Goal: Task Accomplishment & Management: Use online tool/utility

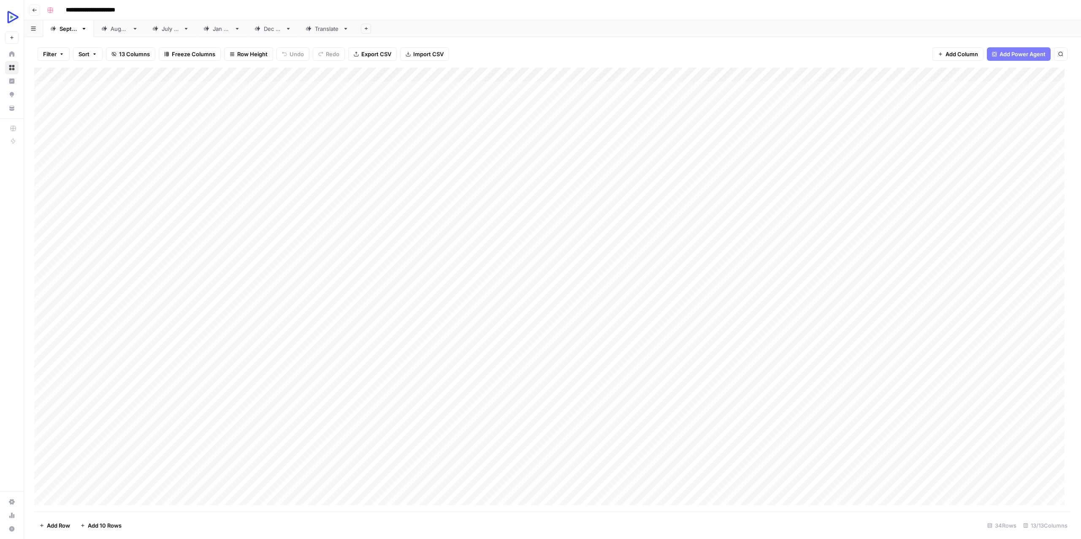
scroll to position [79, 0]
click at [135, 440] on div "Add Column" at bounding box center [552, 290] width 1037 height 444
click at [203, 439] on div "Add Column" at bounding box center [552, 290] width 1037 height 444
type textarea "**********"
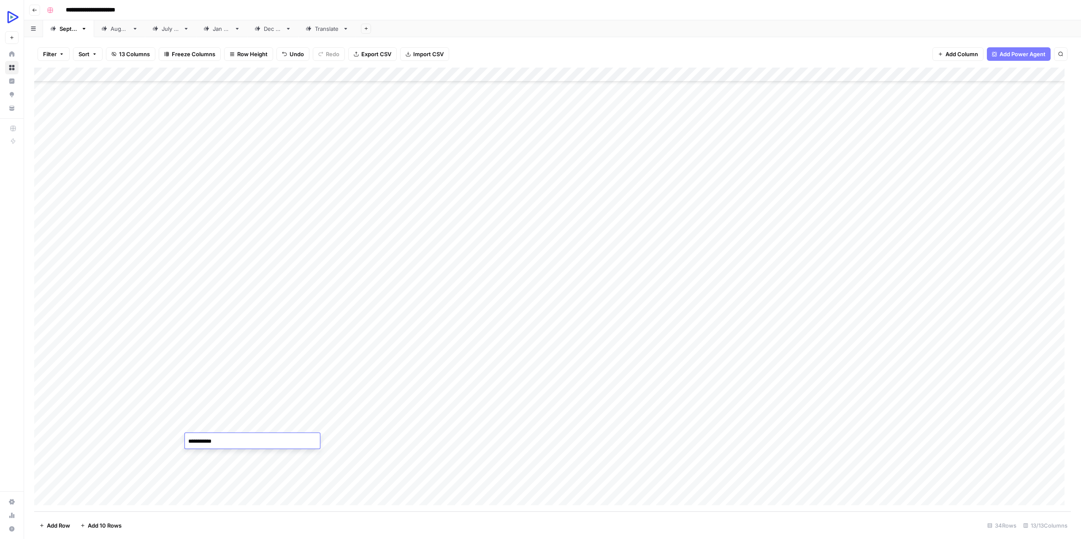
click at [343, 468] on div "Add Column" at bounding box center [552, 290] width 1037 height 444
click at [136, 440] on div "Add Column" at bounding box center [552, 290] width 1037 height 444
click at [938, 73] on div "Add Column" at bounding box center [552, 290] width 1037 height 444
click at [916, 156] on span "Edit Workflow" at bounding box center [933, 157] width 74 height 8
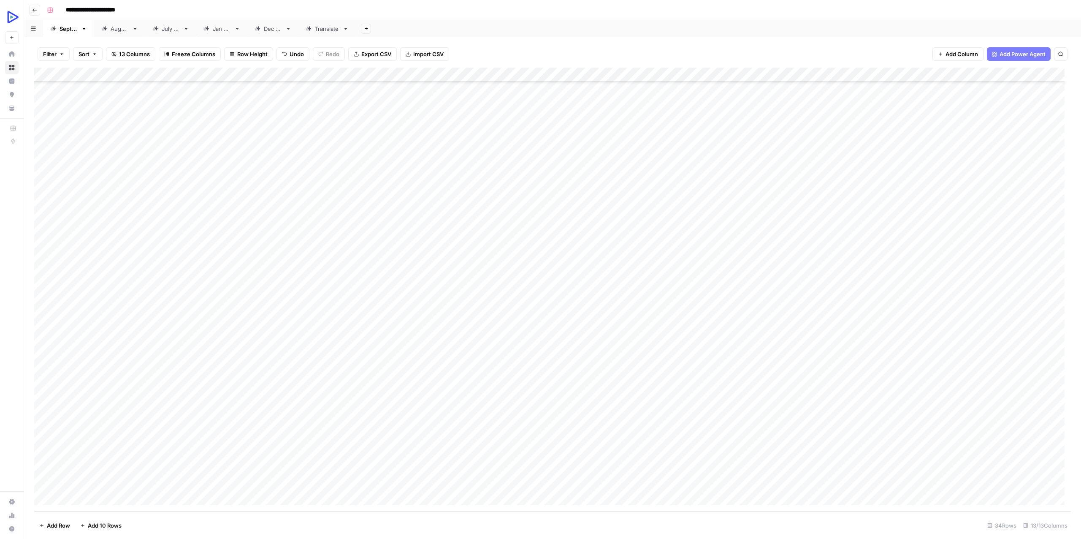
click at [374, 436] on div "Add Column" at bounding box center [552, 290] width 1037 height 444
type textarea "**********"
click at [322, 441] on div "Add Column" at bounding box center [552, 290] width 1037 height 444
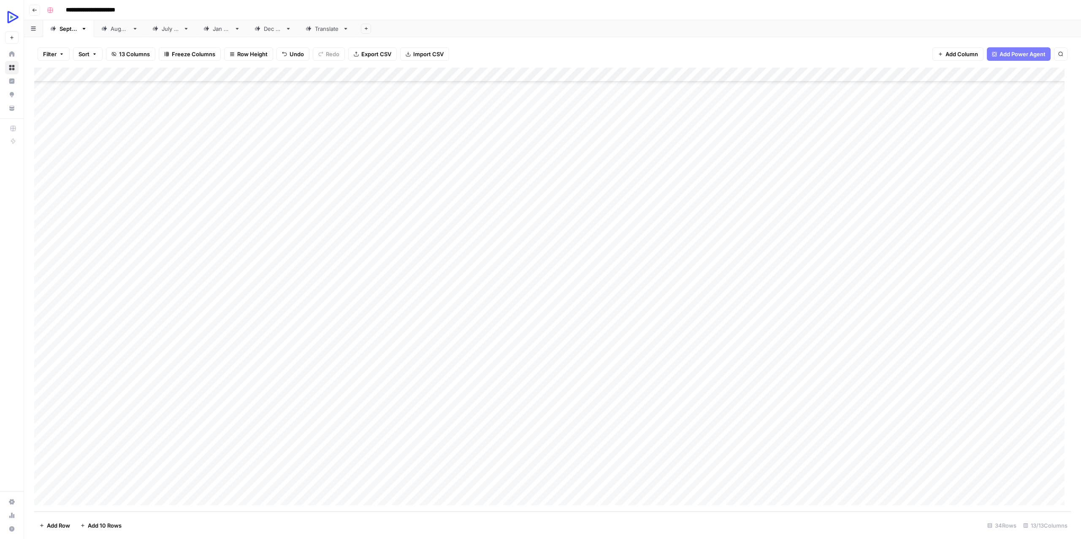
click at [322, 441] on div "Add Column" at bounding box center [552, 290] width 1037 height 444
type textarea "**********"
click at [484, 443] on div "Add Column" at bounding box center [552, 290] width 1037 height 444
click at [524, 435] on div "Add Column" at bounding box center [552, 290] width 1037 height 444
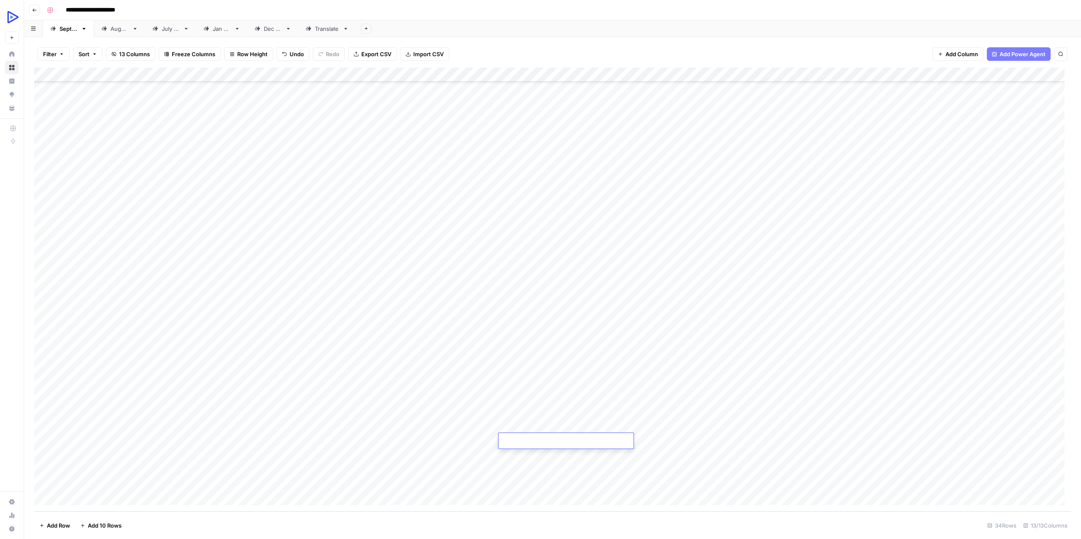
type textarea "**********"
click at [439, 442] on div "Add Column" at bounding box center [552, 290] width 1037 height 444
click at [475, 439] on div "Add Column" at bounding box center [552, 290] width 1037 height 444
type textarea "**********"
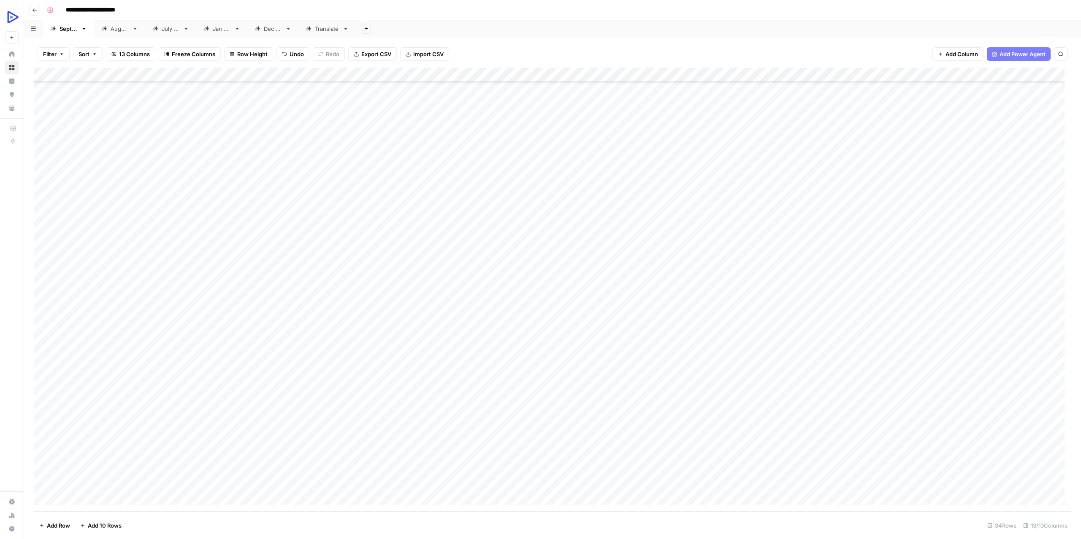
click at [449, 467] on div "Add Column" at bounding box center [552, 290] width 1037 height 444
click at [595, 437] on div "Add Column" at bounding box center [552, 290] width 1037 height 444
click at [685, 439] on div "Add Column" at bounding box center [552, 290] width 1037 height 444
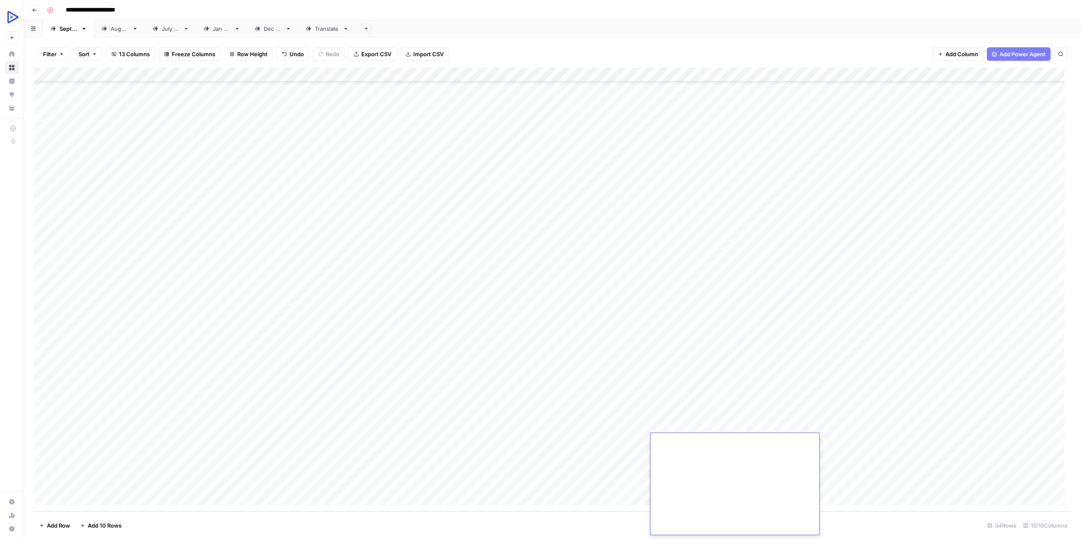
type textarea "**********"
click at [630, 446] on div "Add Column" at bounding box center [552, 290] width 1037 height 444
click at [598, 439] on div "Add Column" at bounding box center [552, 290] width 1037 height 444
click at [598, 439] on textarea at bounding box center [642, 441] width 135 height 12
type textarea "**********"
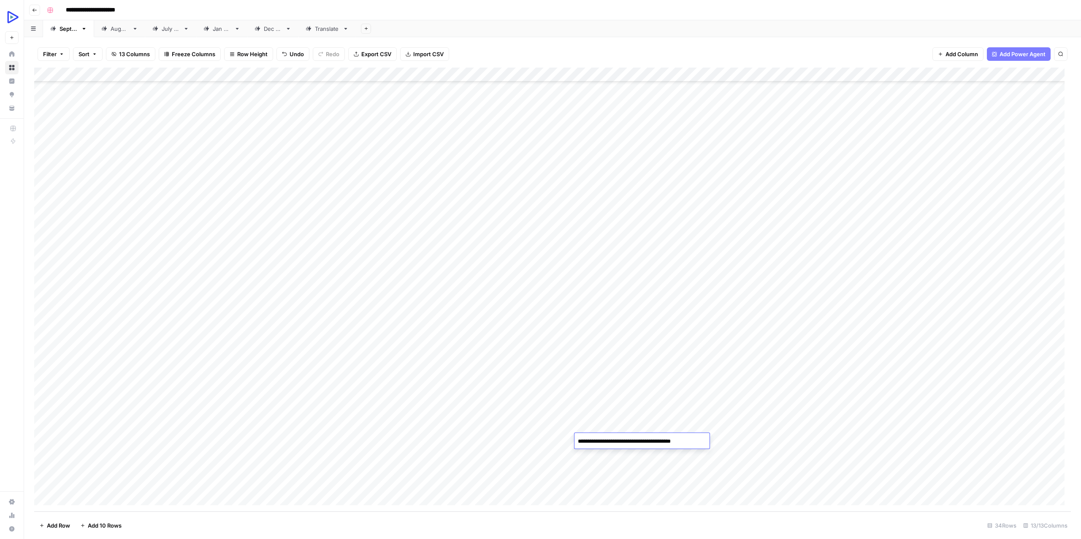
click at [576, 459] on div "Add Column" at bounding box center [552, 290] width 1037 height 444
click at [114, 440] on div "Add Column" at bounding box center [552, 290] width 1037 height 444
click at [114, 440] on textarea "**********" at bounding box center [130, 441] width 135 height 12
click at [753, 441] on div "Add Column" at bounding box center [552, 290] width 1037 height 444
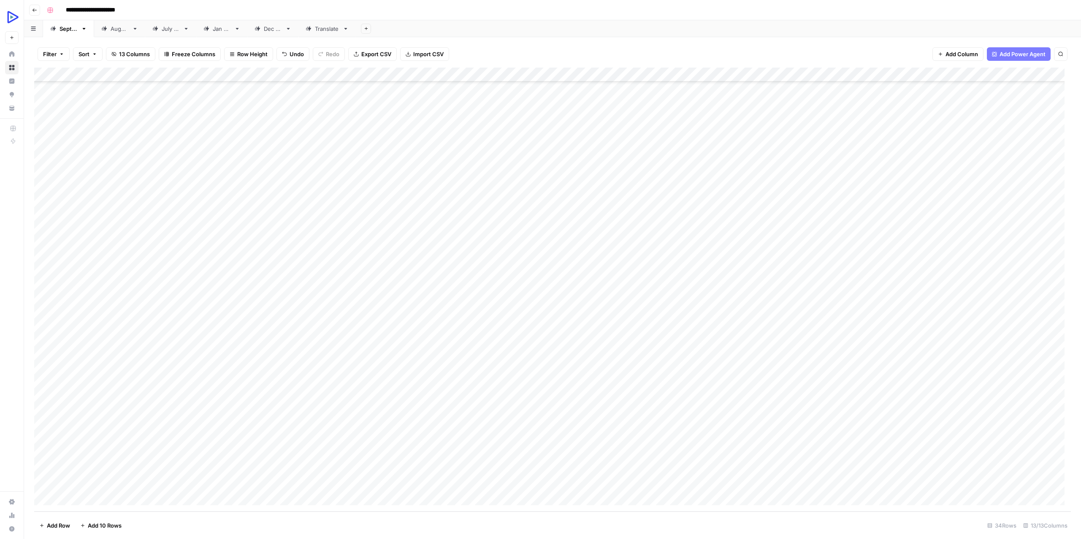
click at [753, 441] on div "Add Column" at bounding box center [552, 290] width 1037 height 444
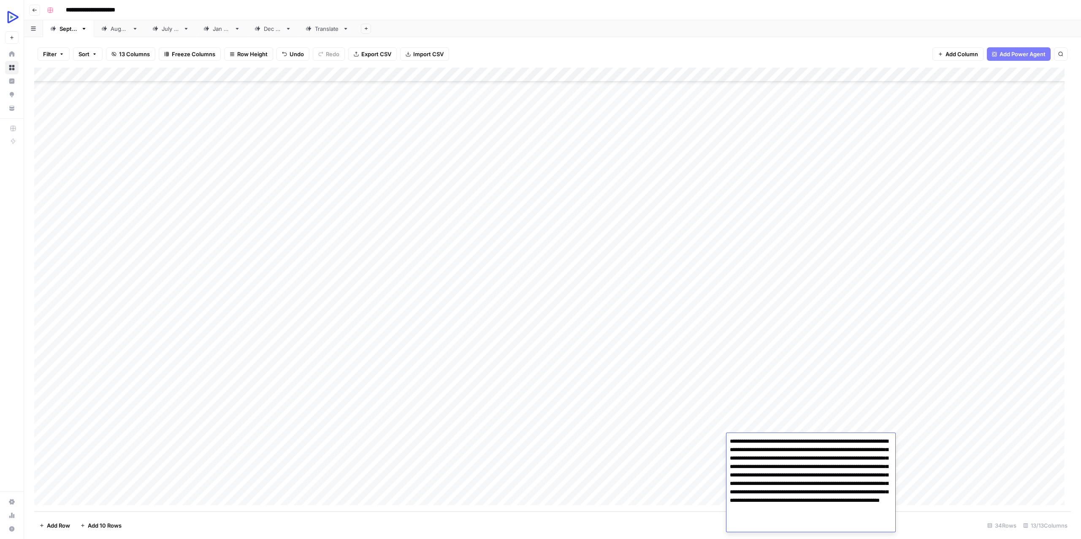
drag, startPoint x: 769, startPoint y: 450, endPoint x: 857, endPoint y: 447, distance: 87.9
click at [857, 447] on textarea "**********" at bounding box center [811, 483] width 169 height 96
type textarea "**********"
click at [671, 485] on div "Add Column" at bounding box center [552, 290] width 1037 height 444
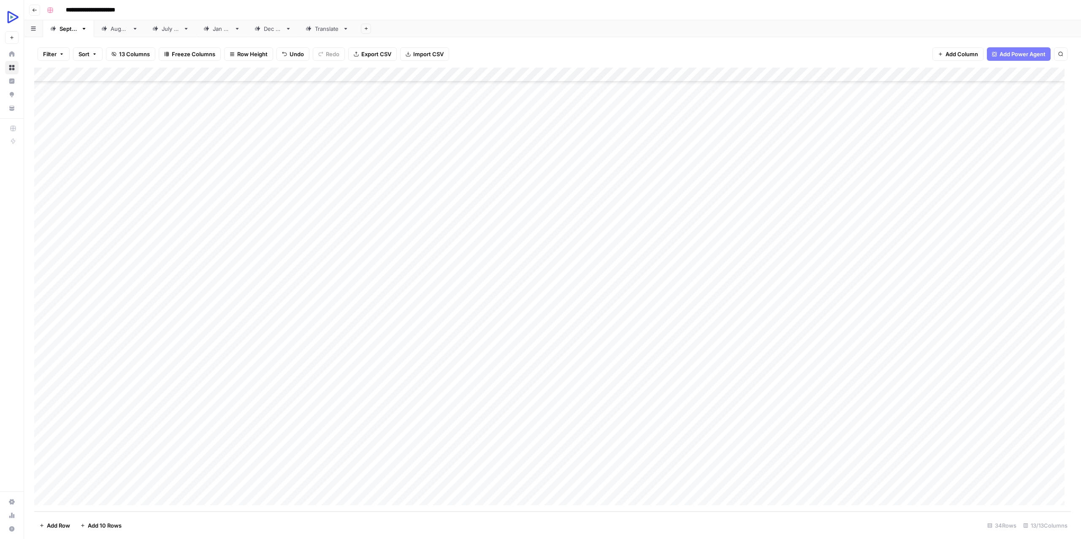
click at [832, 441] on div "Add Column" at bounding box center [552, 290] width 1037 height 444
type textarea "**********"
click at [777, 460] on div "Add Column" at bounding box center [552, 290] width 1037 height 444
click at [917, 438] on div "Add Column" at bounding box center [552, 290] width 1037 height 444
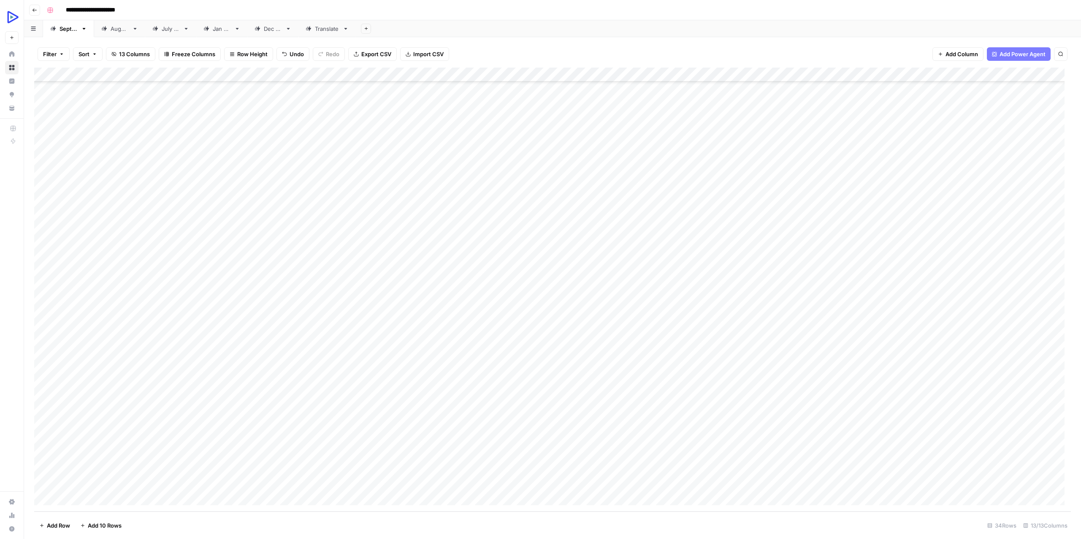
click at [225, 438] on div "Add Column" at bounding box center [552, 290] width 1037 height 444
type textarea "**********"
click at [133, 454] on div "Add Column" at bounding box center [552, 290] width 1037 height 444
click at [87, 494] on div "Add Column" at bounding box center [552, 290] width 1037 height 444
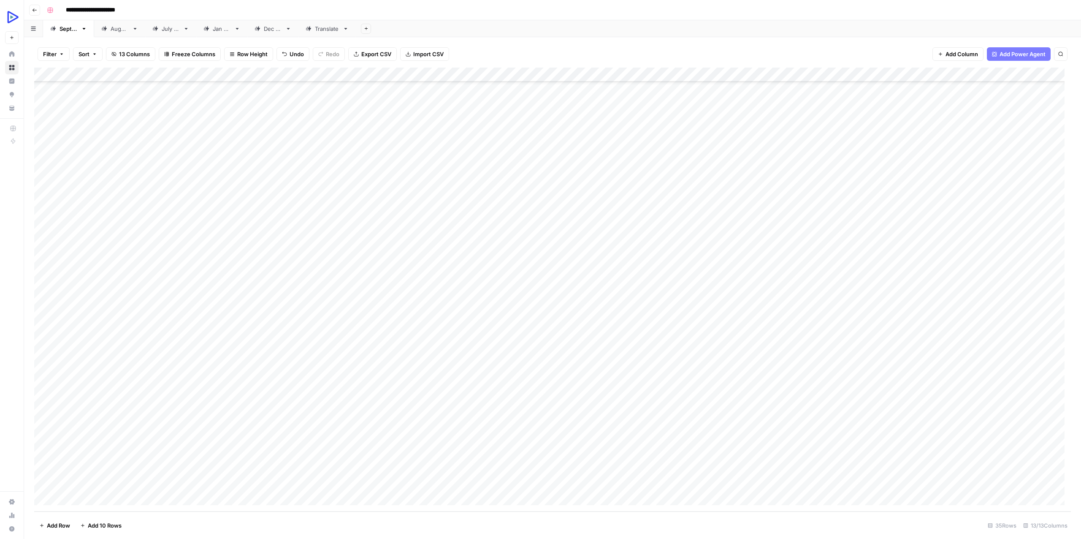
click at [87, 494] on div "Add Column" at bounding box center [552, 290] width 1037 height 444
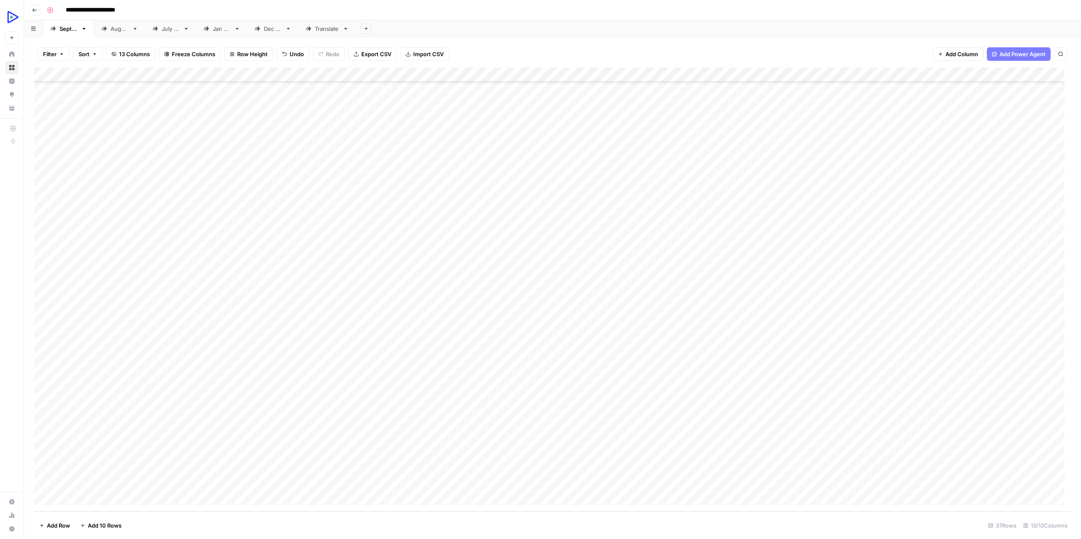
click at [87, 494] on div "Add Column" at bounding box center [552, 290] width 1037 height 444
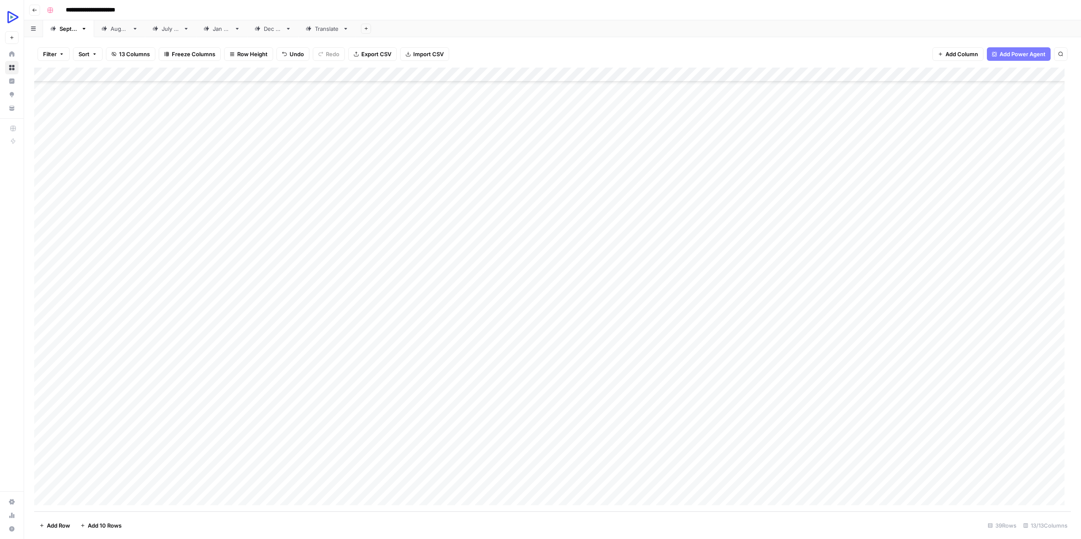
click at [87, 494] on div "Add Column" at bounding box center [552, 290] width 1037 height 444
click at [87, 495] on div "Add Column" at bounding box center [552, 290] width 1037 height 444
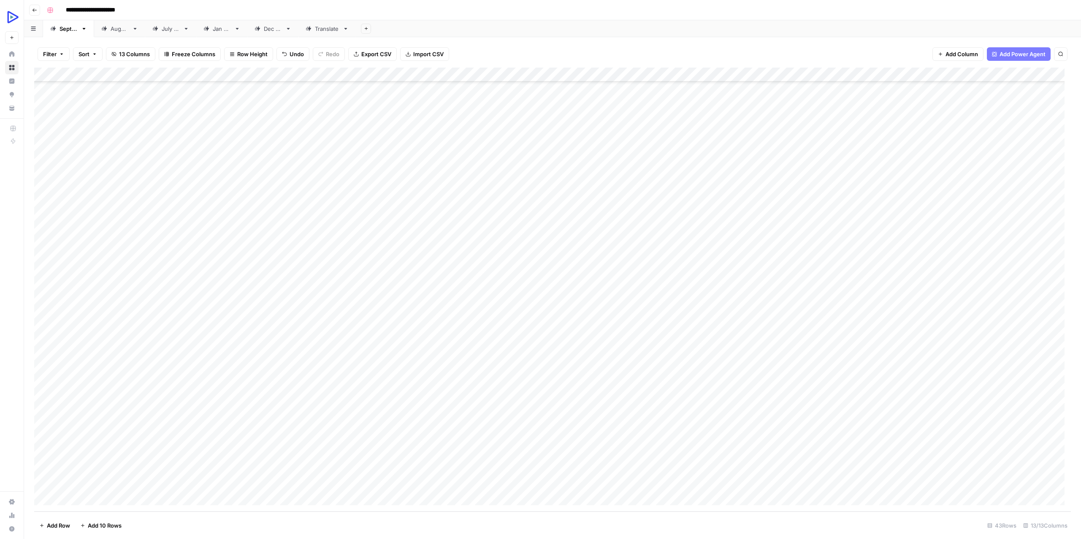
click at [87, 495] on div "Add Column" at bounding box center [552, 290] width 1037 height 444
click at [87, 494] on div "Add Column" at bounding box center [552, 290] width 1037 height 444
click at [136, 296] on div "Add Column" at bounding box center [552, 290] width 1037 height 444
click at [288, 293] on div "Add Column" at bounding box center [552, 290] width 1037 height 444
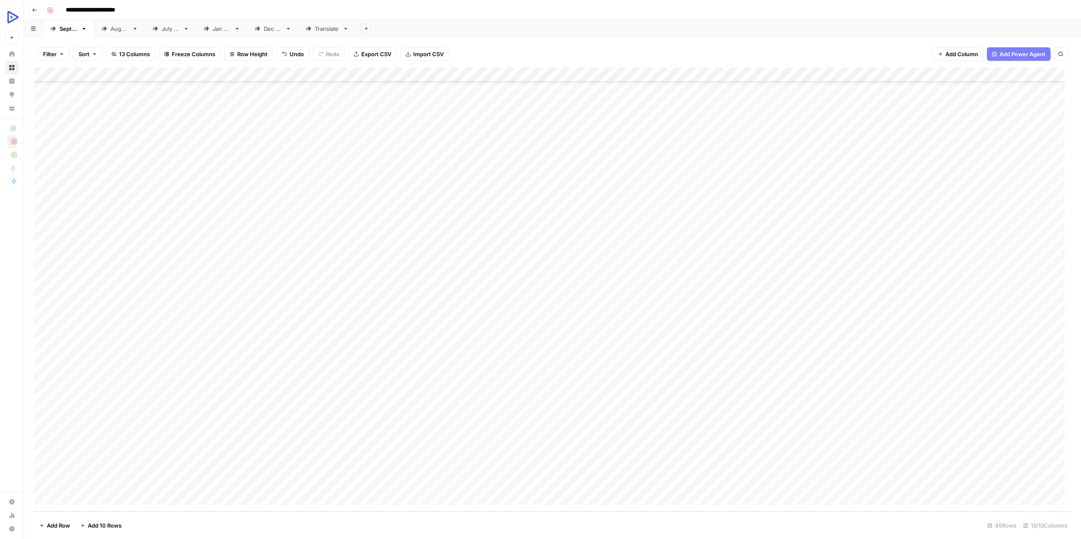
click at [379, 297] on div "Add Column" at bounding box center [552, 290] width 1037 height 444
click at [379, 297] on textarea at bounding box center [414, 298] width 135 height 12
type textarea "**********"
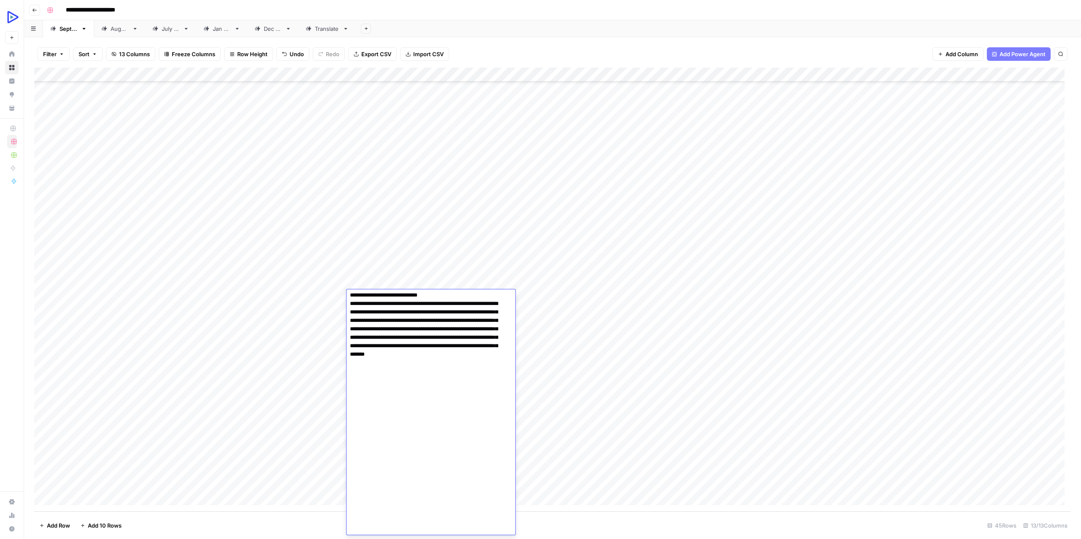
click at [318, 334] on div "Add Column" at bounding box center [552, 290] width 1037 height 444
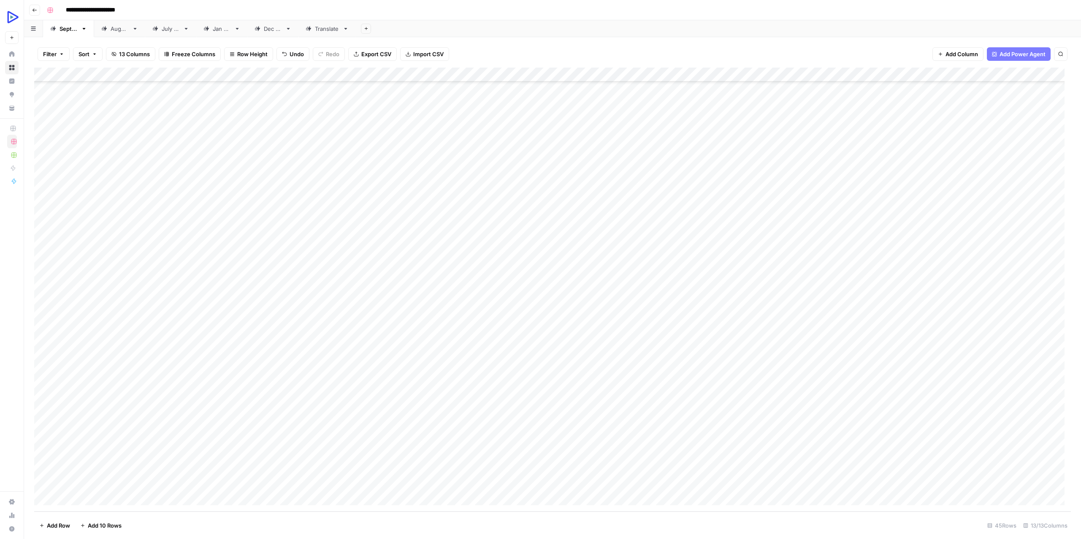
click at [310, 294] on div "Add Column" at bounding box center [552, 290] width 1037 height 444
type textarea "**********"
click at [233, 321] on div "Add Column" at bounding box center [552, 290] width 1037 height 444
click at [694, 295] on div "Add Column" at bounding box center [552, 290] width 1037 height 444
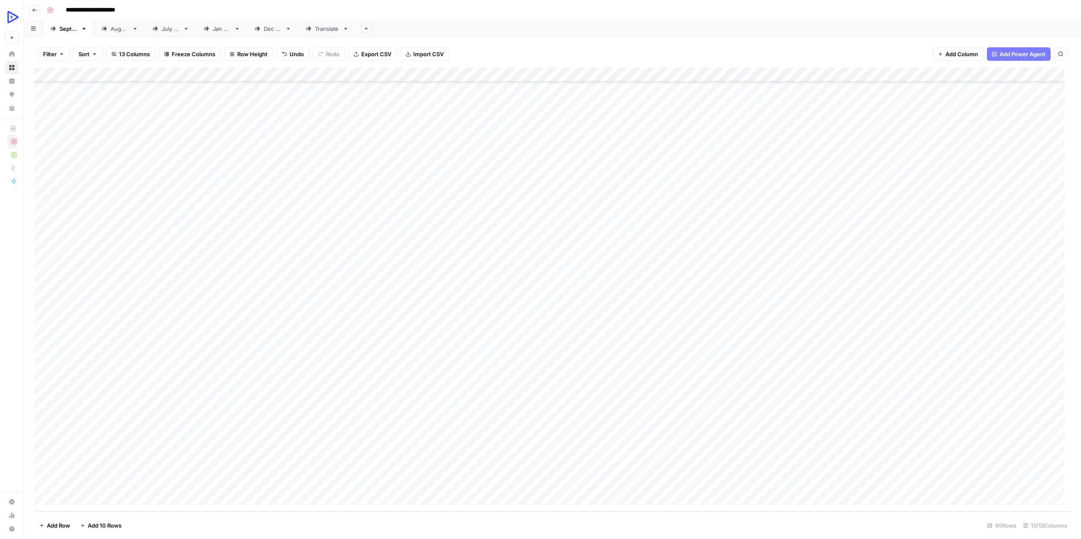
click at [694, 295] on div "Add Column" at bounding box center [552, 290] width 1037 height 444
type textarea "**********"
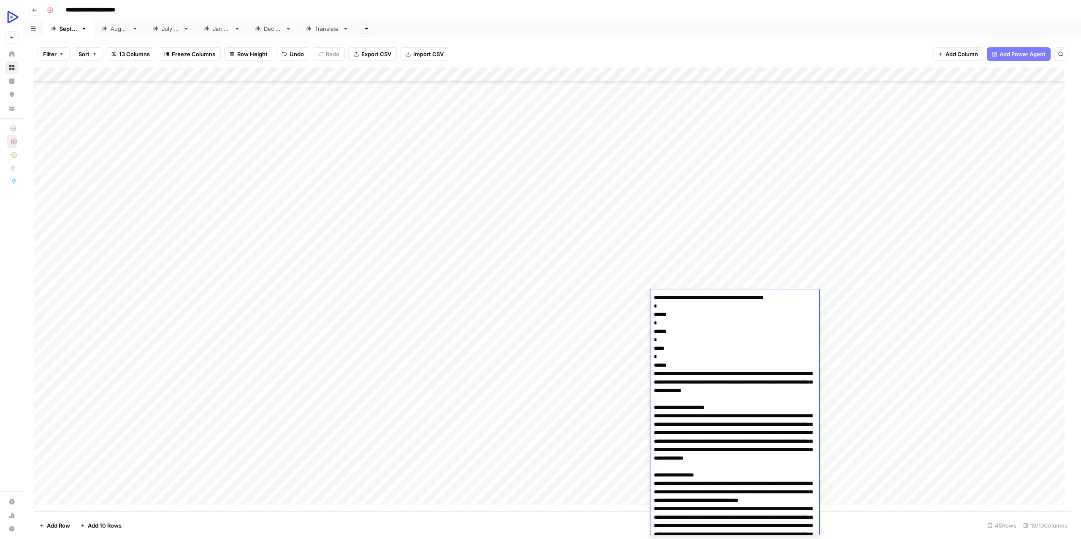
scroll to position [2908, 0]
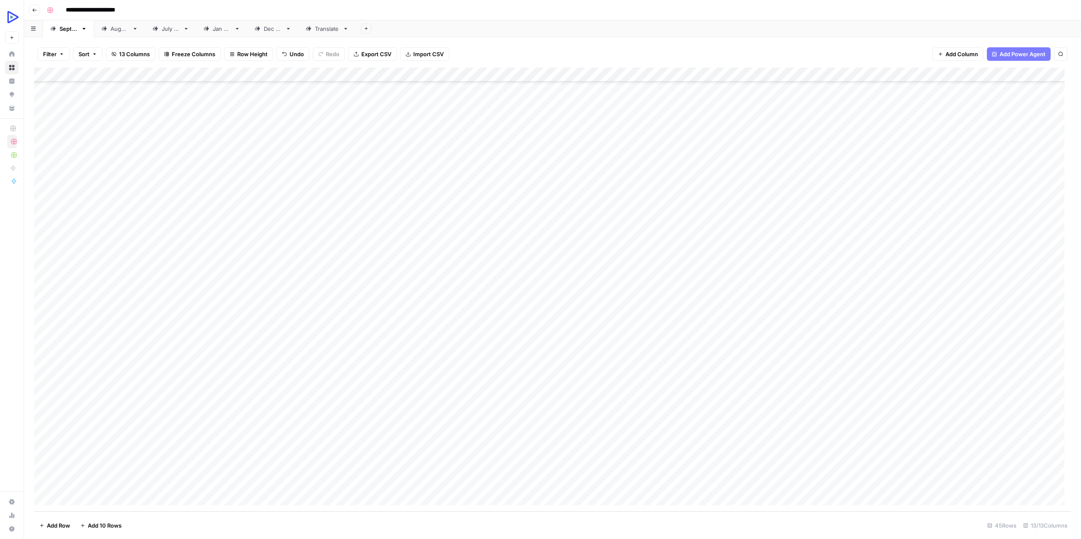
drag, startPoint x: 567, startPoint y: 320, endPoint x: 661, endPoint y: 181, distance: 167.3
click at [567, 319] on div "Add Column" at bounding box center [552, 290] width 1037 height 444
click at [626, 295] on div "Add Column" at bounding box center [552, 290] width 1037 height 444
click at [512, 307] on div "Add Column" at bounding box center [552, 290] width 1037 height 444
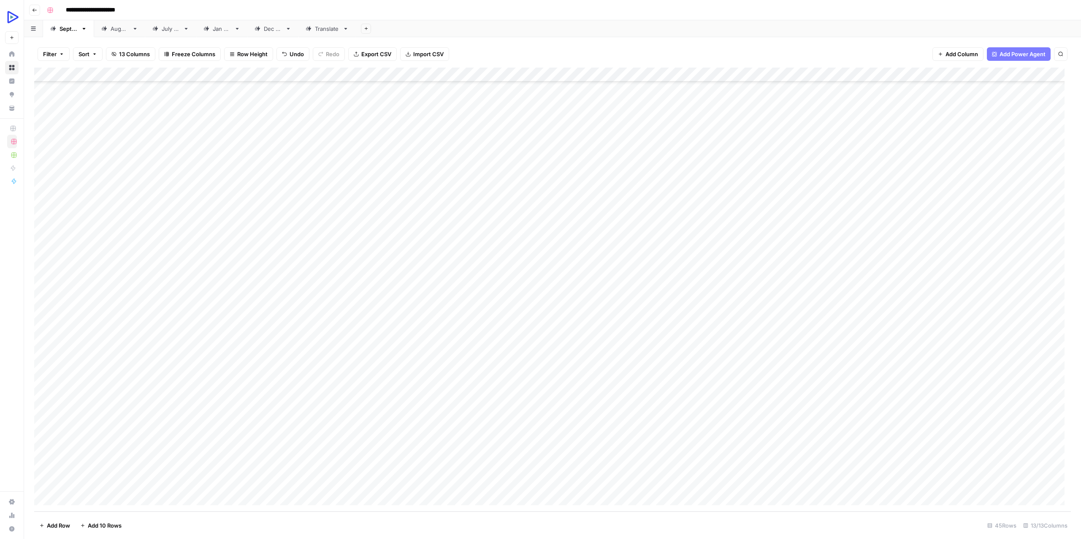
click at [527, 297] on div "Add Column" at bounding box center [552, 290] width 1037 height 444
type textarea "**********"
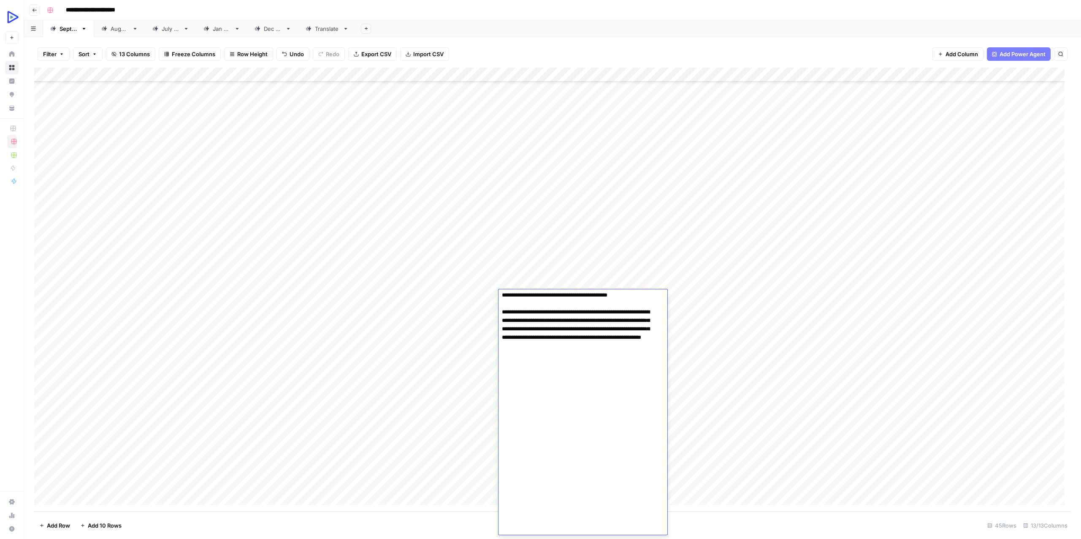
click at [443, 310] on div "Add Column" at bounding box center [552, 290] width 1037 height 444
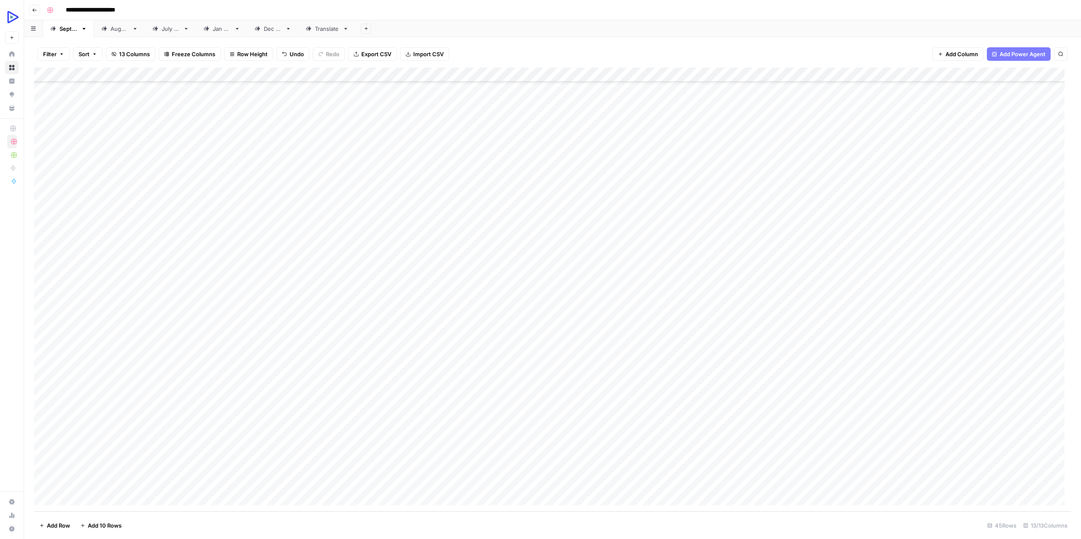
click at [450, 299] on div "Add Column" at bounding box center [552, 290] width 1037 height 444
type textarea "**********"
click at [361, 327] on div "Add Column" at bounding box center [552, 290] width 1037 height 444
click at [1041, 279] on div "Add Column" at bounding box center [552, 290] width 1037 height 444
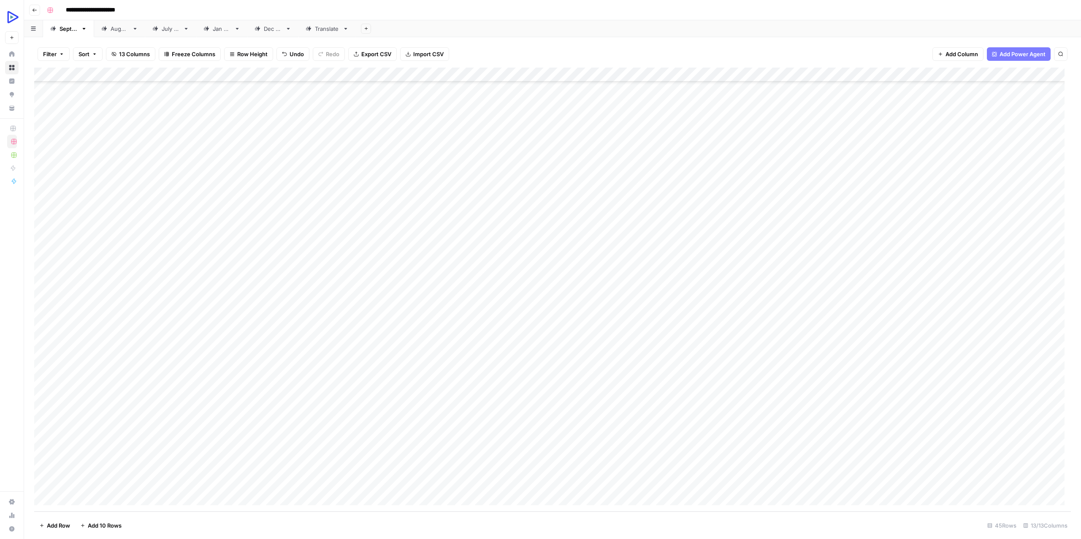
click at [1041, 279] on div "Add Column" at bounding box center [552, 290] width 1037 height 444
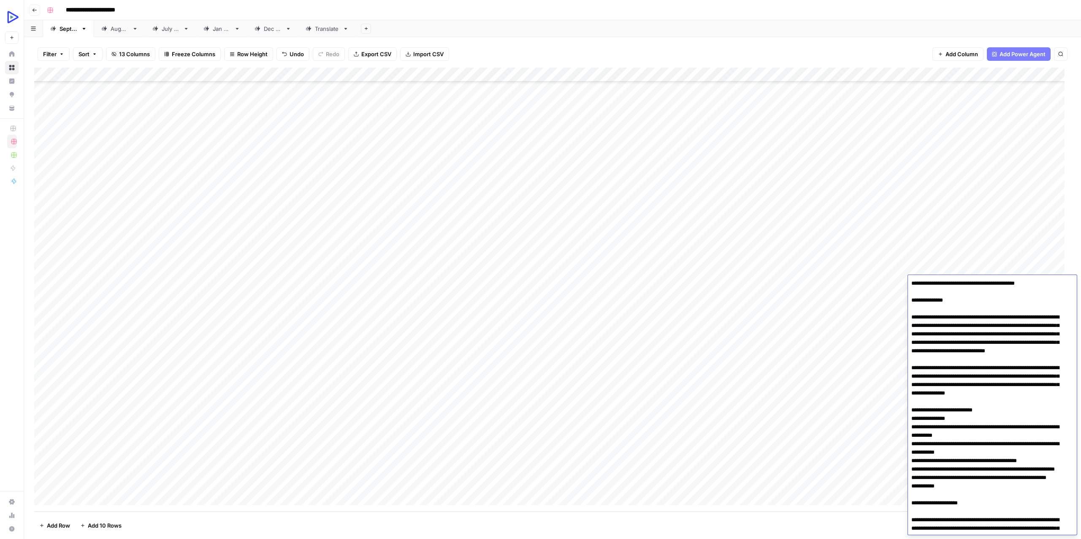
scroll to position [1689, 0]
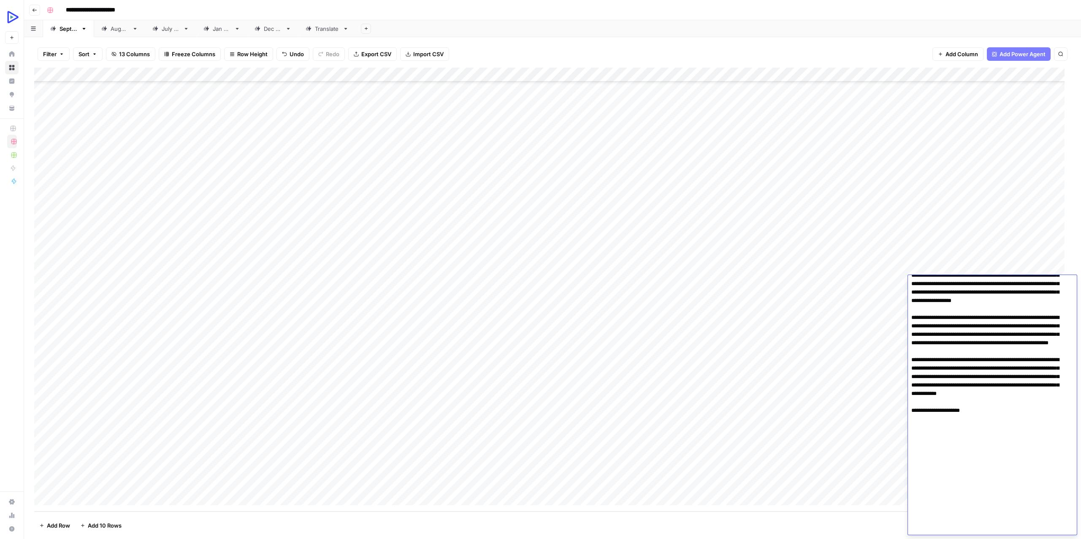
click at [214, 298] on div "Add Column" at bounding box center [552, 290] width 1037 height 444
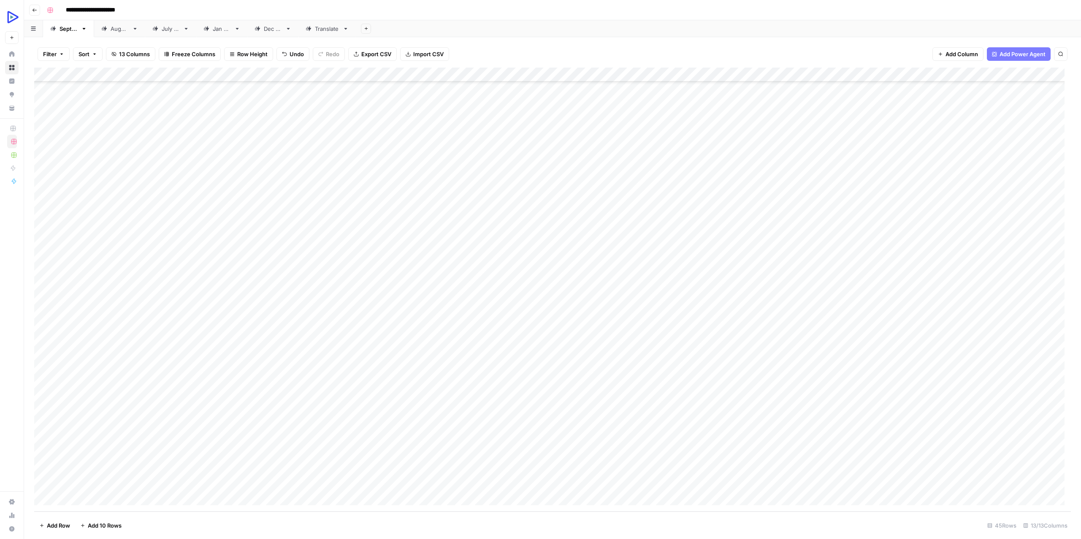
click at [214, 298] on div "Add Column" at bounding box center [552, 290] width 1037 height 444
type textarea "**********"
click at [736, 293] on div "Add Column" at bounding box center [552, 290] width 1037 height 444
type textarea "**********"
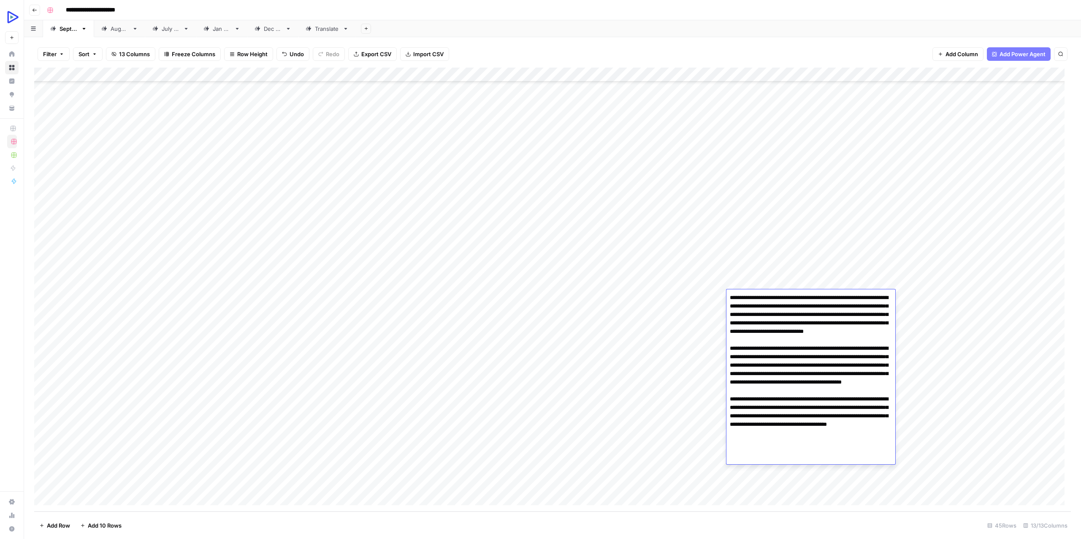
click at [391, 383] on div "Add Column" at bounding box center [552, 290] width 1037 height 444
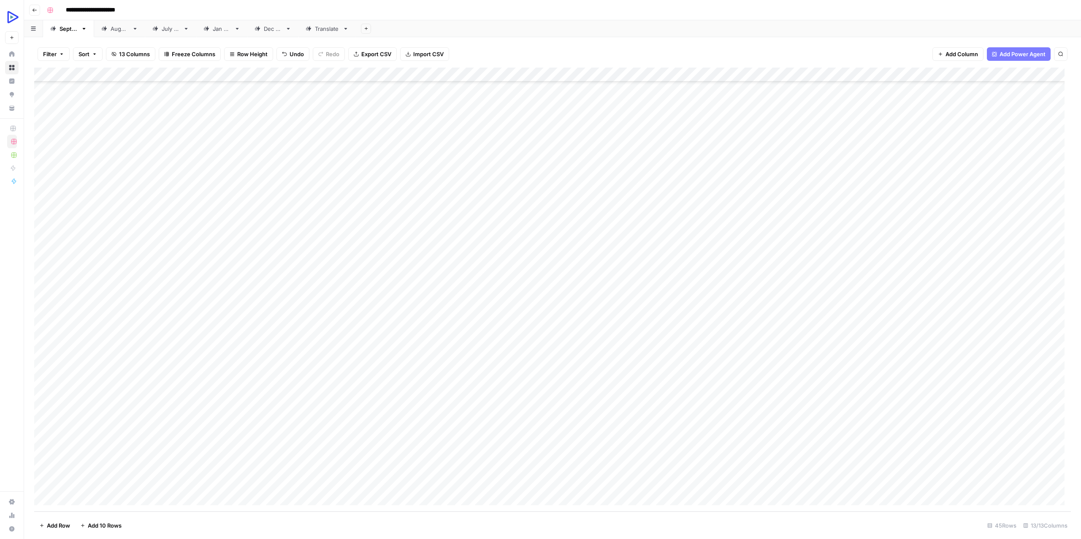
click at [840, 301] on div "Add Column" at bounding box center [552, 290] width 1037 height 444
type textarea "**********"
click at [692, 344] on div "Add Column" at bounding box center [552, 290] width 1037 height 444
click at [914, 294] on div "Add Column" at bounding box center [552, 290] width 1037 height 444
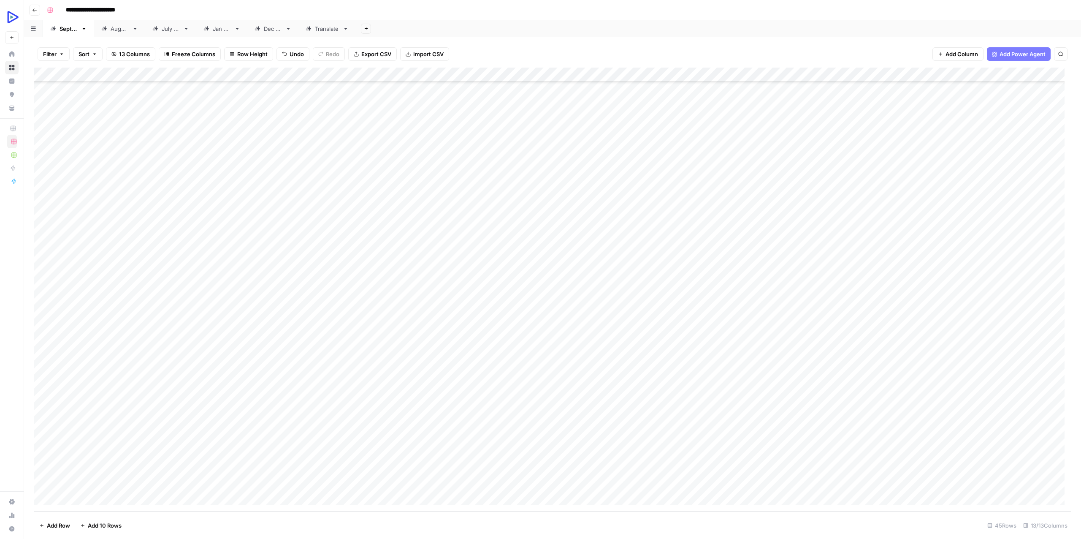
click at [150, 307] on div "Add Column" at bounding box center [552, 290] width 1037 height 444
click at [150, 307] on textarea "**********" at bounding box center [130, 312] width 135 height 12
click at [374, 311] on div "Add Column" at bounding box center [552, 290] width 1037 height 444
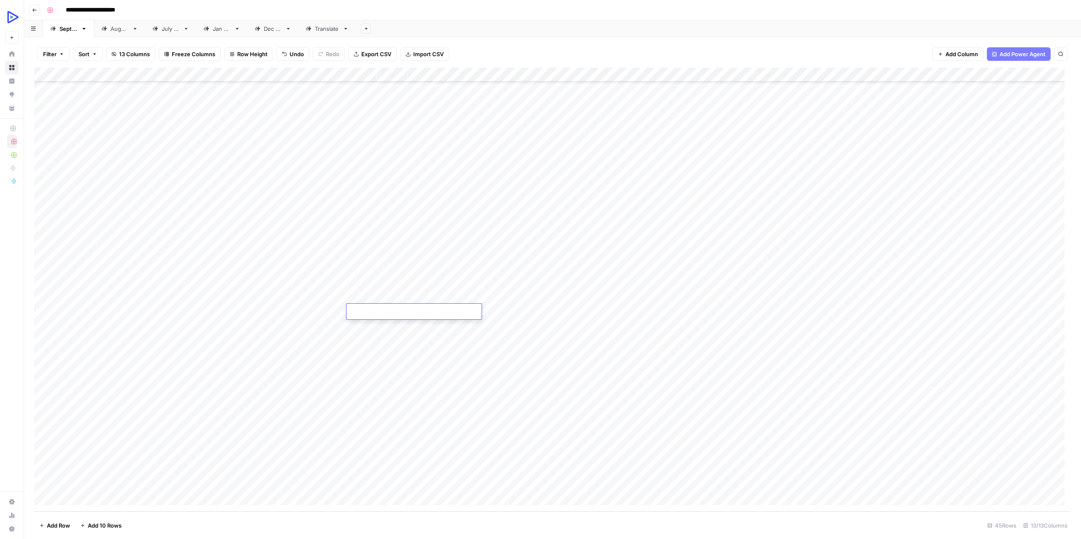
type textarea "**********"
click at [295, 334] on div "Add Column" at bounding box center [552, 290] width 1037 height 444
click at [324, 310] on div "Add Column" at bounding box center [552, 290] width 1037 height 444
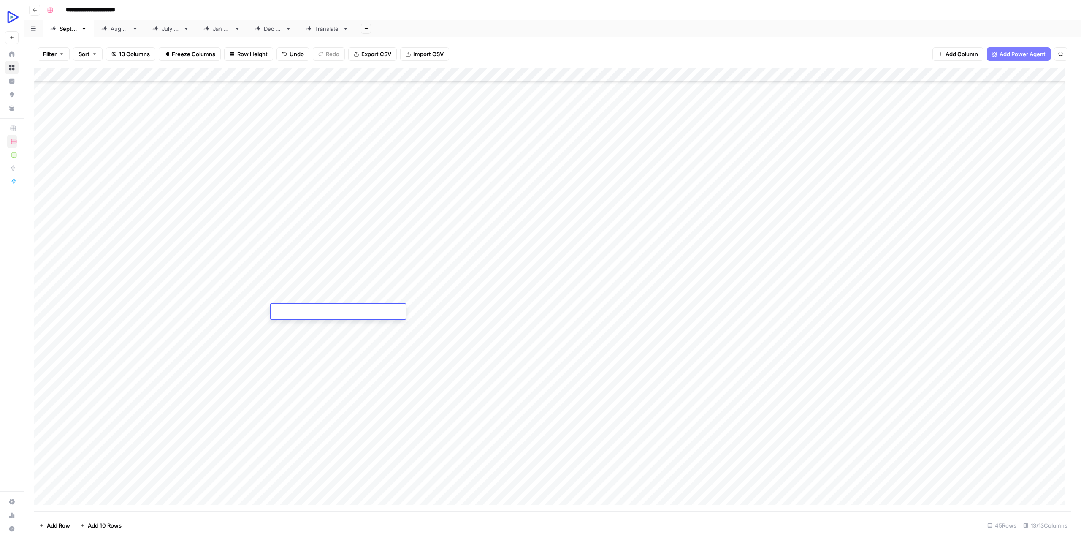
type textarea "**********"
click at [358, 363] on div "Add Column" at bounding box center [552, 290] width 1037 height 444
click at [451, 307] on div "Add Column" at bounding box center [552, 290] width 1037 height 444
type textarea "**********"
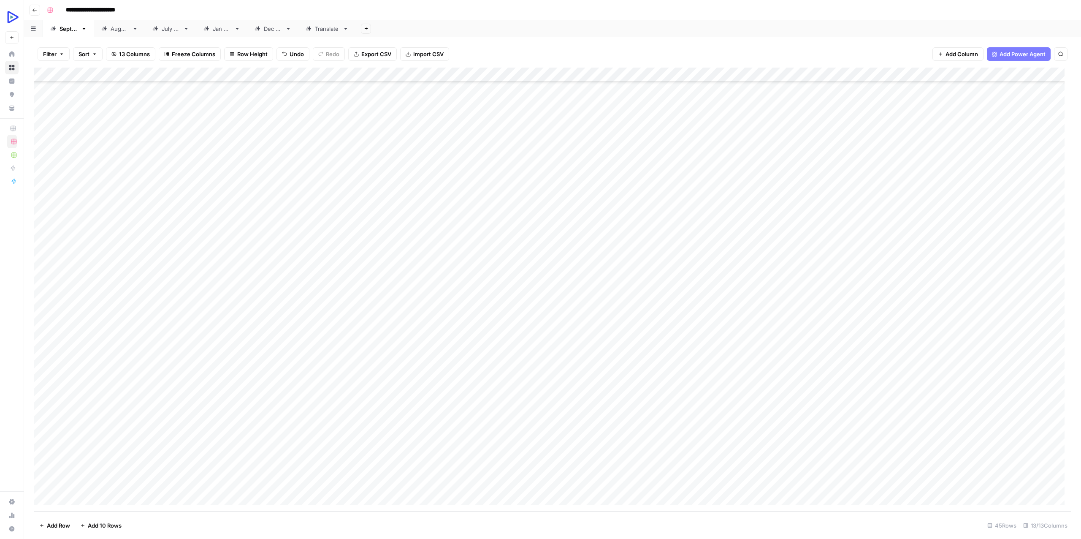
drag, startPoint x: 347, startPoint y: 369, endPoint x: 407, endPoint y: 351, distance: 62.8
click at [346, 370] on div "Add Column" at bounding box center [552, 290] width 1037 height 444
click at [519, 312] on div "Add Column" at bounding box center [552, 290] width 1037 height 444
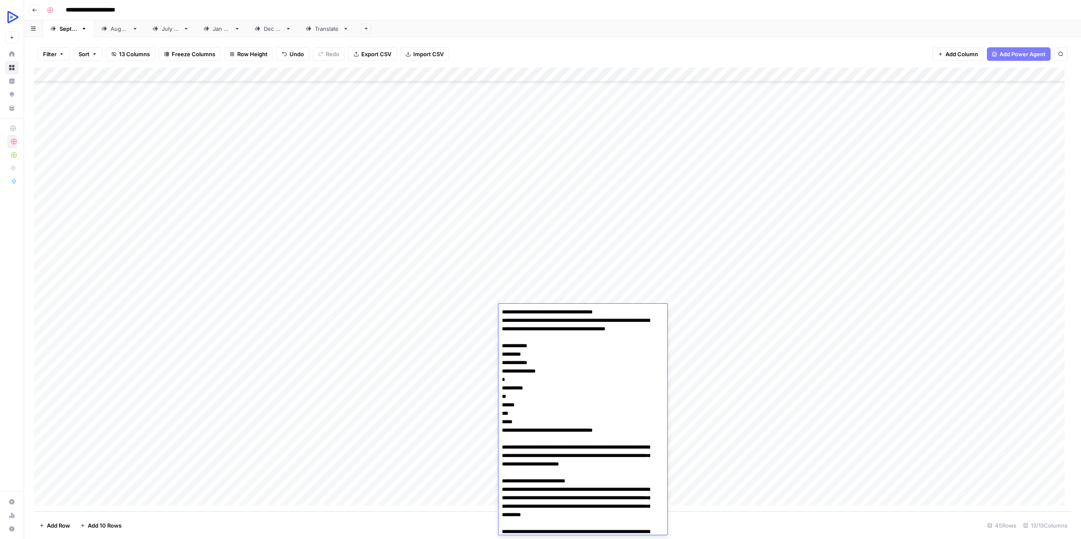
scroll to position [1841, 0]
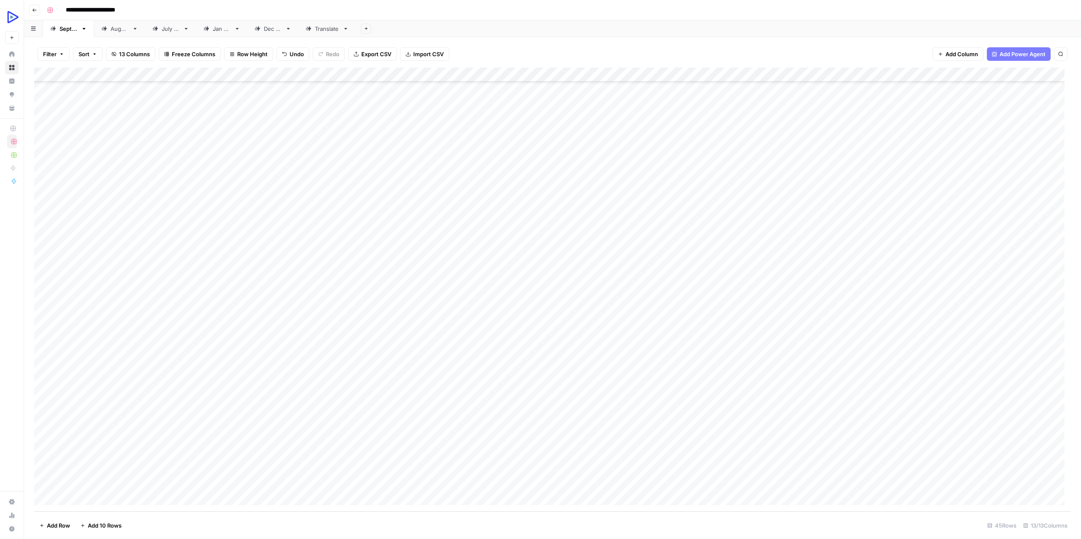
click at [371, 366] on div "Add Column" at bounding box center [552, 290] width 1037 height 444
click at [672, 307] on div "Add Column" at bounding box center [552, 290] width 1037 height 444
type textarea "**********"
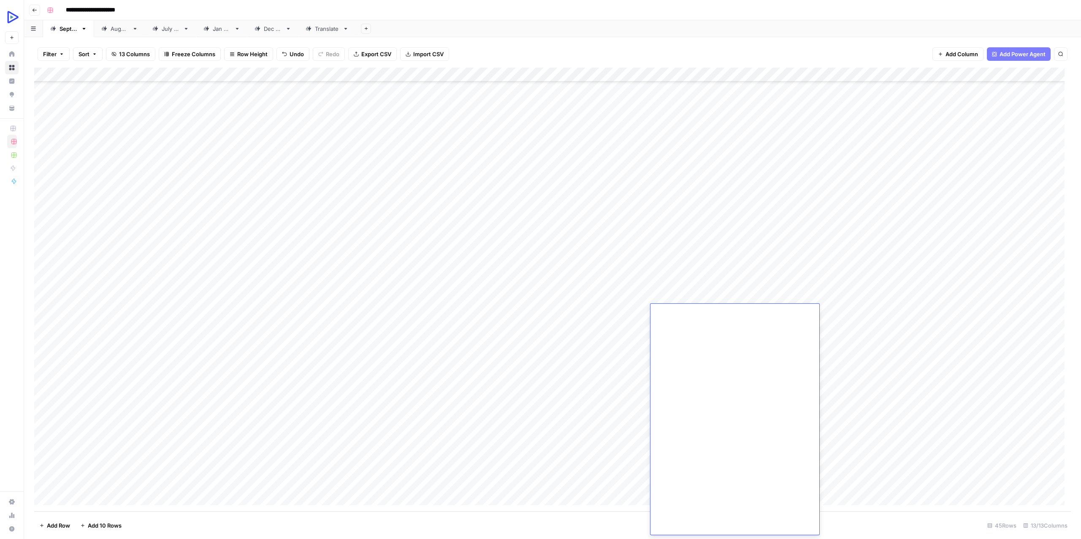
click at [607, 322] on div "Add Column" at bounding box center [552, 290] width 1037 height 444
click at [606, 312] on div "Add Column" at bounding box center [552, 290] width 1037 height 444
click at [611, 308] on div "Add Column" at bounding box center [552, 290] width 1037 height 444
click at [611, 308] on textarea at bounding box center [642, 312] width 135 height 12
type textarea "**********"
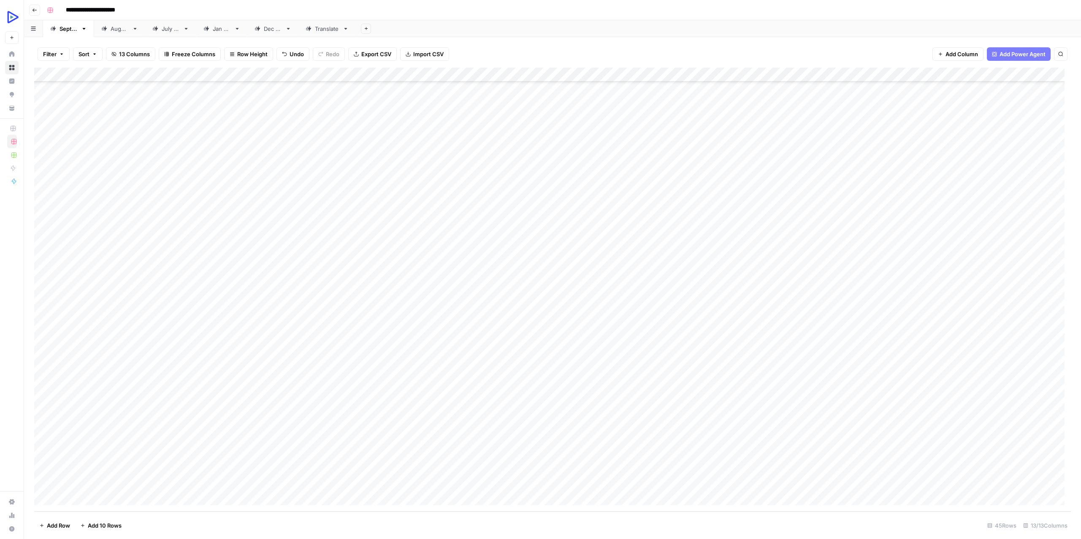
drag, startPoint x: 332, startPoint y: 381, endPoint x: 307, endPoint y: 378, distance: 25.9
click at [321, 380] on div "Add Column" at bounding box center [552, 290] width 1037 height 444
click at [203, 312] on div "Add Column" at bounding box center [552, 290] width 1037 height 444
type textarea "**********"
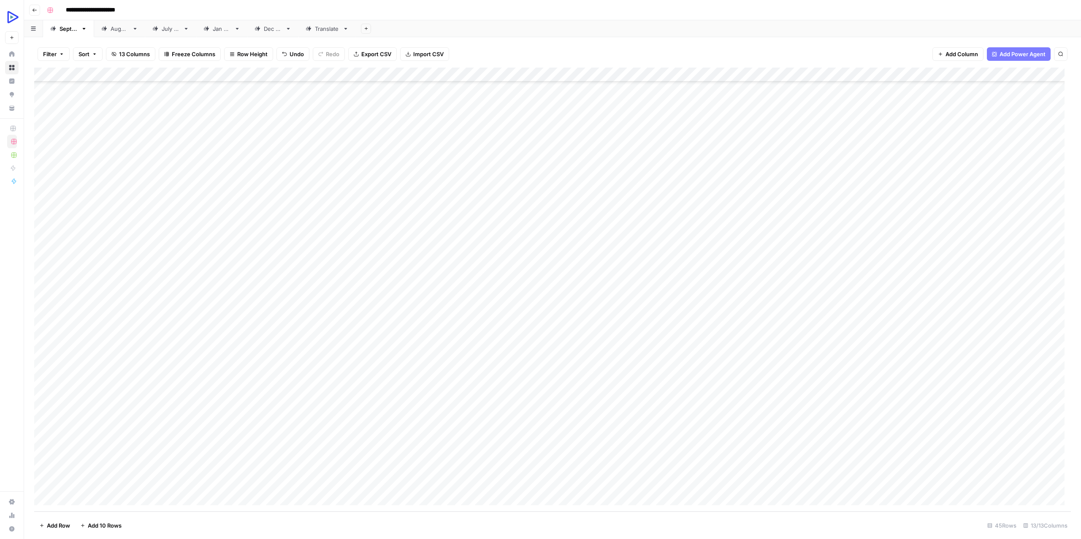
click at [769, 311] on div "Add Column" at bounding box center [552, 290] width 1037 height 444
type textarea "**********"
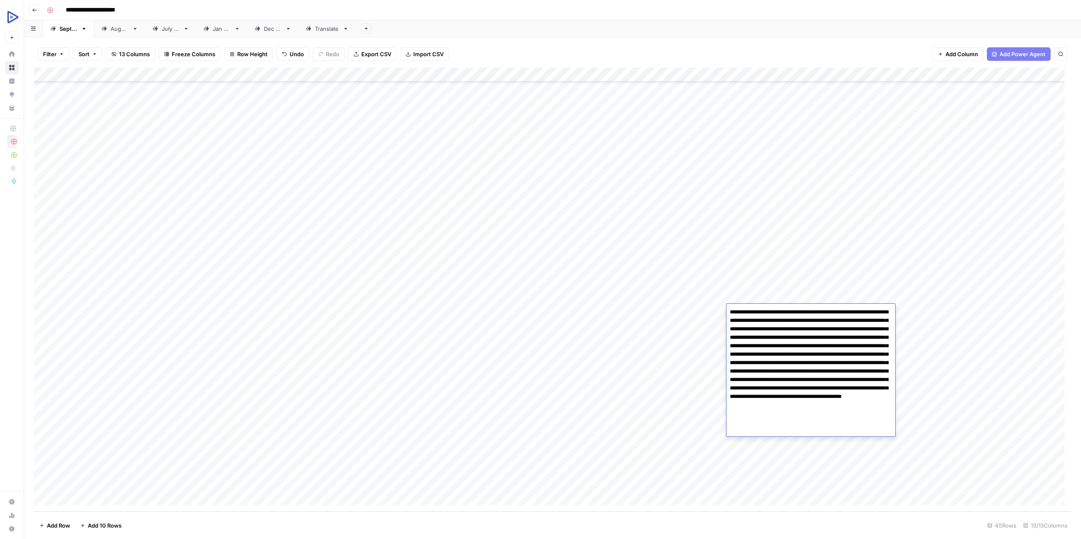
click at [624, 362] on div "Add Column" at bounding box center [552, 290] width 1037 height 444
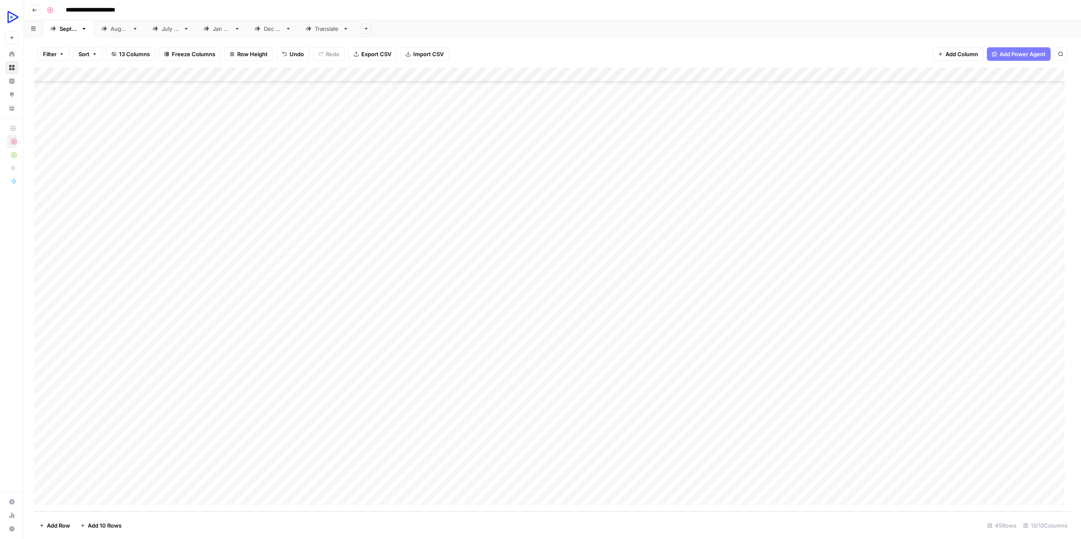
click at [814, 312] on div "Add Column" at bounding box center [552, 290] width 1037 height 444
type textarea "**********"
drag, startPoint x: 699, startPoint y: 382, endPoint x: 807, endPoint y: 358, distance: 109.9
click at [699, 382] on div "Add Column" at bounding box center [552, 290] width 1037 height 444
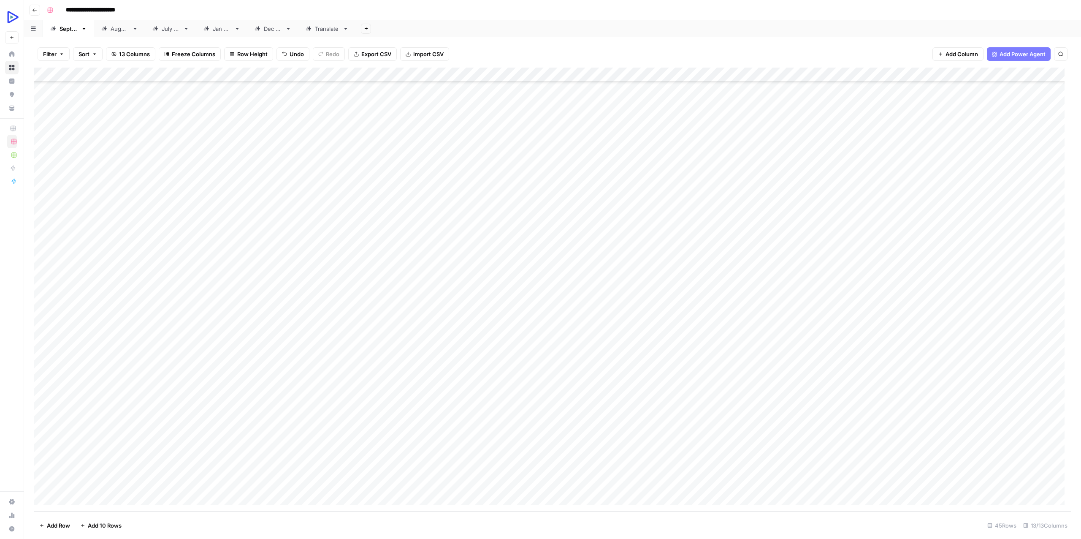
click at [916, 308] on div "Add Column" at bounding box center [552, 290] width 1037 height 444
click at [1049, 292] on div "Add Column" at bounding box center [552, 290] width 1037 height 444
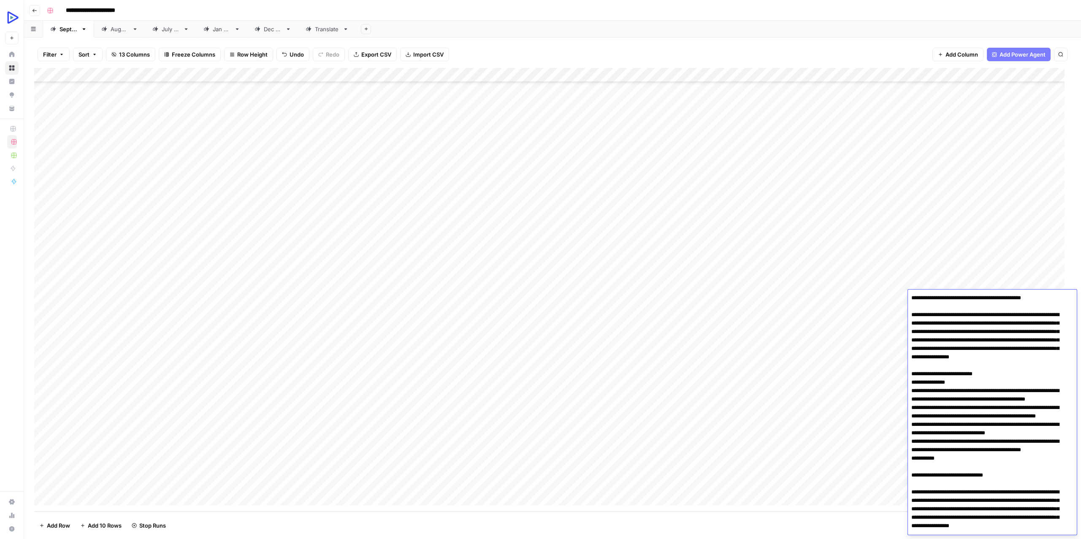
scroll to position [1543, 0]
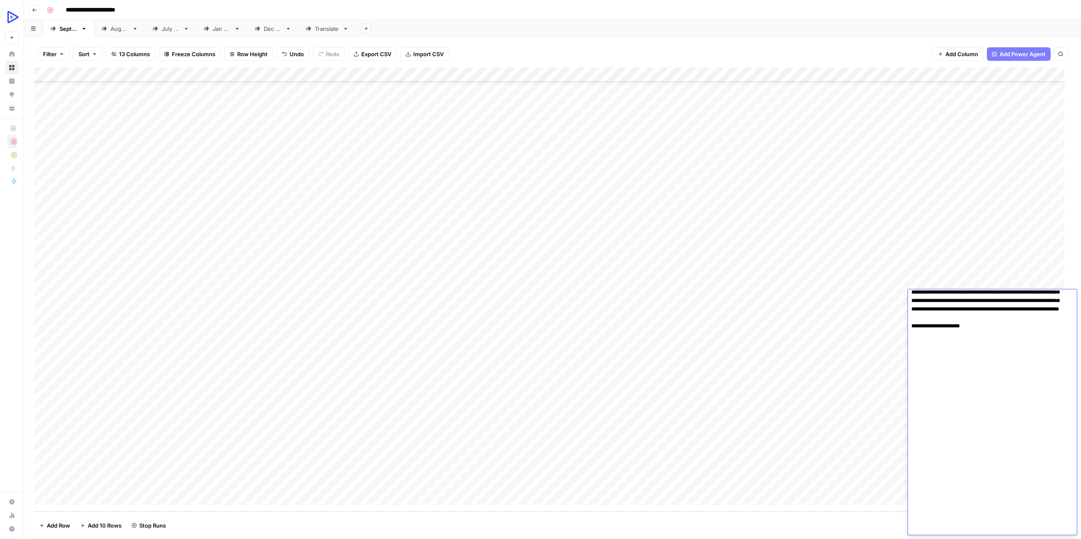
click at [130, 319] on div "Add Column" at bounding box center [552, 290] width 1037 height 444
click at [129, 324] on div "Add Column" at bounding box center [552, 290] width 1037 height 444
click at [1051, 312] on div "Add Column" at bounding box center [552, 290] width 1037 height 444
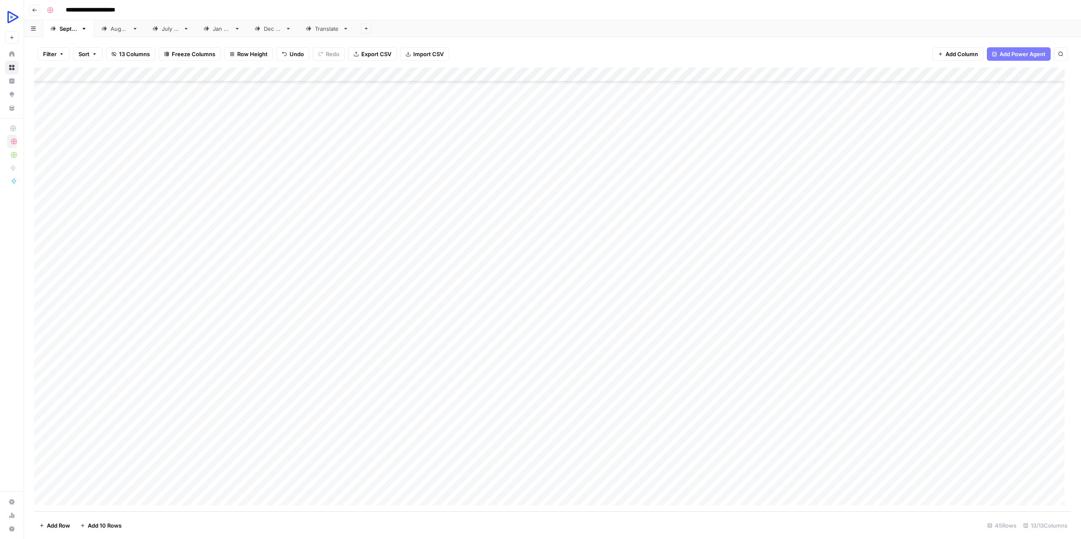
click at [1051, 312] on div "Add Column" at bounding box center [552, 290] width 1037 height 444
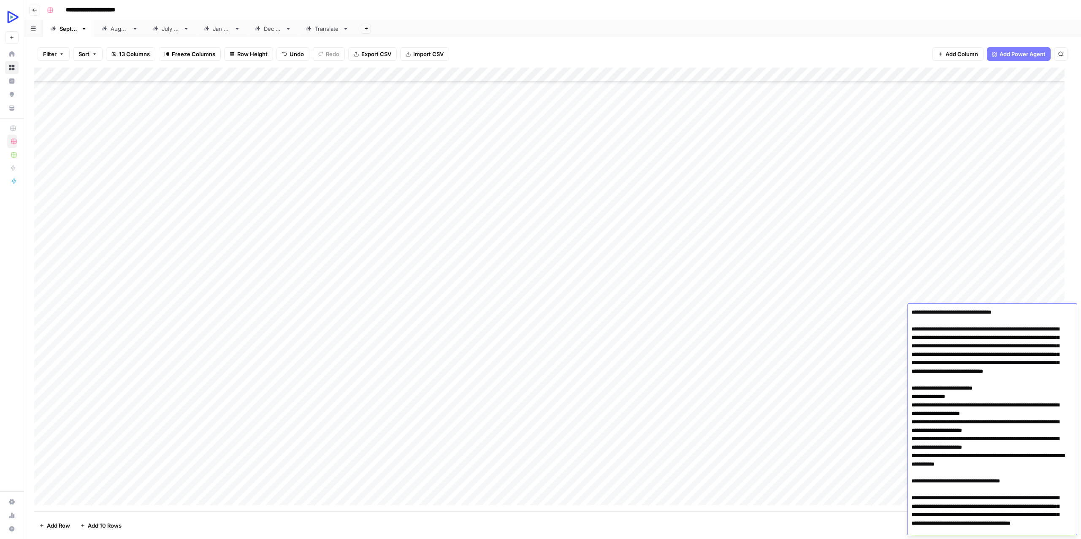
scroll to position [1844, 0]
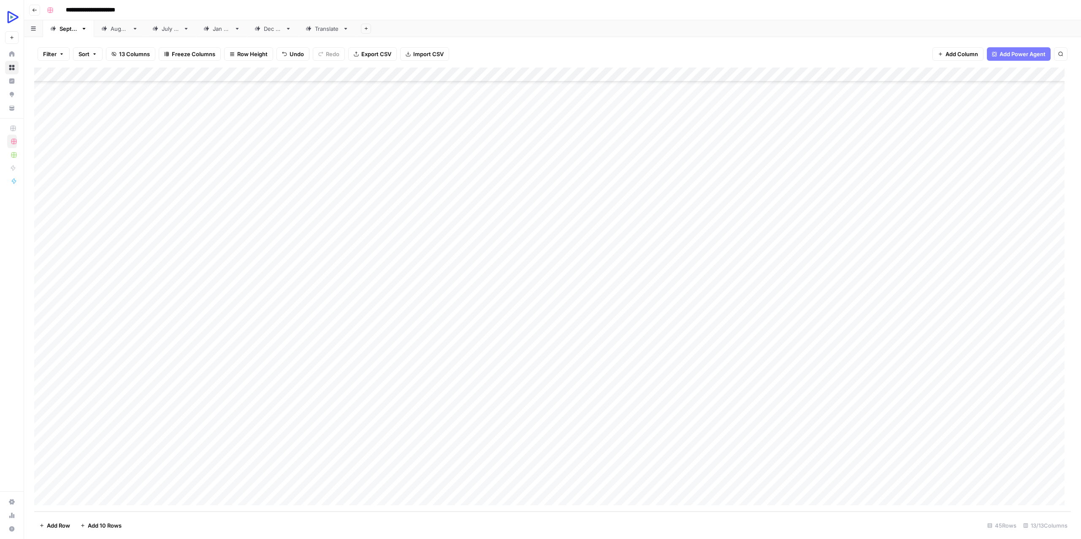
click at [137, 326] on div "Add Column" at bounding box center [552, 290] width 1037 height 444
click at [1044, 309] on div "Add Column" at bounding box center [552, 290] width 1037 height 444
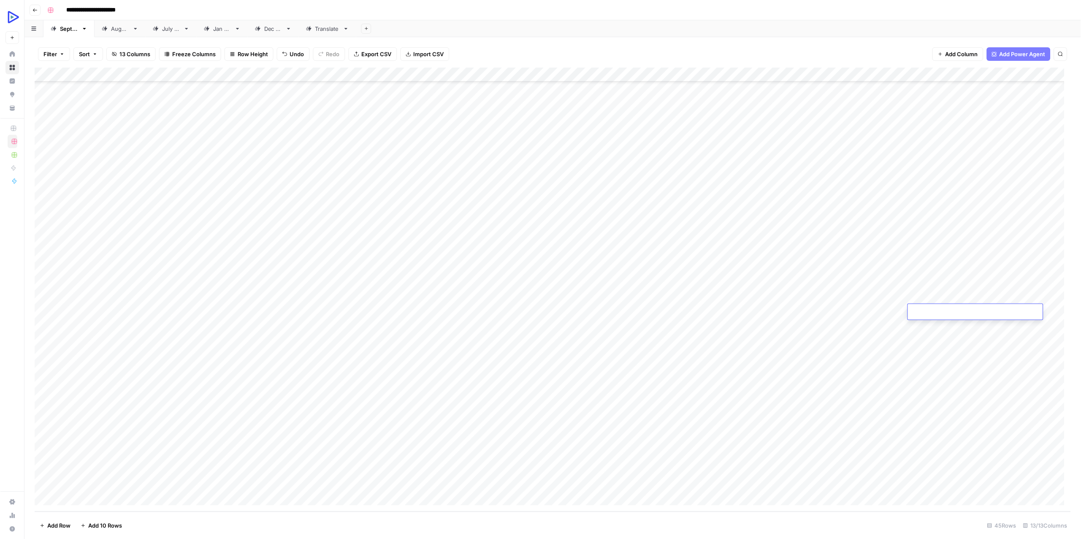
scroll to position [0, 0]
type textarea "**********"
click at [141, 322] on div "Add Column" at bounding box center [552, 290] width 1037 height 444
click at [1049, 311] on div "Add Column" at bounding box center [552, 290] width 1037 height 444
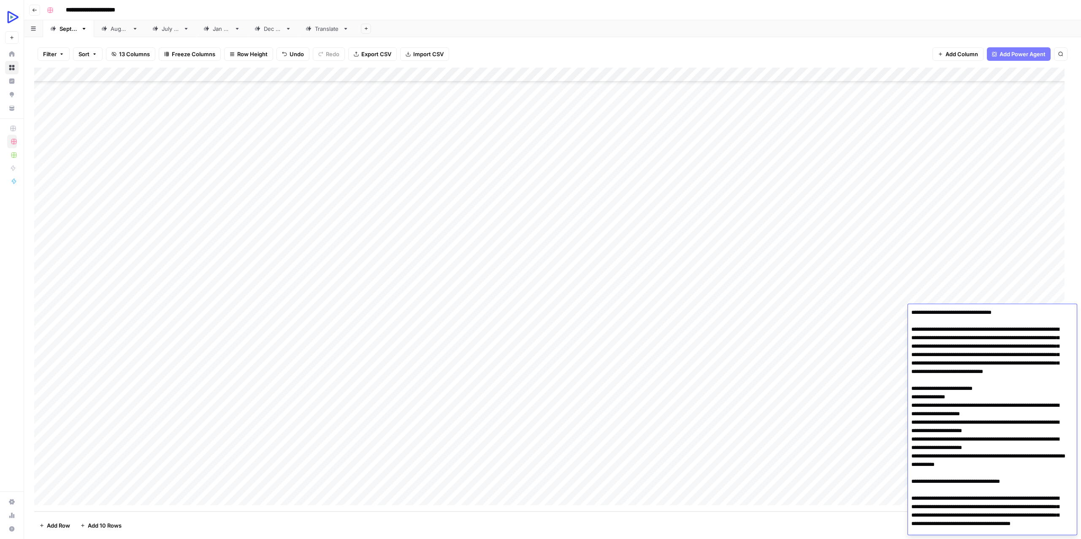
scroll to position [1845, 0]
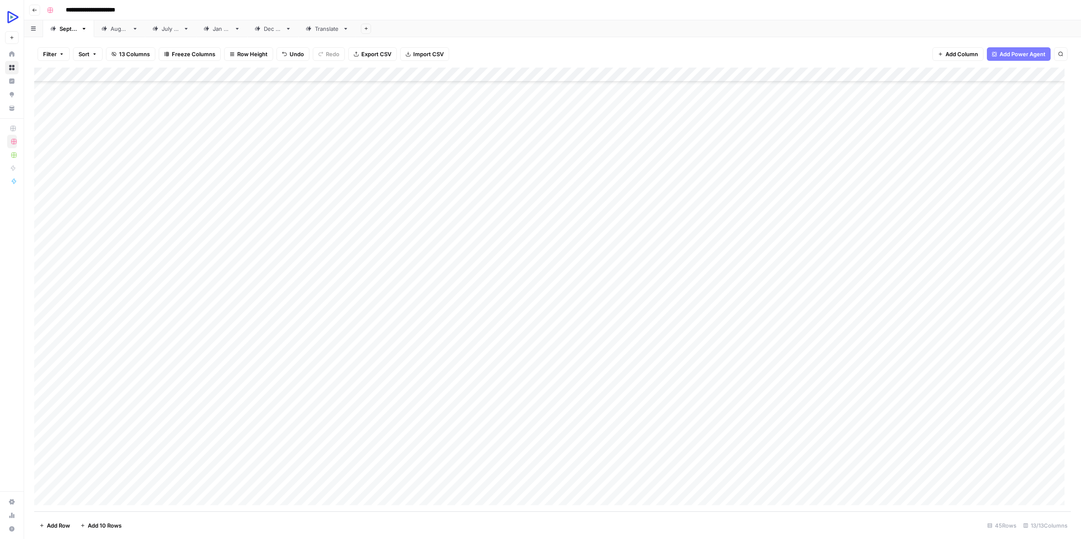
click at [746, 528] on footer "Add Row Add 10 Rows 45 Rows 13/13 Columns" at bounding box center [552, 524] width 1037 height 27
drag, startPoint x: 209, startPoint y: 316, endPoint x: 234, endPoint y: 313, distance: 25.5
click at [234, 313] on div "Add Column" at bounding box center [552, 290] width 1037 height 444
click at [291, 329] on div "Add Column" at bounding box center [552, 290] width 1037 height 444
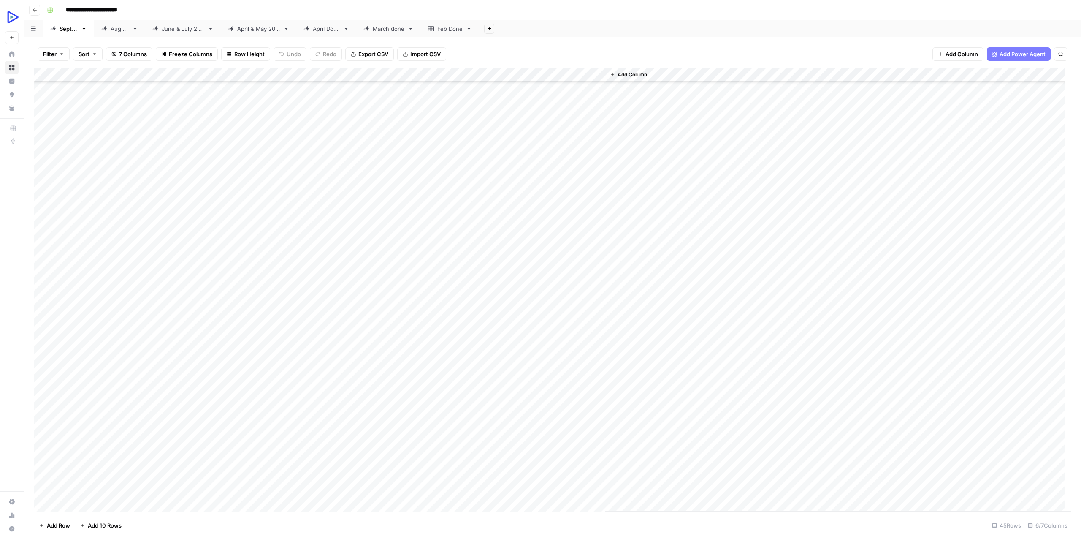
click at [175, 326] on div "Add Column" at bounding box center [552, 290] width 1037 height 444
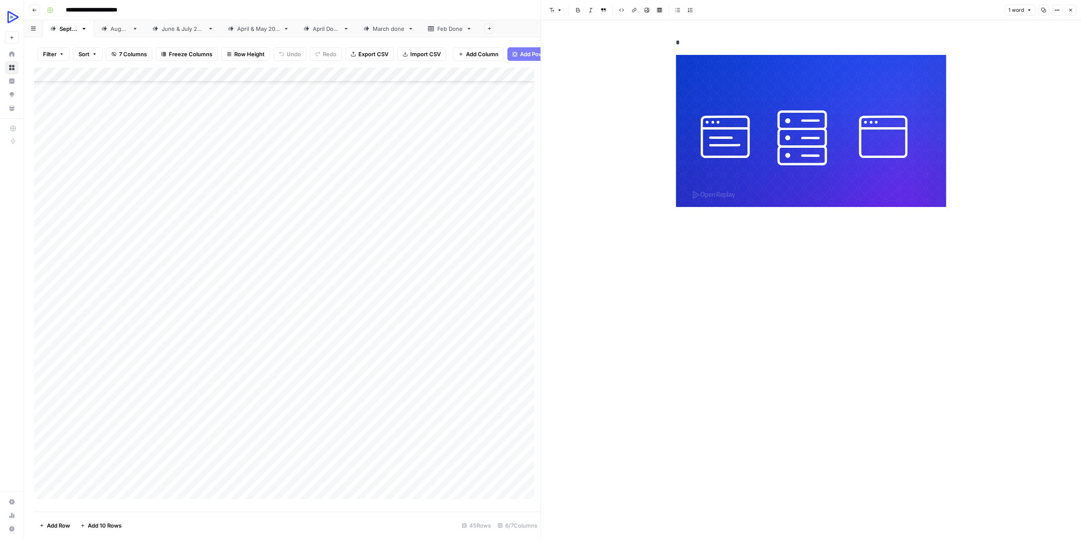
click at [231, 350] on div "Add Column" at bounding box center [287, 286] width 507 height 437
click at [148, 351] on div "Add Column" at bounding box center [287, 286] width 507 height 437
click at [172, 351] on div "Add Column" at bounding box center [287, 286] width 507 height 437
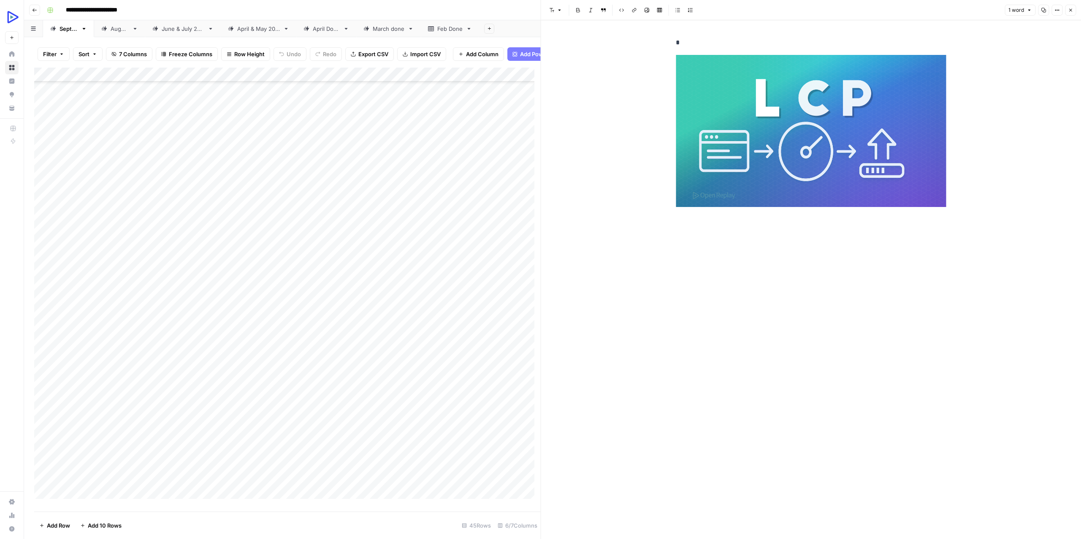
drag, startPoint x: 223, startPoint y: 321, endPoint x: 225, endPoint y: 345, distance: 23.7
click at [225, 345] on div "Add Column" at bounding box center [287, 286] width 507 height 437
click at [215, 363] on div "Add Column" at bounding box center [287, 286] width 507 height 437
drag, startPoint x: 222, startPoint y: 331, endPoint x: 224, endPoint y: 348, distance: 17.1
click at [224, 348] on div "Add Column" at bounding box center [287, 286] width 507 height 437
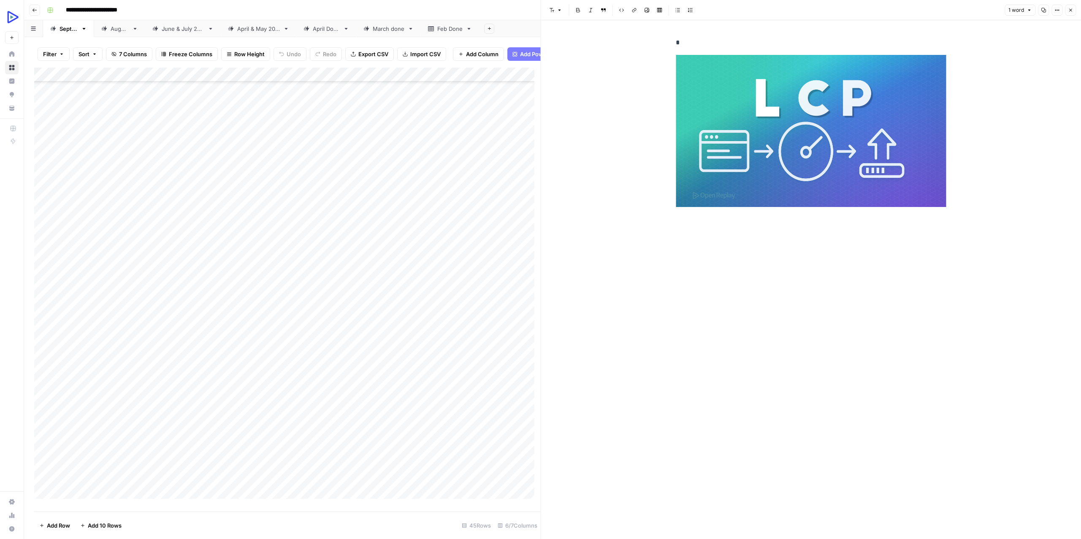
click at [222, 334] on div "Add Column" at bounding box center [287, 286] width 507 height 437
click at [224, 337] on textarea "**********" at bounding box center [280, 338] width 196 height 12
click at [397, 323] on div "Add Column" at bounding box center [287, 286] width 507 height 437
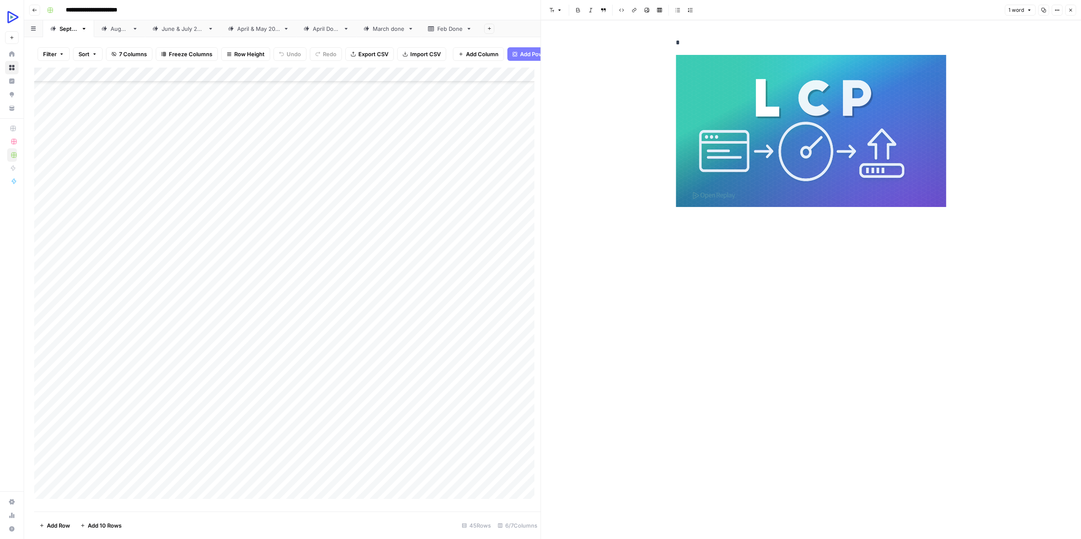
click at [397, 323] on div "Add Column" at bounding box center [287, 286] width 507 height 437
type textarea "**********"
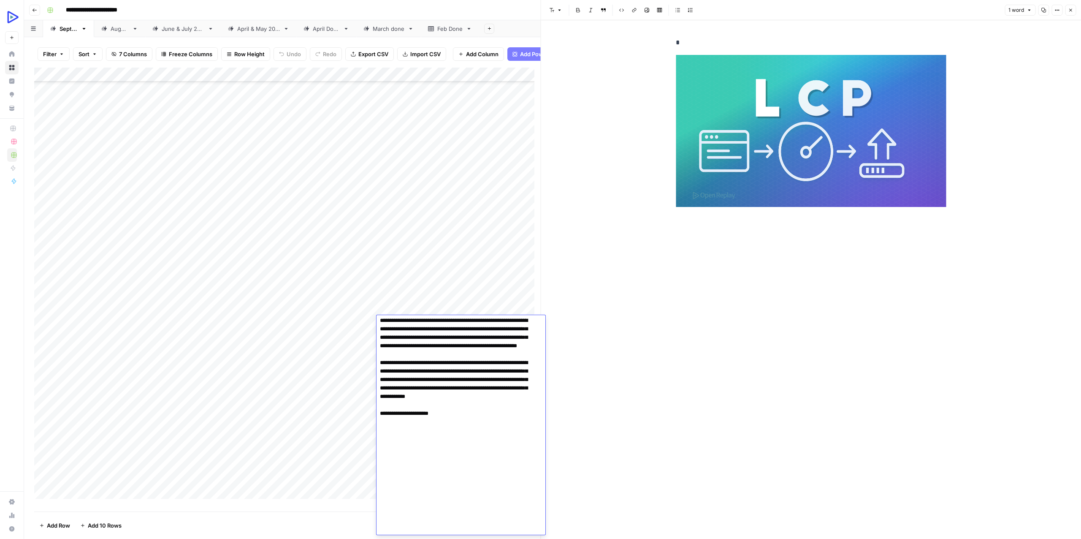
click at [720, 326] on div "*" at bounding box center [811, 279] width 280 height 519
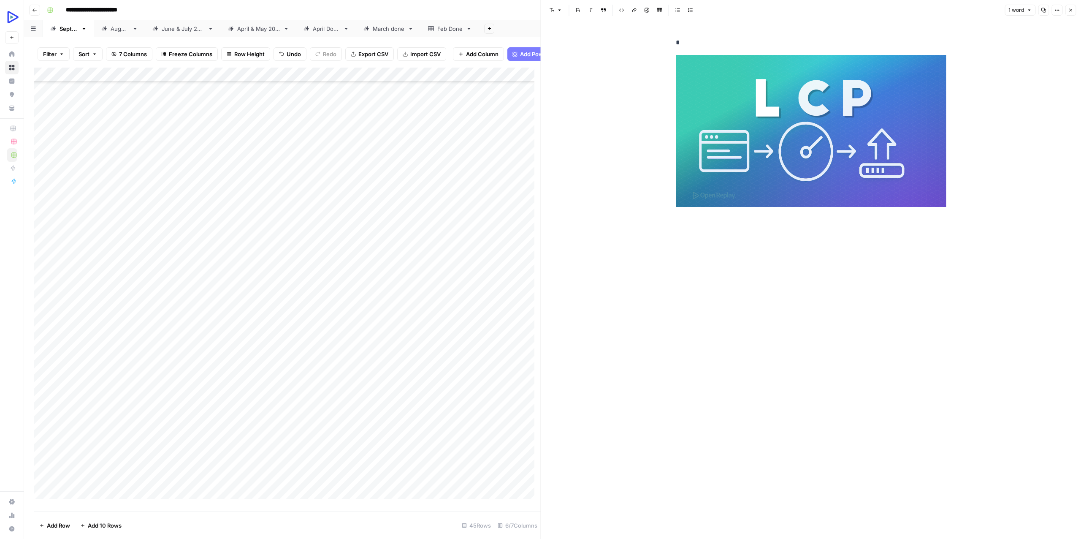
click at [490, 320] on div "Add Column" at bounding box center [287, 286] width 507 height 437
click at [419, 338] on div "Add Column" at bounding box center [287, 286] width 507 height 437
type textarea "**********"
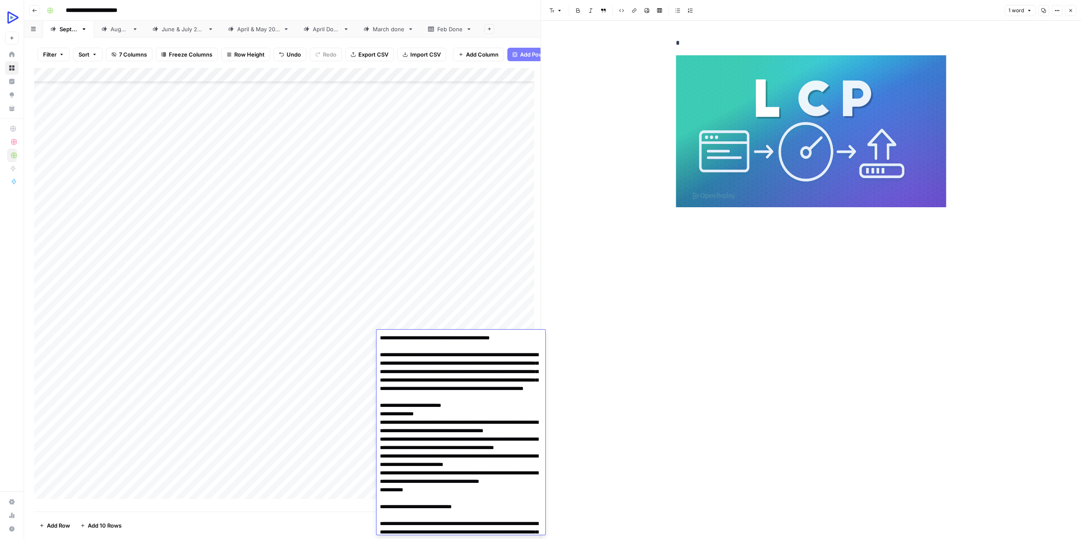
scroll to position [1580, 0]
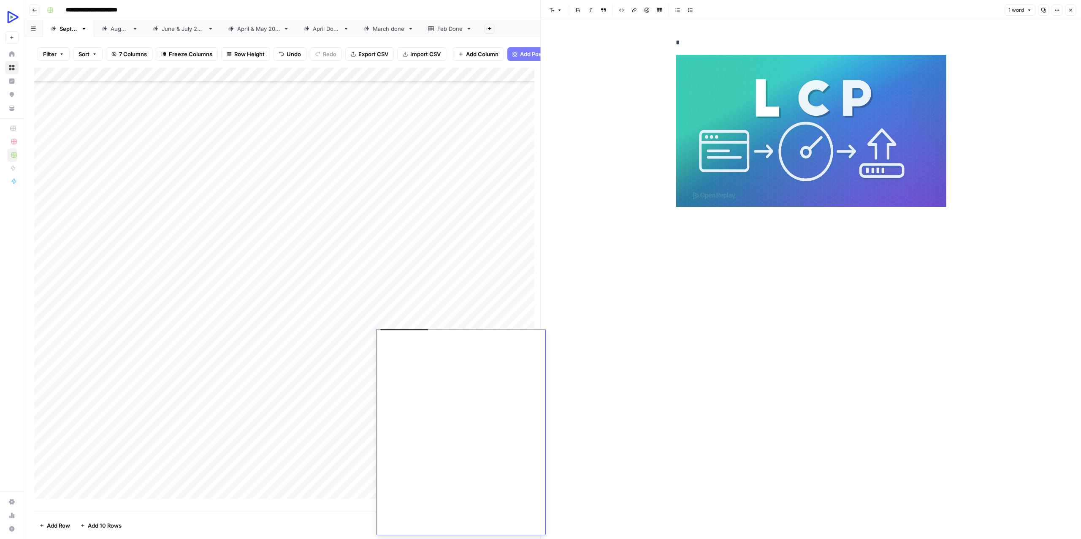
click at [651, 368] on div "New Text *" at bounding box center [811, 279] width 541 height 519
click at [495, 334] on div "Add Column" at bounding box center [287, 286] width 507 height 437
click at [1070, 10] on icon "button" at bounding box center [1070, 10] width 5 height 5
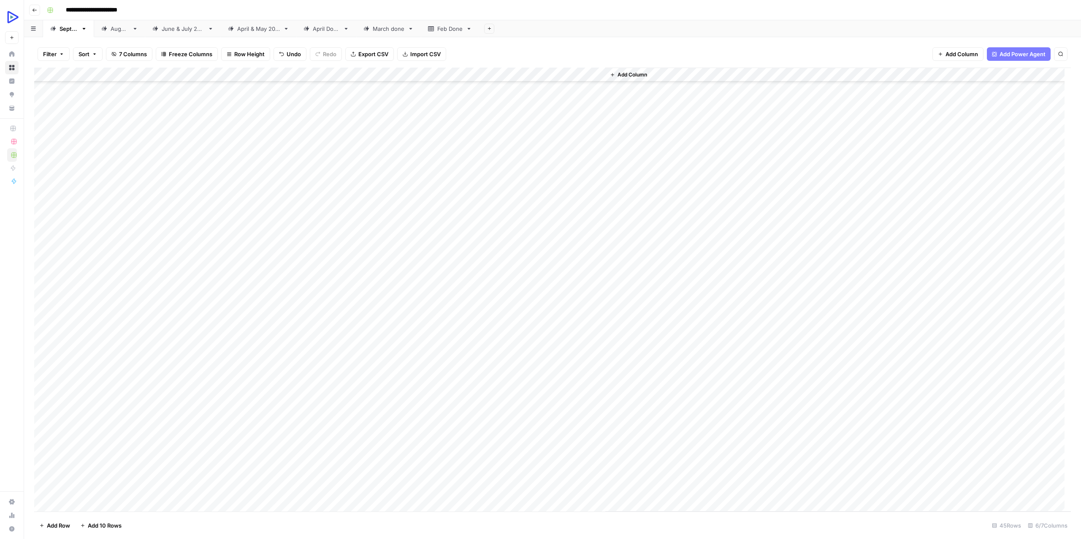
click at [268, 299] on div "Add Column" at bounding box center [552, 290] width 1037 height 444
drag, startPoint x: 245, startPoint y: 312, endPoint x: 317, endPoint y: 312, distance: 72.6
click at [317, 312] on div "Add Column" at bounding box center [552, 290] width 1037 height 444
click at [426, 346] on div "Add Column" at bounding box center [552, 290] width 1037 height 444
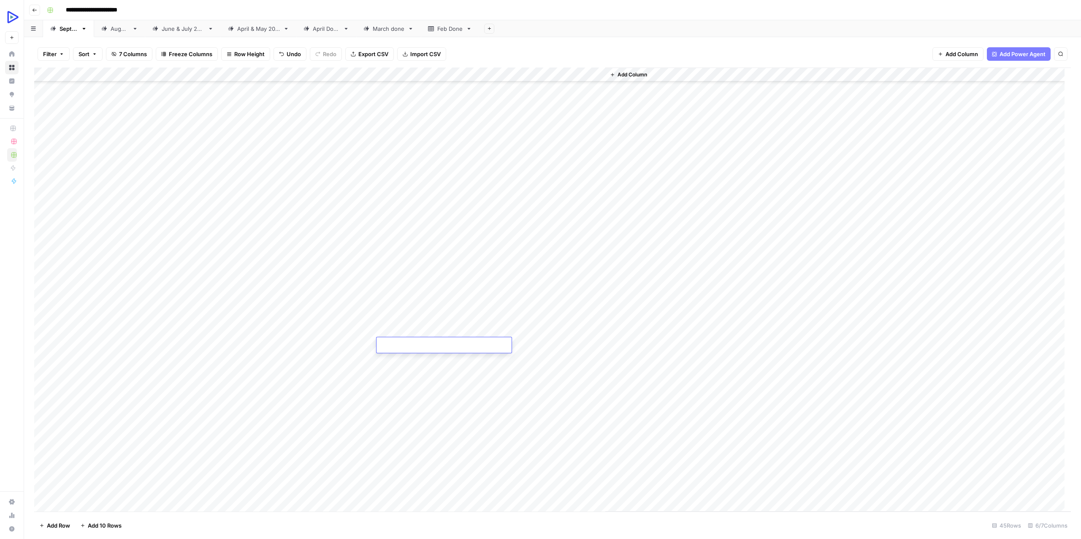
type textarea "**********"
click at [641, 399] on div "Add Column" at bounding box center [839, 290] width 466 height 444
click at [490, 342] on div "Add Column" at bounding box center [552, 290] width 1037 height 444
click at [568, 315] on div "Add Column" at bounding box center [552, 290] width 1037 height 444
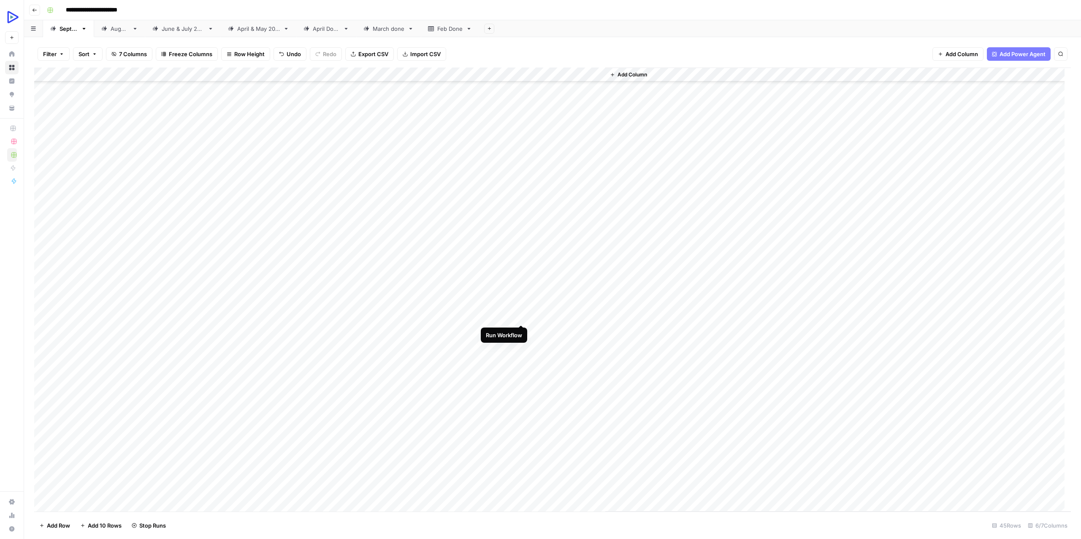
click at [553, 314] on div "Add Column" at bounding box center [552, 290] width 1037 height 444
click at [553, 314] on div at bounding box center [567, 317] width 77 height 16
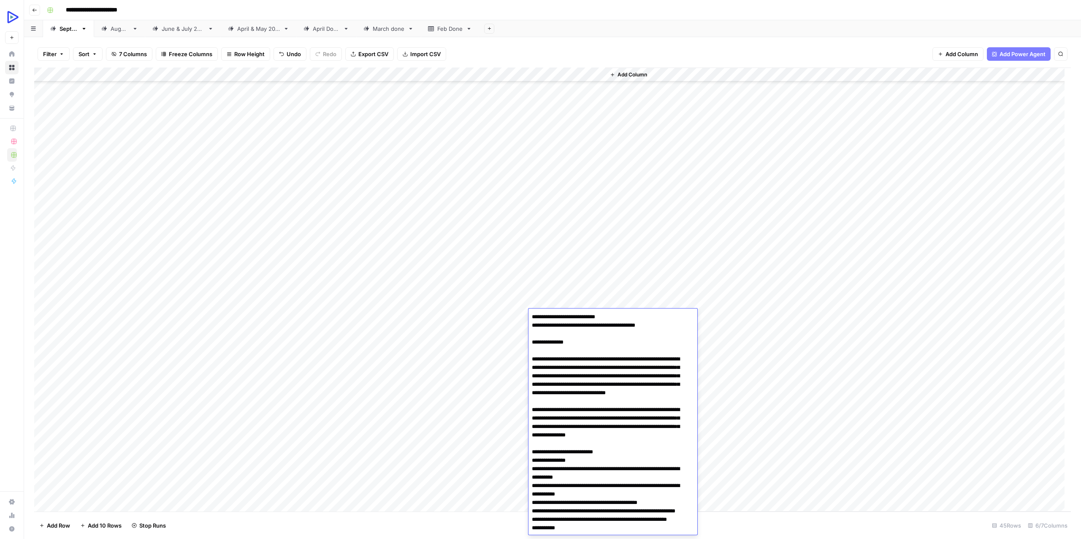
click at [97, 318] on div "Add Column" at bounding box center [552, 290] width 1037 height 444
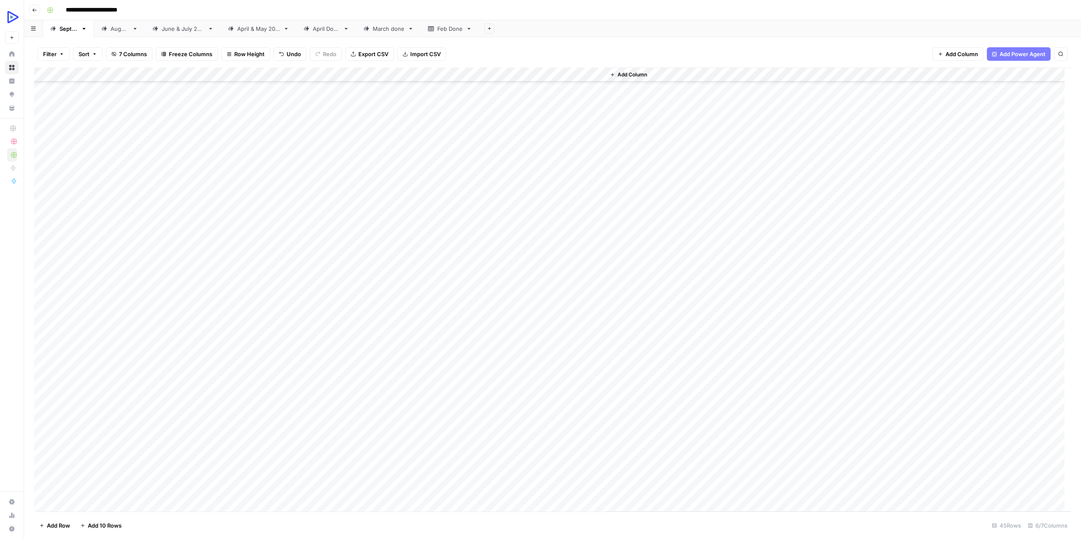
click at [584, 316] on div "Add Column" at bounding box center [552, 290] width 1037 height 444
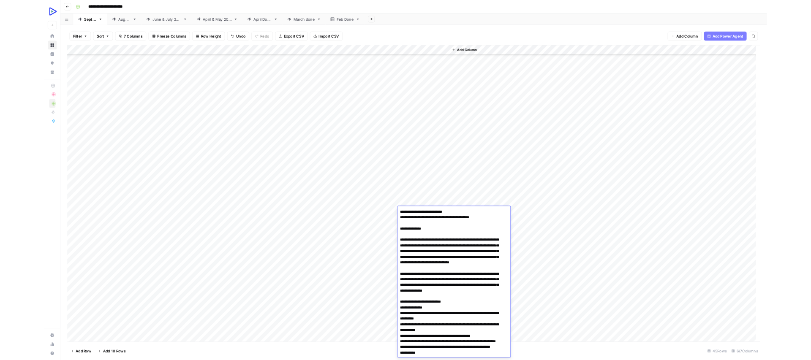
scroll to position [16266, 0]
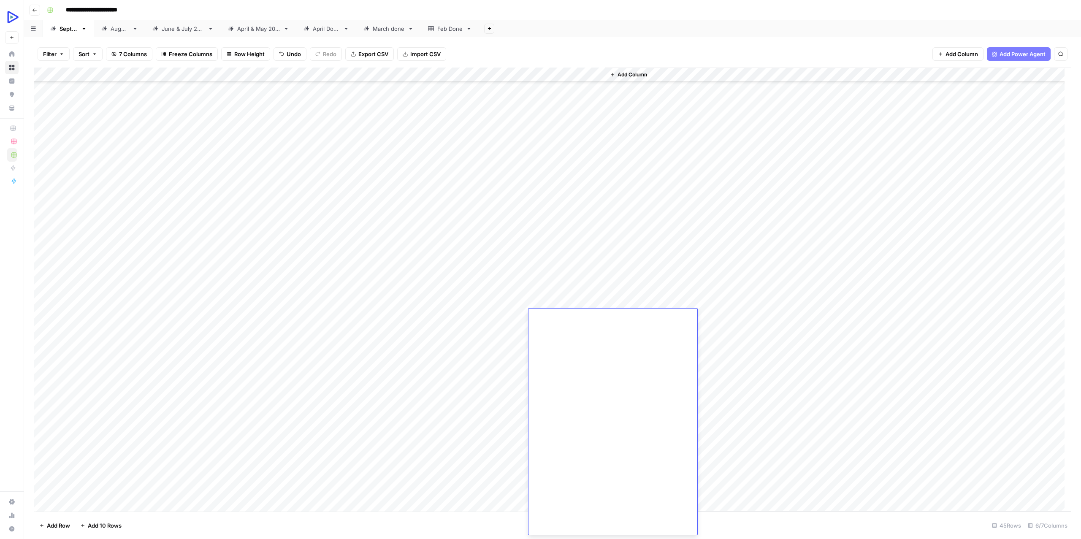
click at [477, 331] on div "Add Column" at bounding box center [552, 290] width 1037 height 444
click at [566, 332] on div "Add Column" at bounding box center [552, 290] width 1037 height 444
click at [567, 332] on div "Add Column" at bounding box center [552, 290] width 1037 height 444
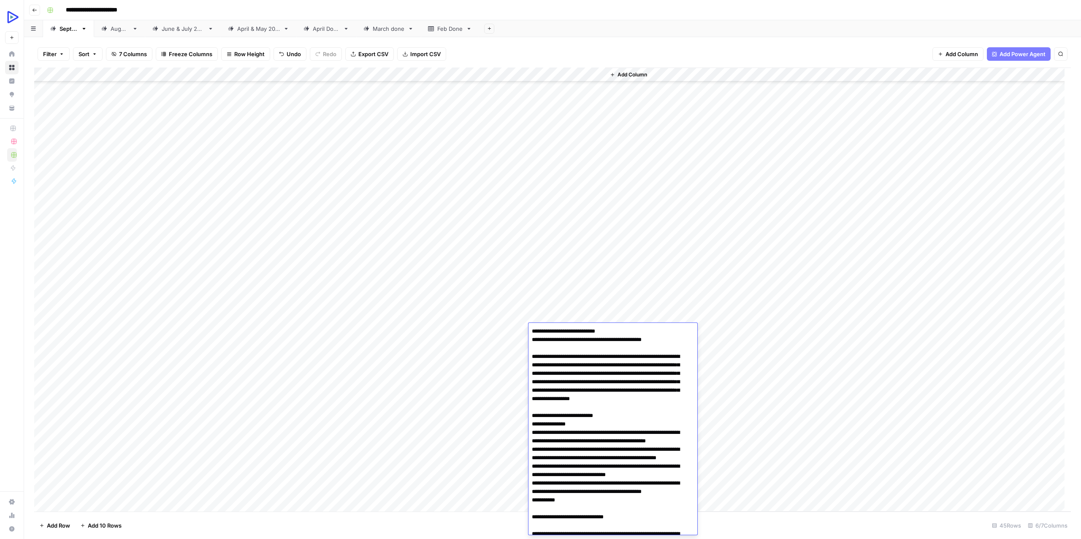
click at [774, 249] on div "Add Column" at bounding box center [839, 290] width 466 height 444
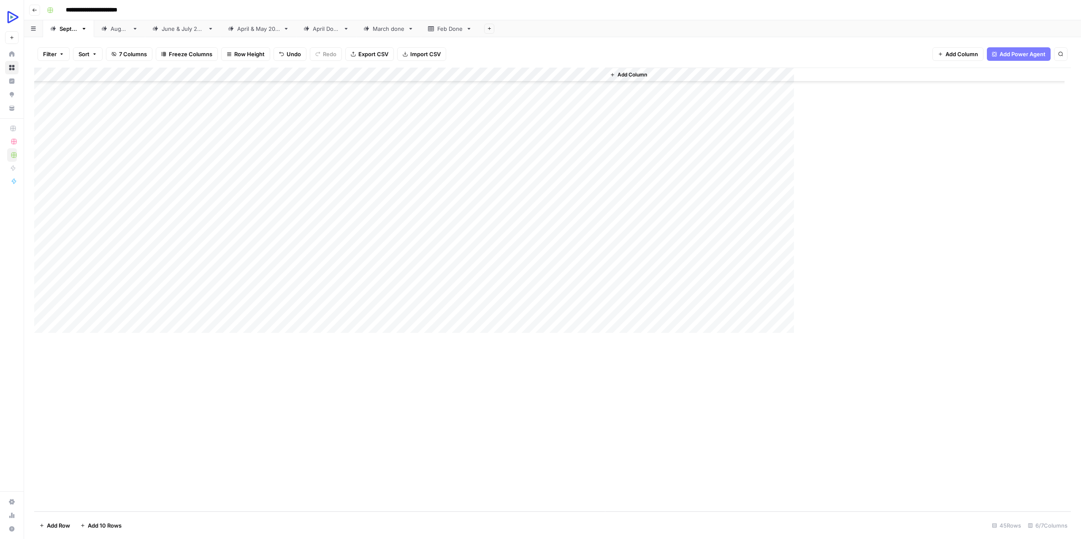
scroll to position [230, 0]
click at [580, 318] on div "Add Column" at bounding box center [552, 290] width 1037 height 444
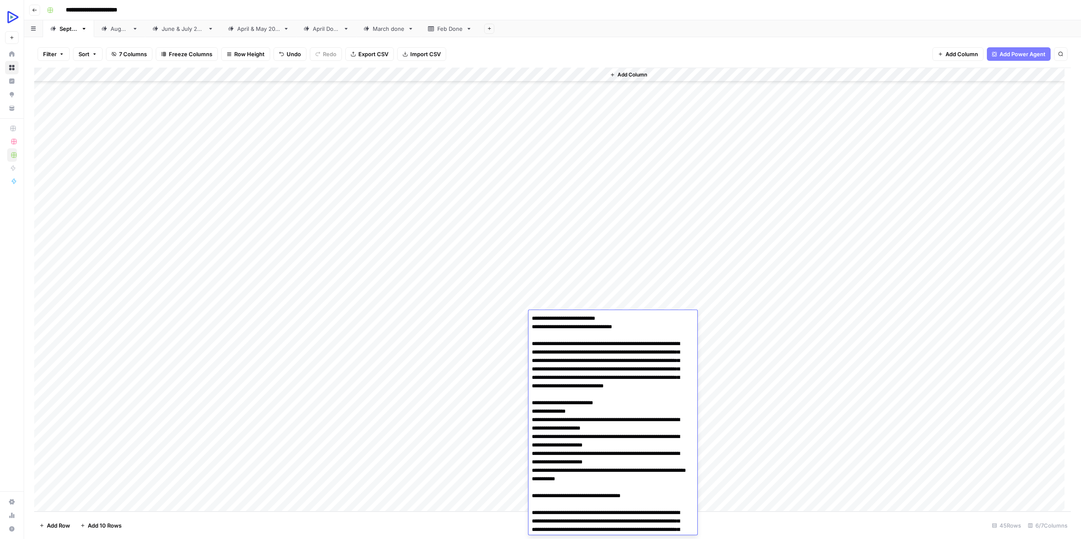
click at [421, 335] on div "Add Column" at bounding box center [552, 290] width 1037 height 444
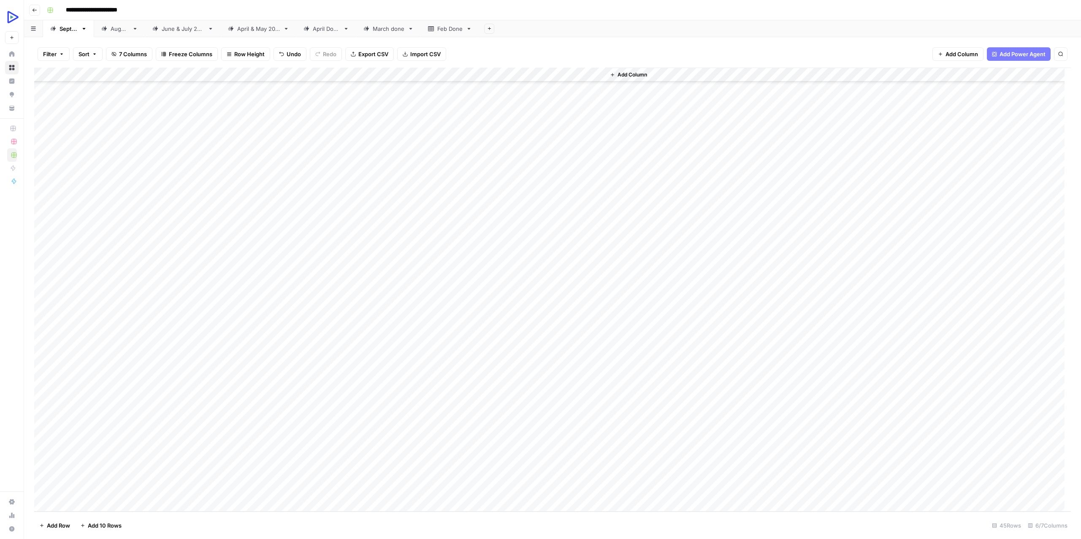
click at [399, 315] on div "Add Column" at bounding box center [552, 290] width 1037 height 444
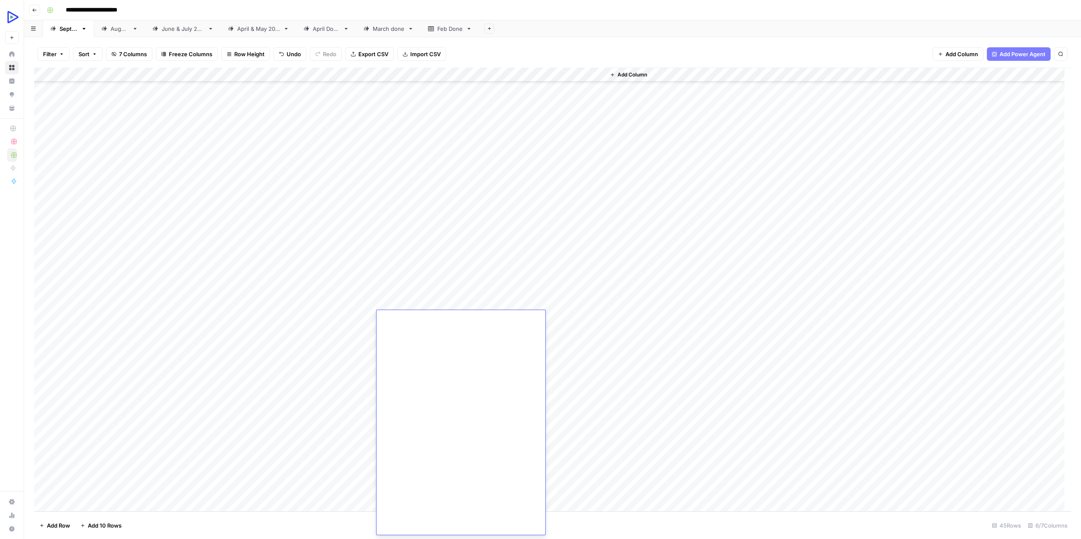
scroll to position [0, 0]
type textarea "**********"
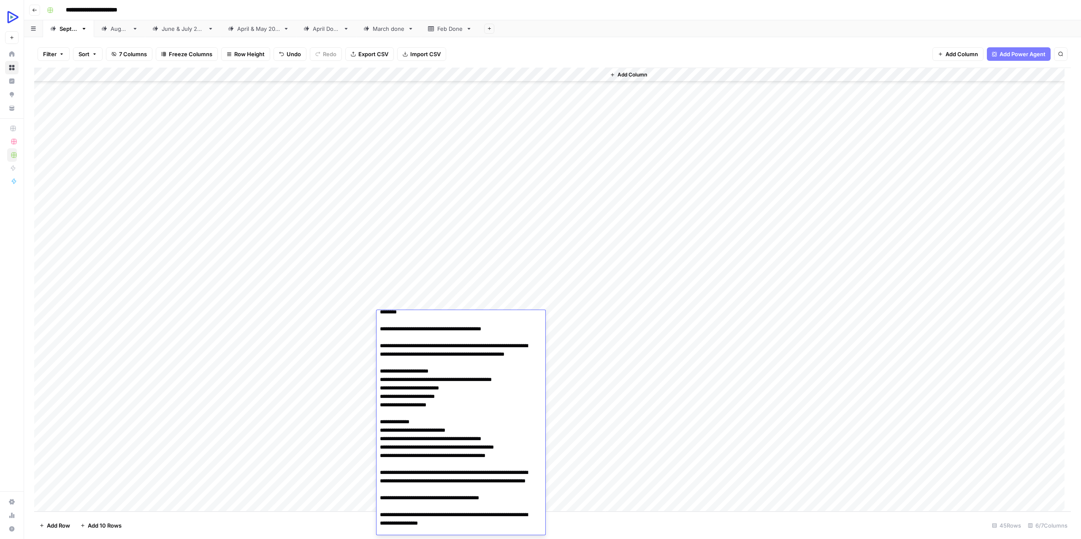
scroll to position [378, 0]
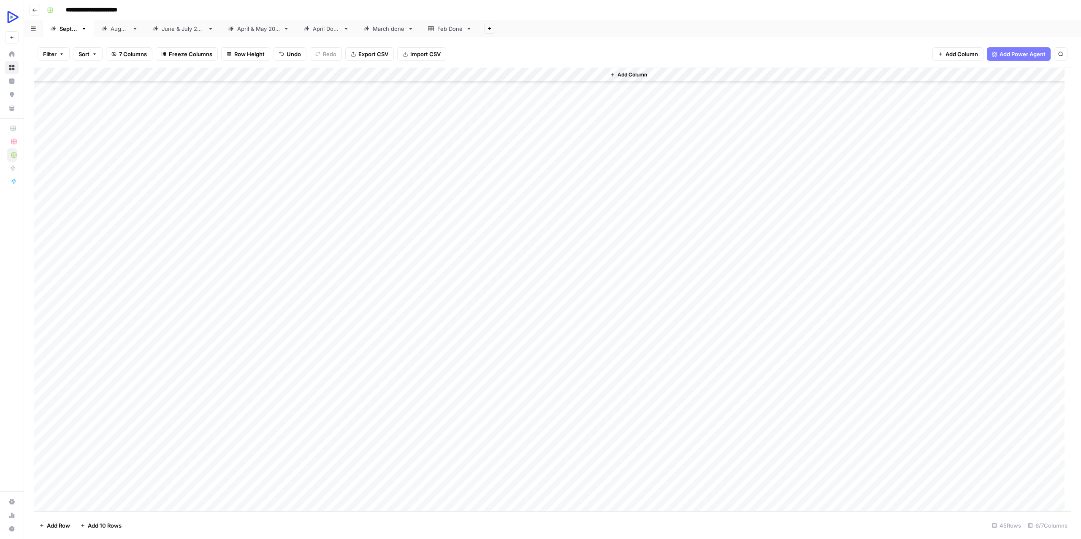
click at [712, 388] on div "Add Column" at bounding box center [839, 290] width 466 height 444
click at [522, 315] on div "Add Column" at bounding box center [552, 290] width 1037 height 444
click at [577, 320] on div "Add Column" at bounding box center [552, 290] width 1037 height 444
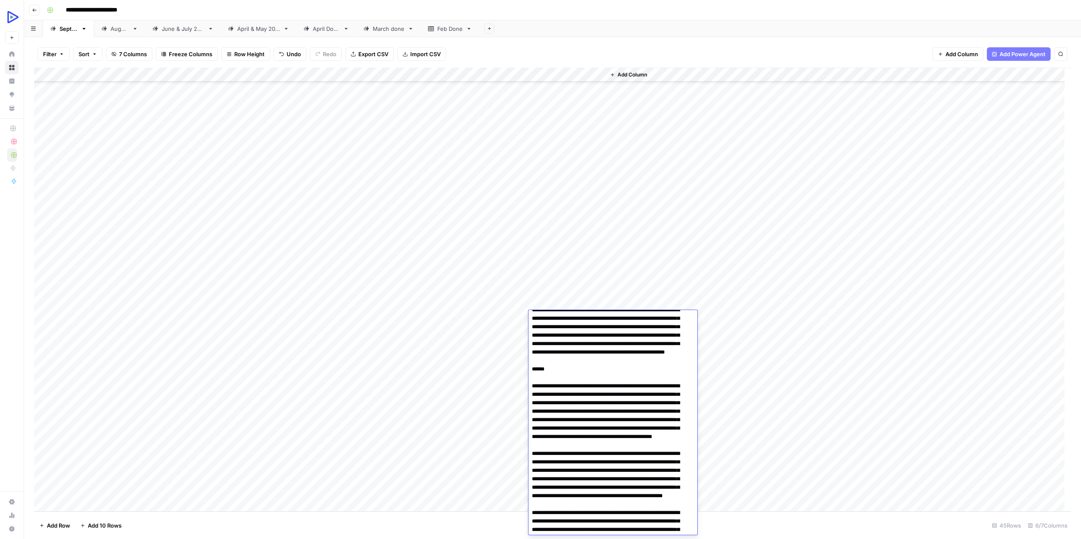
scroll to position [17518, 0]
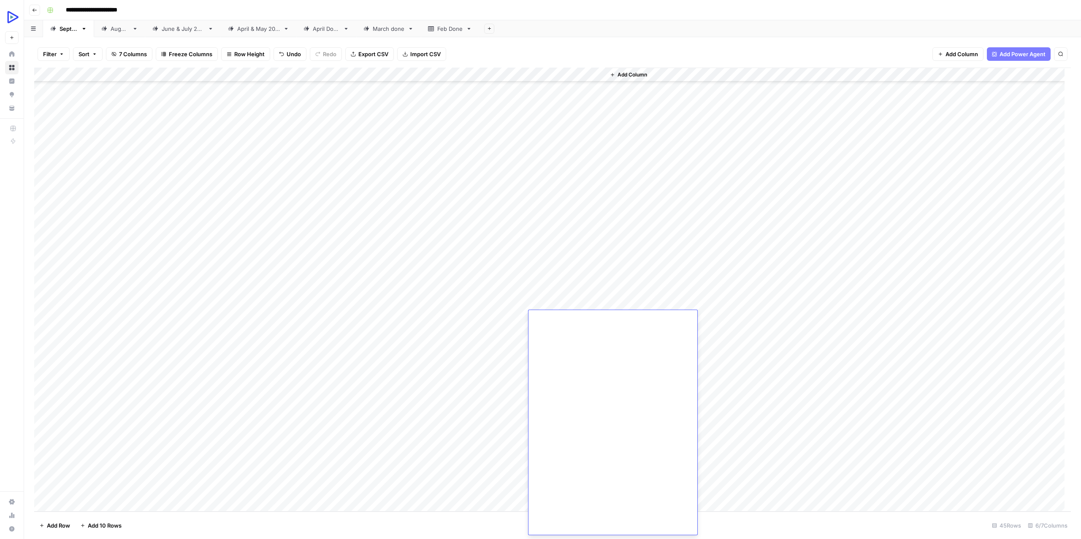
click at [423, 329] on div "Add Column" at bounding box center [552, 290] width 1037 height 444
click at [562, 315] on div "Add Column" at bounding box center [552, 290] width 1037 height 444
click at [567, 307] on div "Add Column" at bounding box center [552, 290] width 1037 height 444
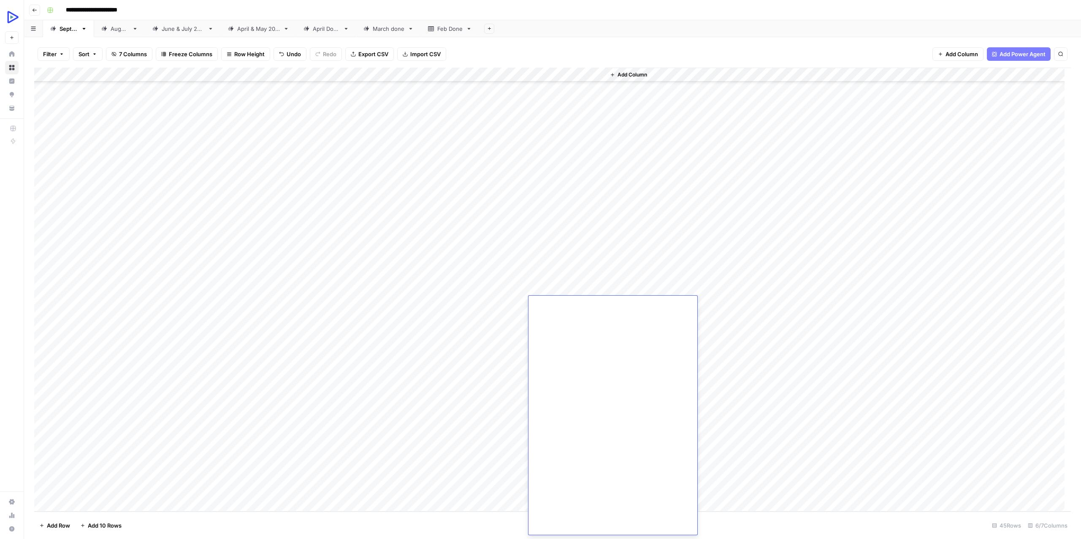
click at [758, 318] on div "Add Column" at bounding box center [839, 290] width 466 height 444
click at [422, 313] on div "Add Column" at bounding box center [552, 290] width 1037 height 444
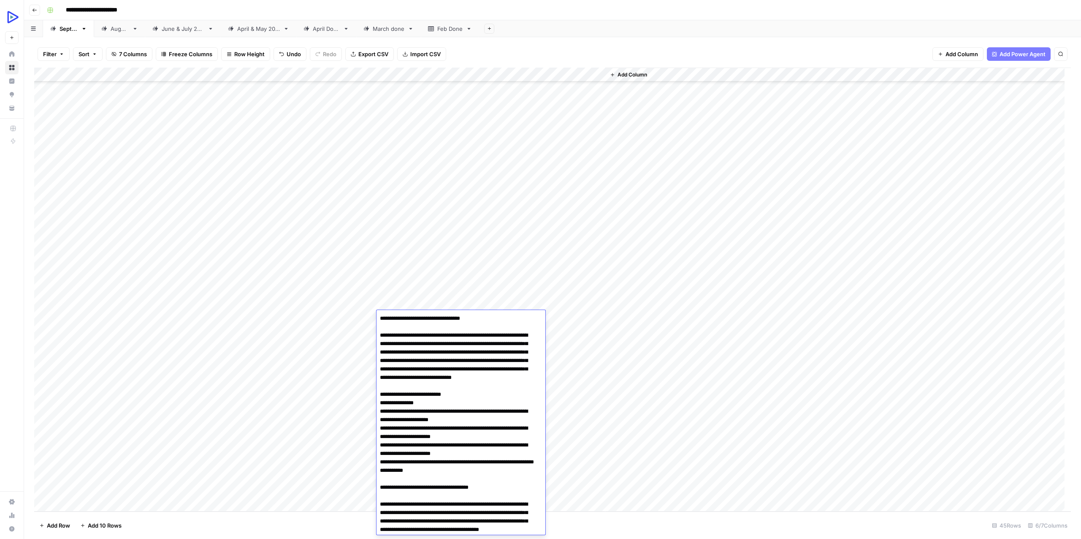
scroll to position [1850, 0]
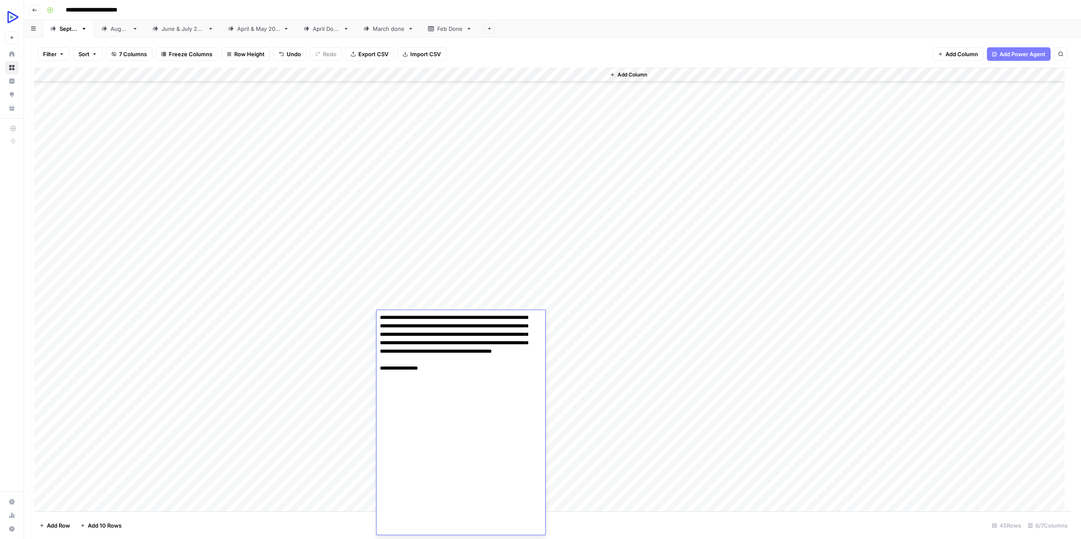
click at [669, 401] on div "Add Column" at bounding box center [839, 290] width 466 height 444
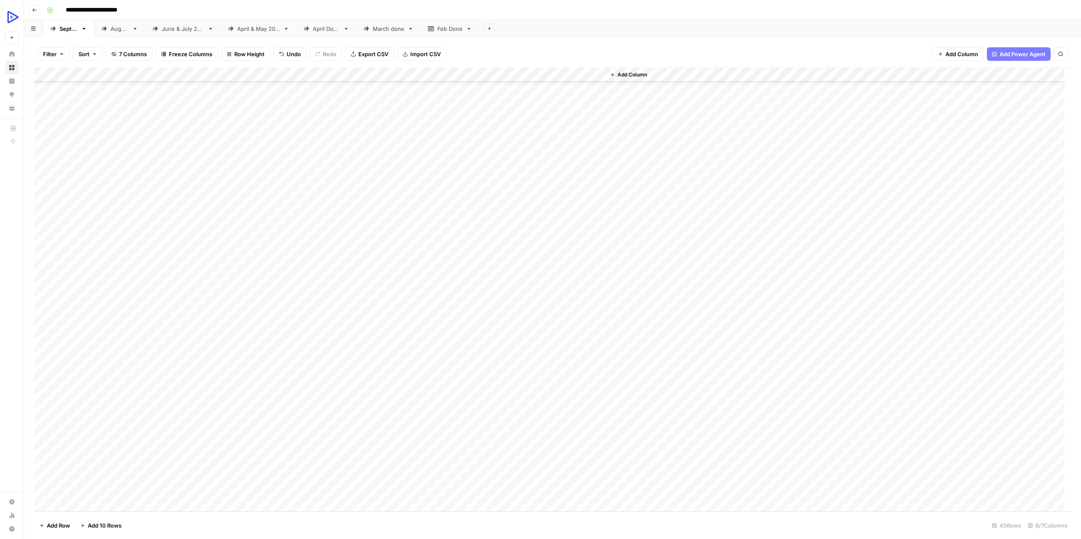
click at [431, 304] on div "Add Column" at bounding box center [552, 290] width 1037 height 444
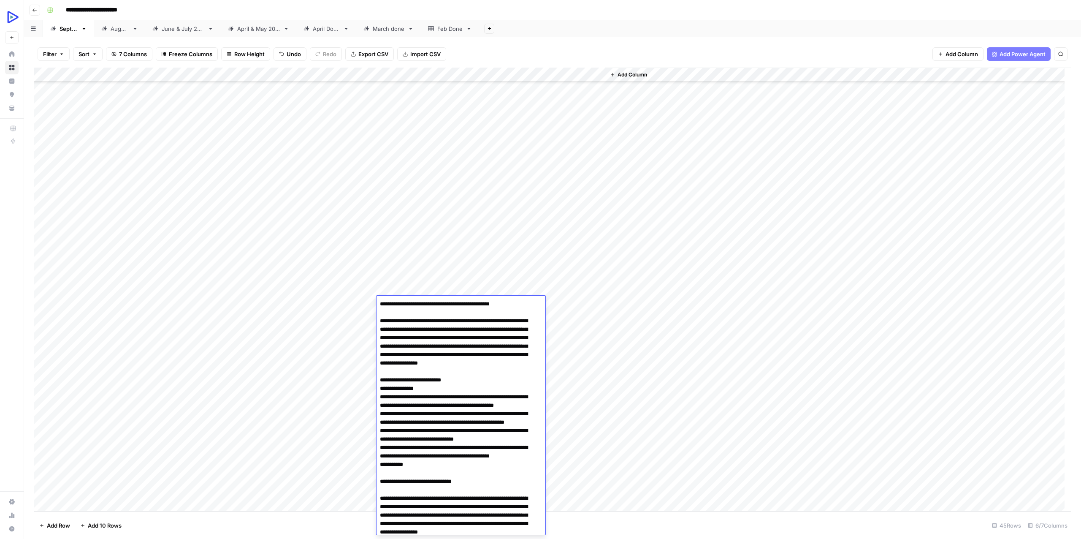
scroll to position [1549, 0]
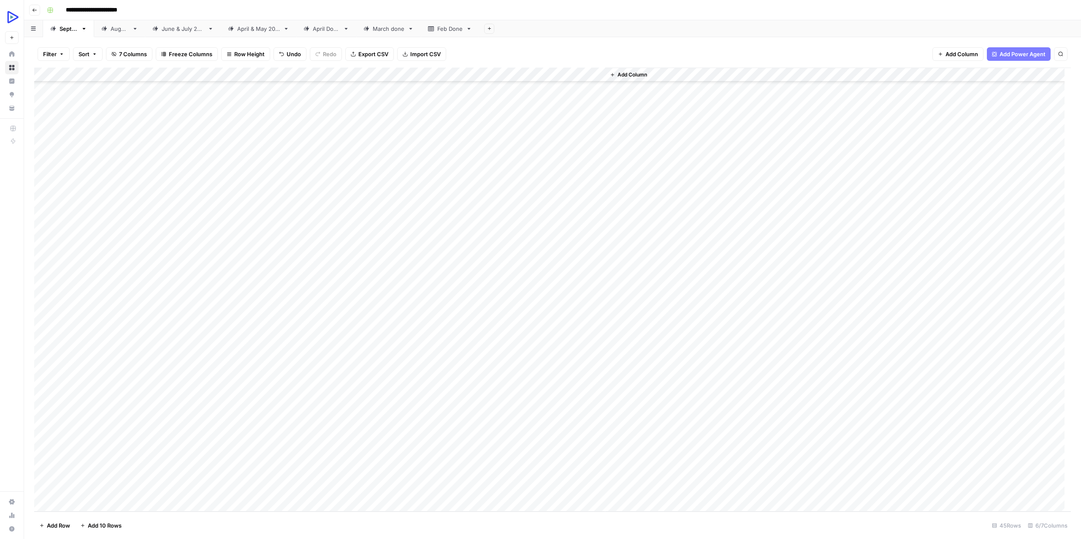
click at [689, 434] on div "Add Column" at bounding box center [839, 290] width 466 height 444
click at [568, 312] on div "Add Column" at bounding box center [552, 290] width 1037 height 444
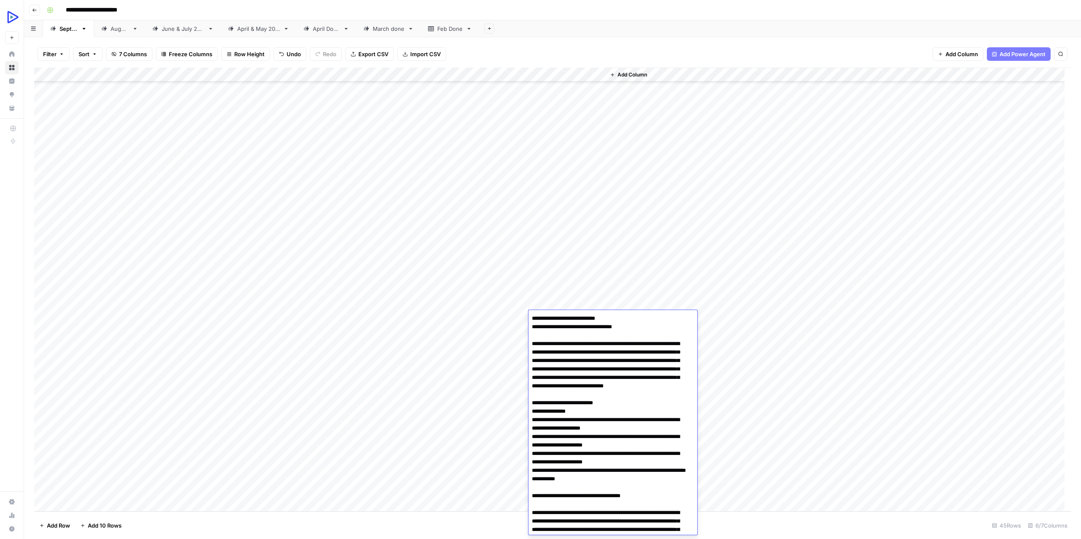
scroll to position [17518, 0]
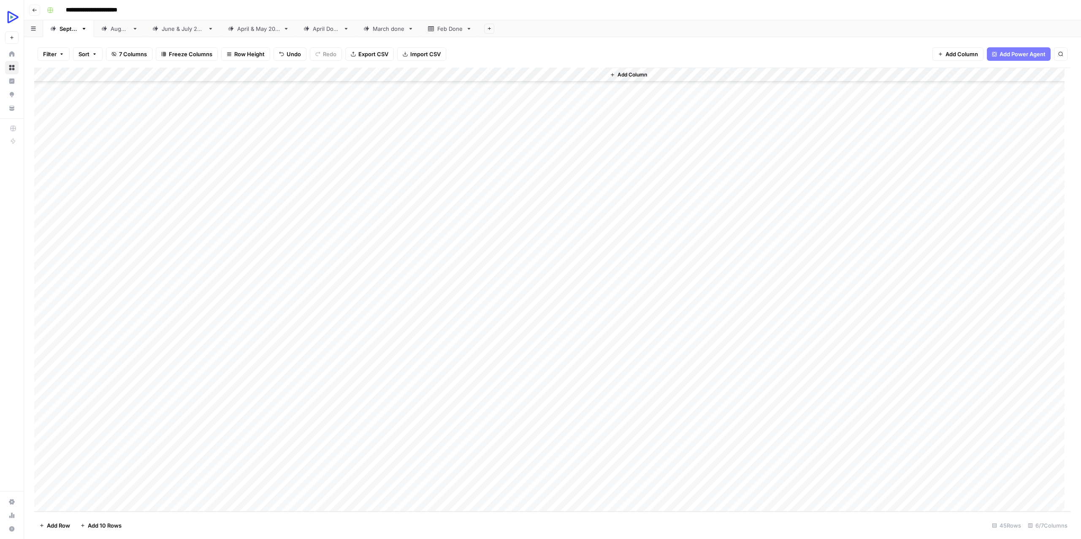
click at [758, 313] on div "Add Column" at bounding box center [839, 290] width 466 height 444
click at [427, 313] on div "Add Column" at bounding box center [552, 290] width 1037 height 444
click at [577, 317] on div "Add Column" at bounding box center [552, 290] width 1037 height 444
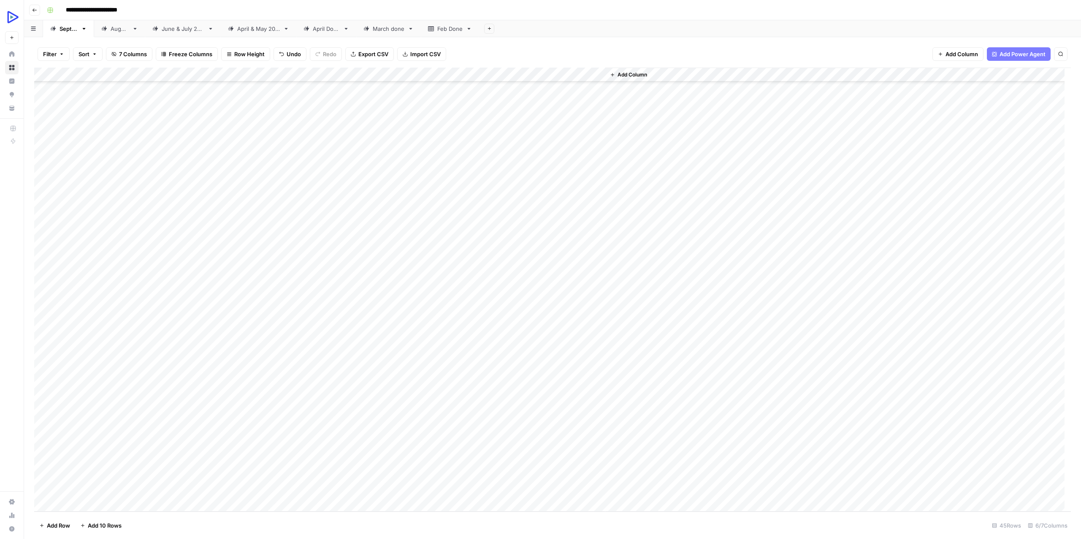
click at [578, 317] on div "Add Column" at bounding box center [552, 290] width 1037 height 444
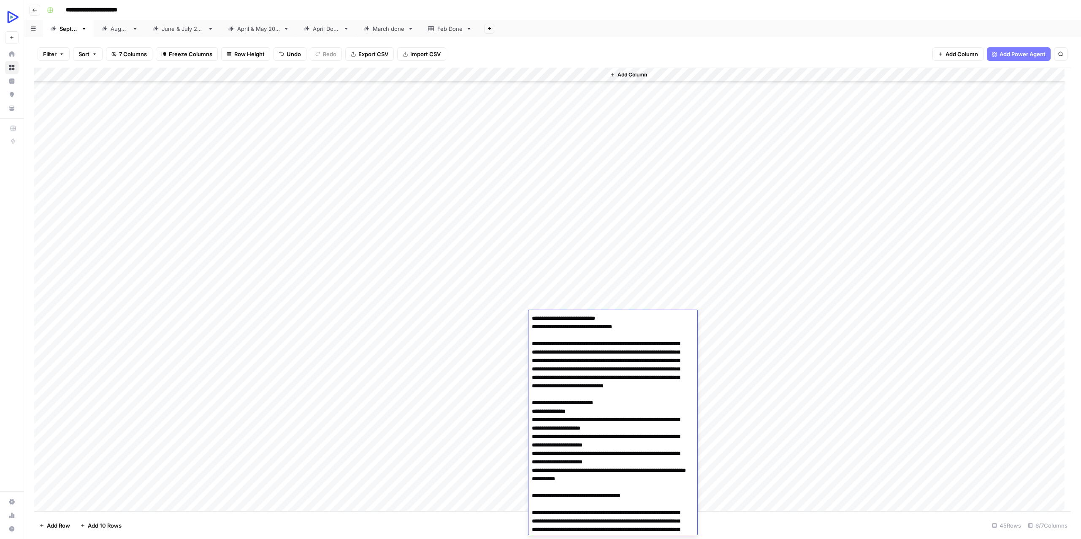
scroll to position [17518, 0]
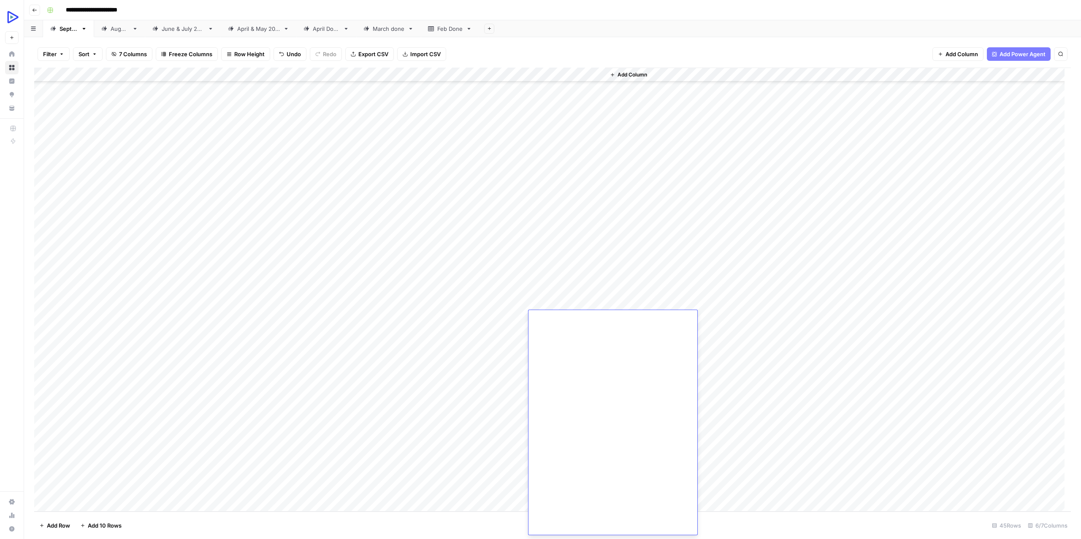
click at [701, 340] on div "Add Column" at bounding box center [839, 290] width 466 height 444
click at [433, 315] on div "Add Column" at bounding box center [552, 290] width 1037 height 444
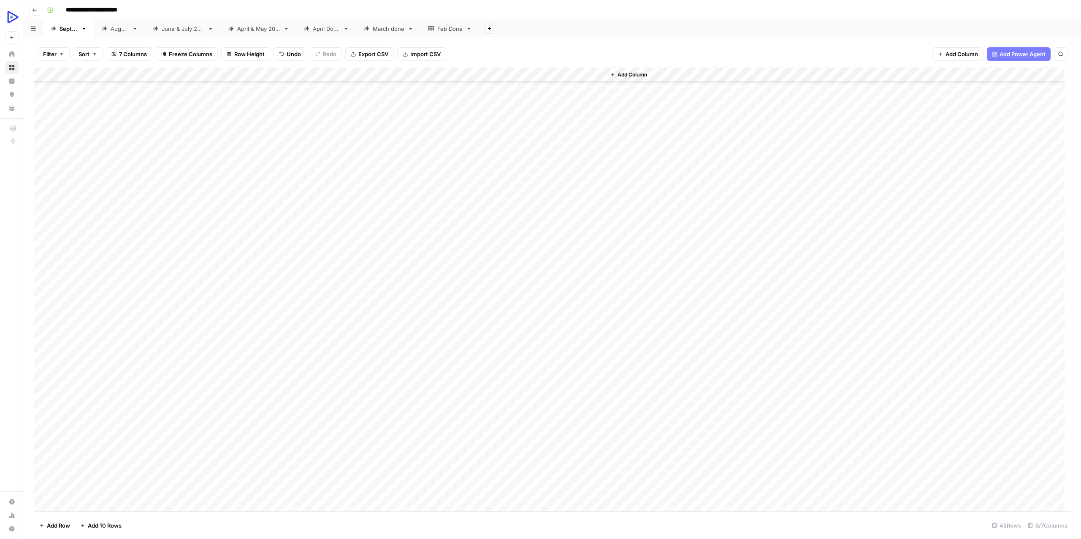
click at [402, 353] on div "Add Column" at bounding box center [552, 290] width 1037 height 444
click at [400, 315] on div "Add Column" at bounding box center [552, 290] width 1037 height 444
click at [400, 314] on div "Add Column" at bounding box center [552, 290] width 1037 height 444
type textarea "**********"
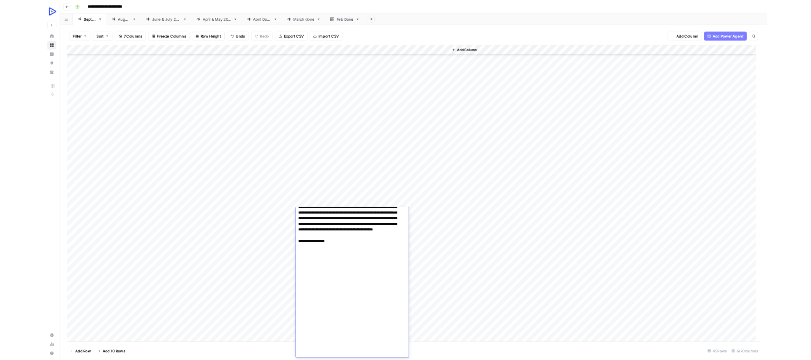
scroll to position [1859, 0]
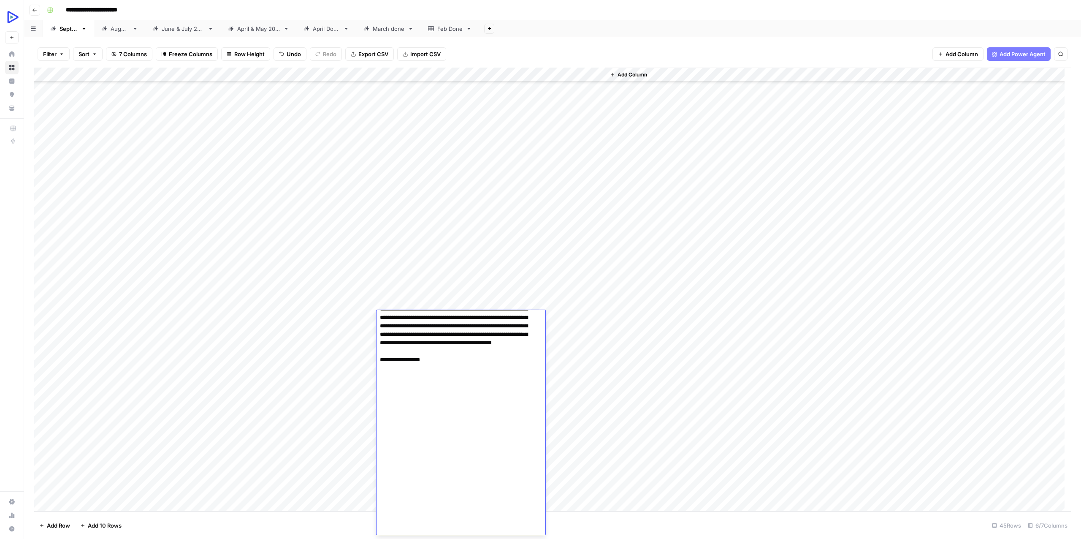
click at [630, 402] on div "Add Column" at bounding box center [839, 290] width 466 height 444
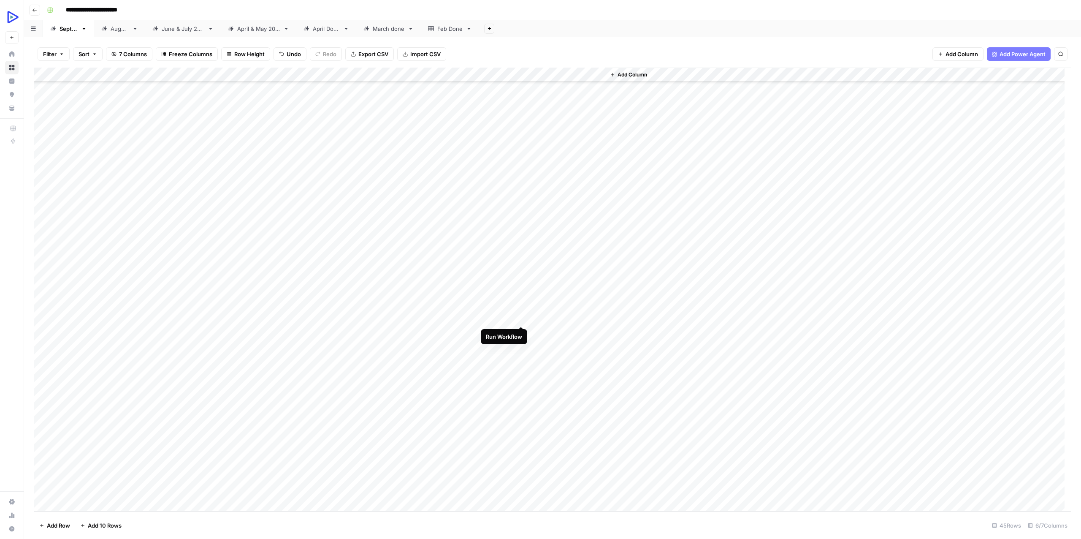
click at [523, 316] on div "Add Column" at bounding box center [552, 290] width 1037 height 444
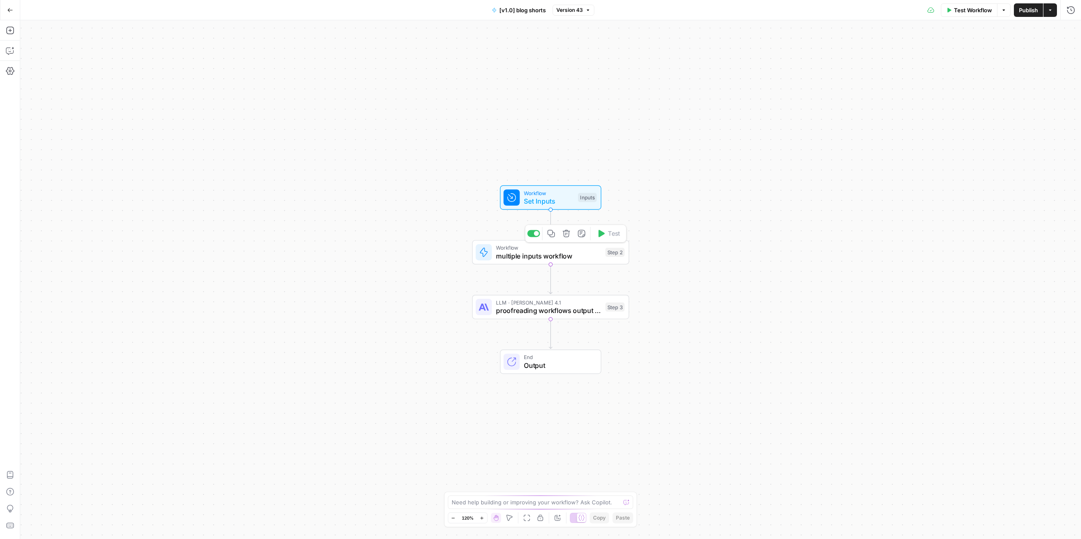
click at [578, 253] on span "multiple inputs workflow" at bounding box center [549, 256] width 106 height 10
type input "Article with multiple inputs"
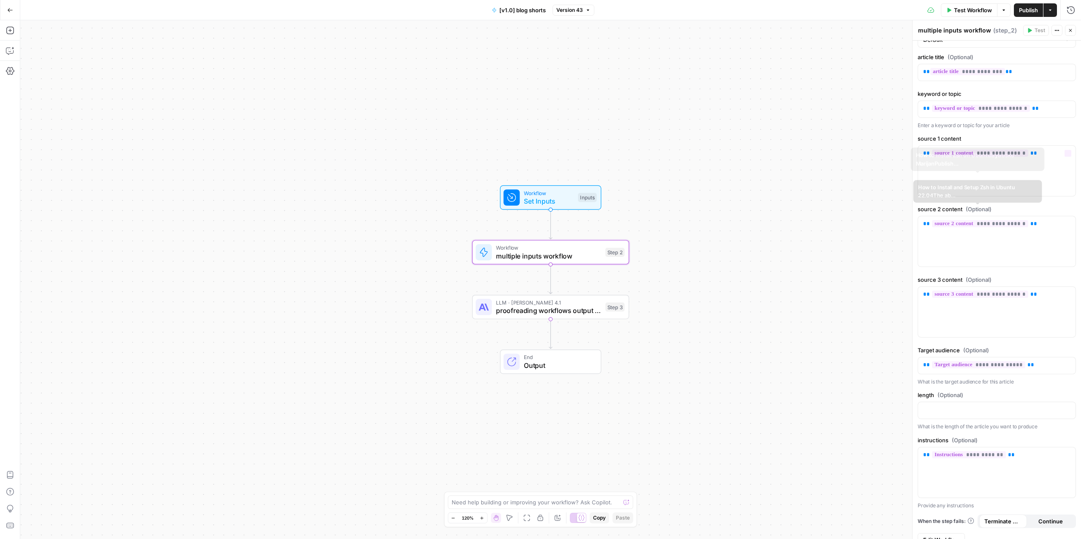
scroll to position [70, 0]
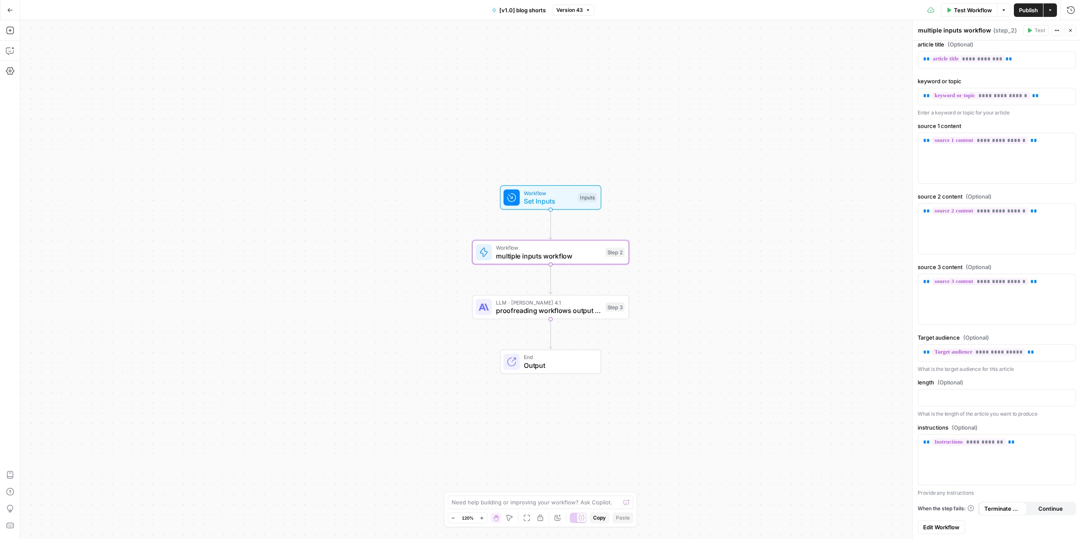
click at [950, 529] on span "Edit Workflow" at bounding box center [942, 527] width 36 height 8
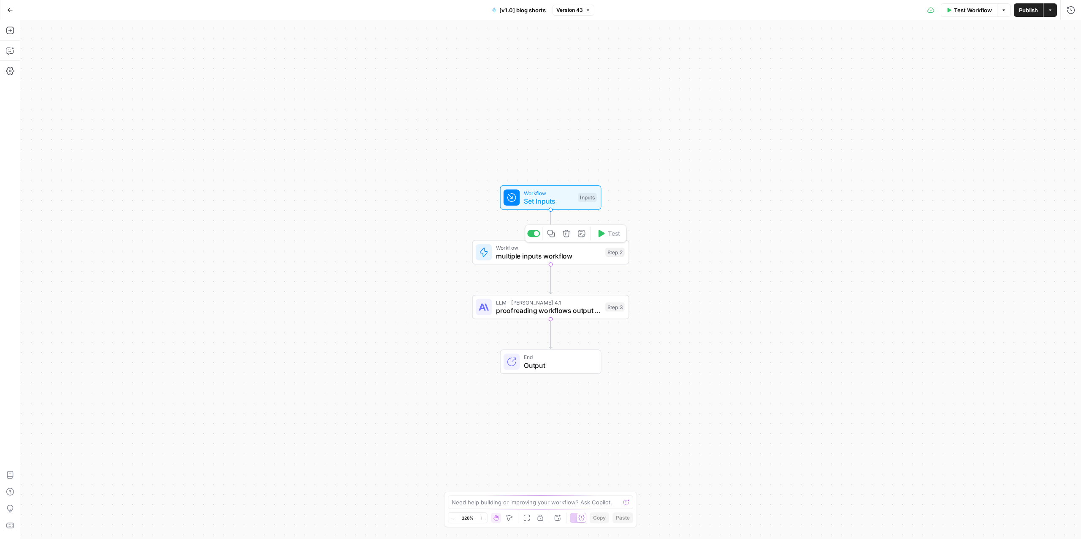
click at [549, 257] on span "multiple inputs workflow" at bounding box center [549, 256] width 106 height 10
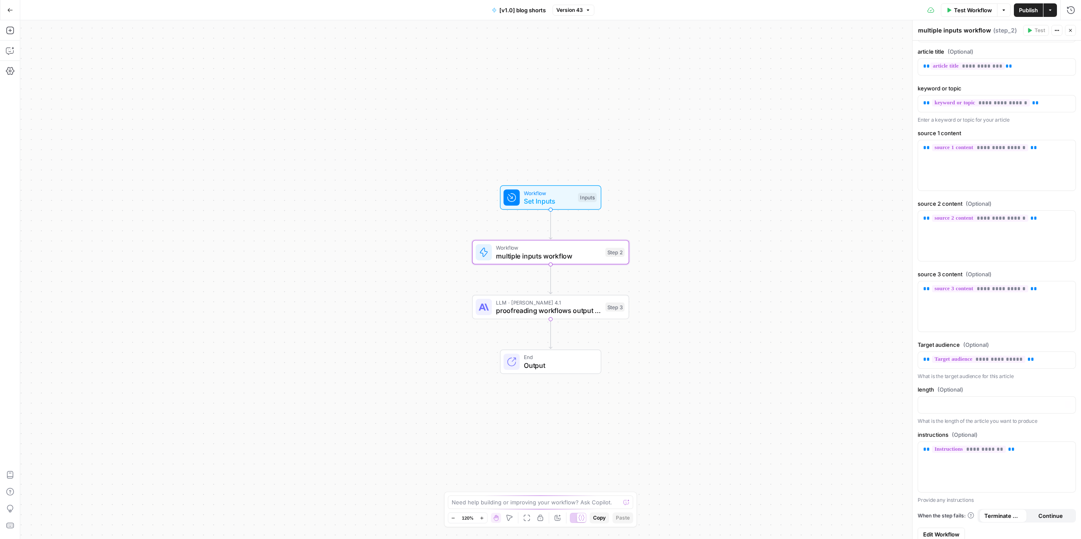
scroll to position [70, 0]
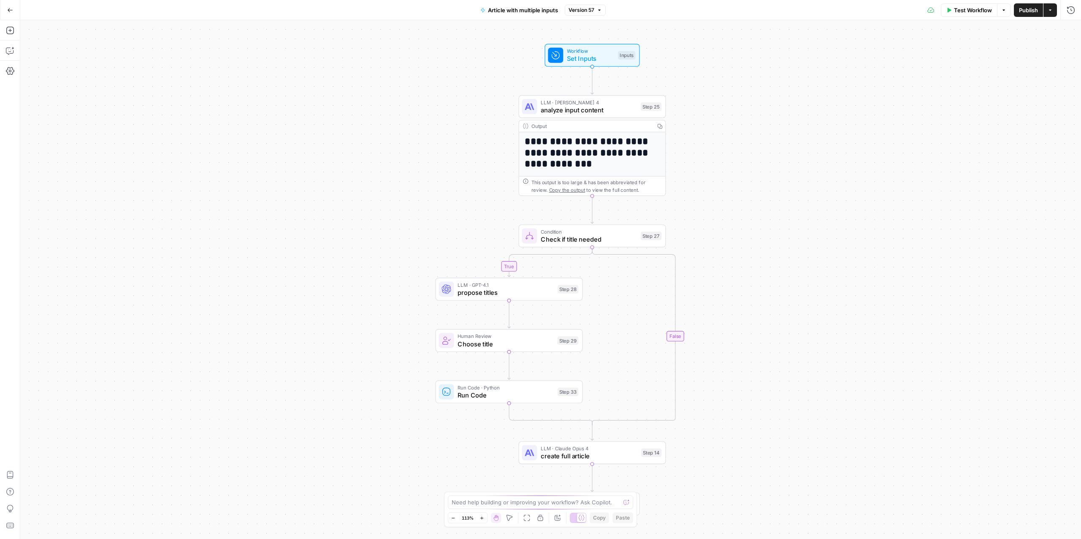
click at [605, 449] on span "LLM · Claude Opus 4" at bounding box center [589, 449] width 96 height 8
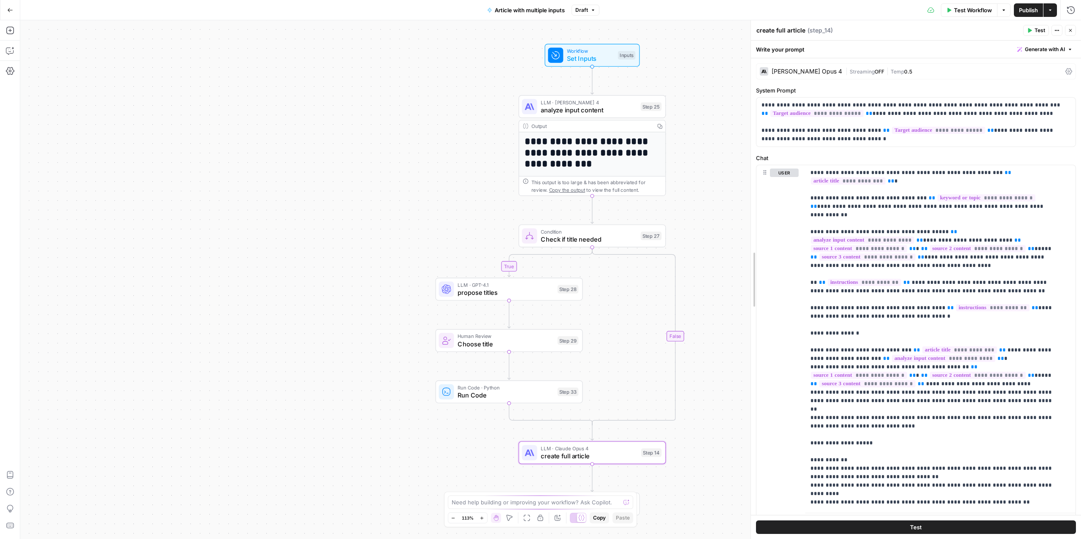
drag, startPoint x: 914, startPoint y: 179, endPoint x: 753, endPoint y: 181, distance: 161.7
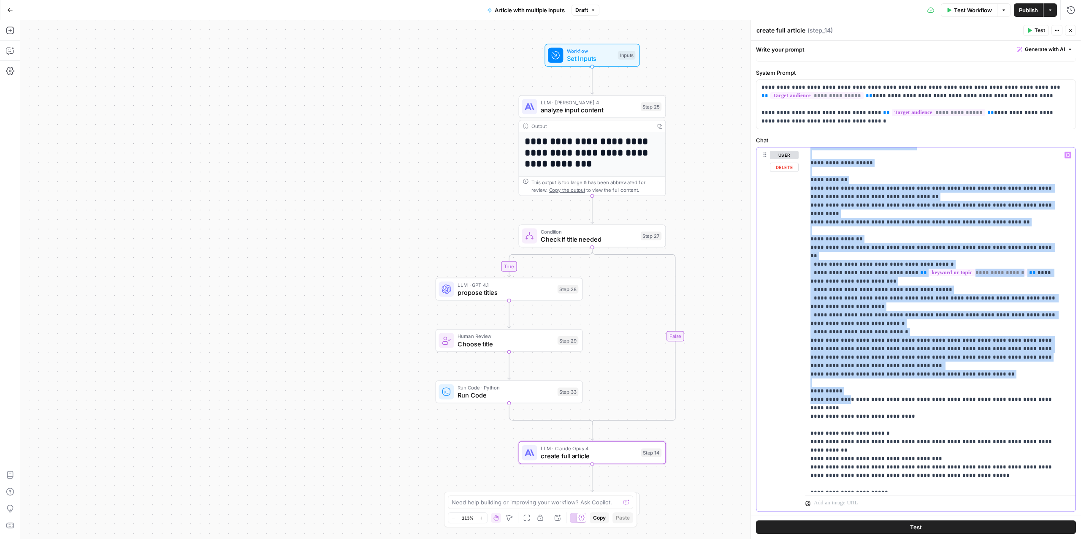
scroll to position [39, 0]
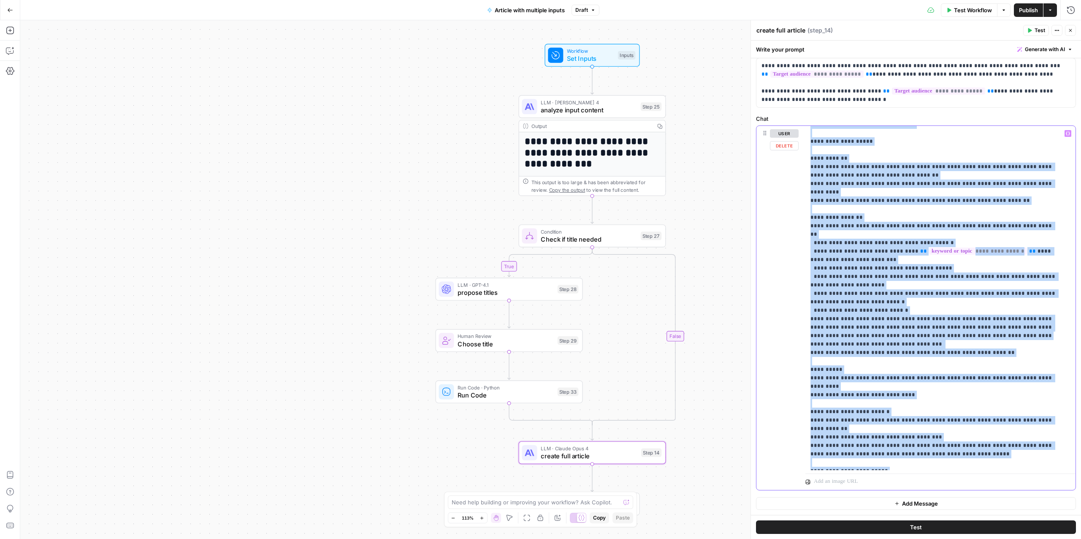
drag, startPoint x: 809, startPoint y: 171, endPoint x: 1005, endPoint y: 474, distance: 361.0
click at [1005, 474] on div "**********" at bounding box center [941, 308] width 270 height 364
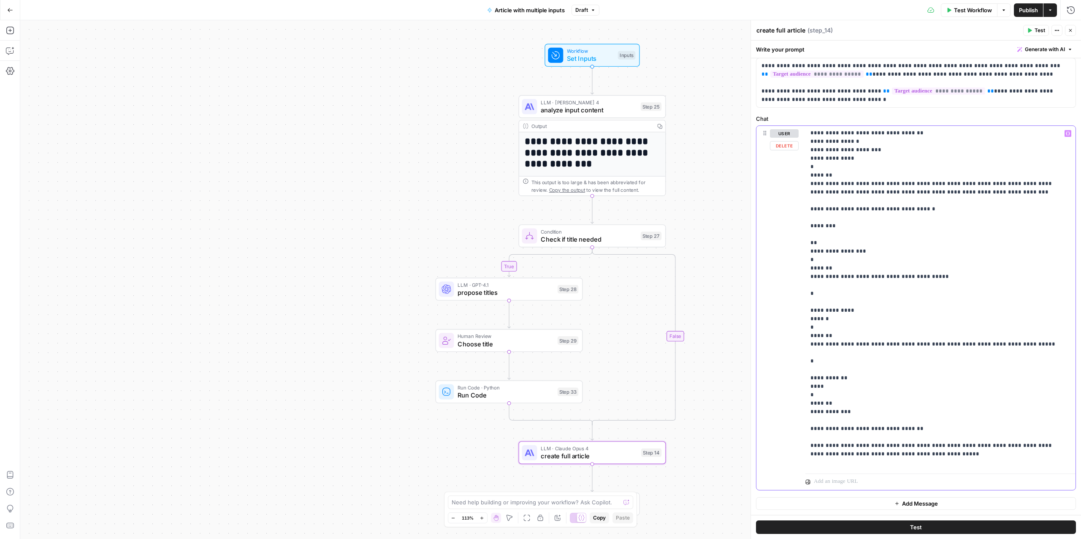
scroll to position [904, 0]
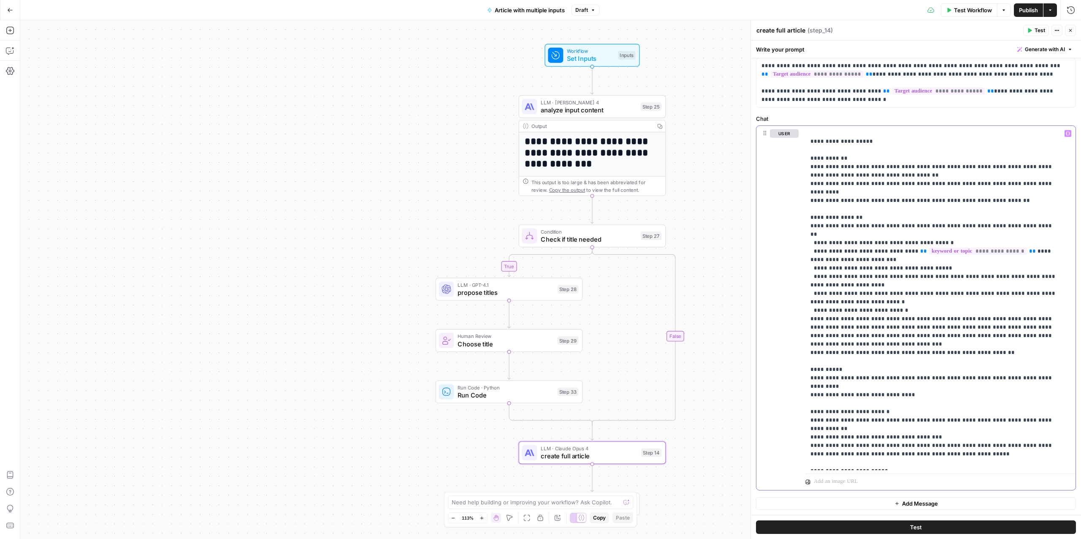
scroll to position [0, 0]
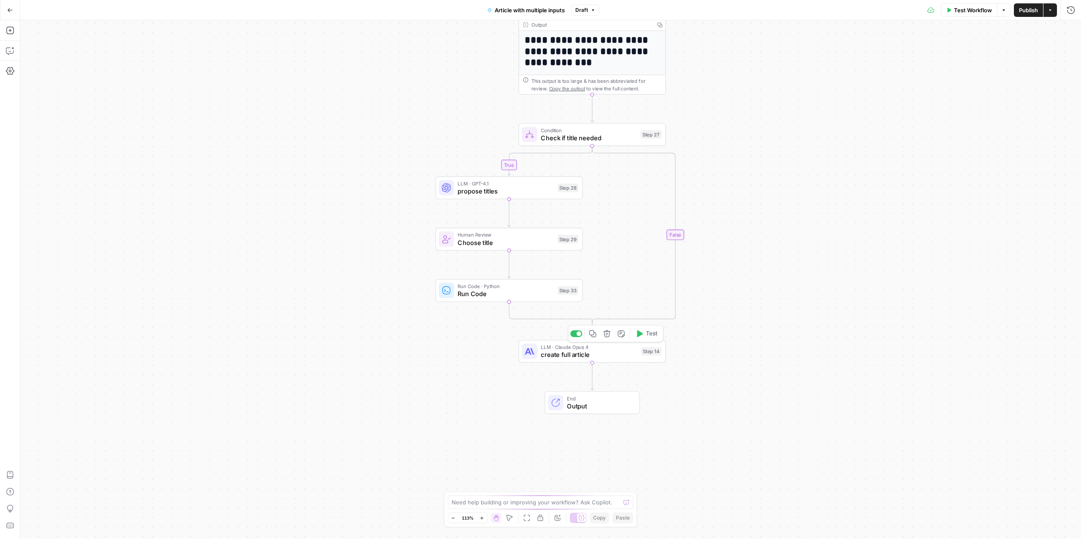
click at [587, 349] on span "LLM · Claude Opus 4" at bounding box center [589, 347] width 96 height 8
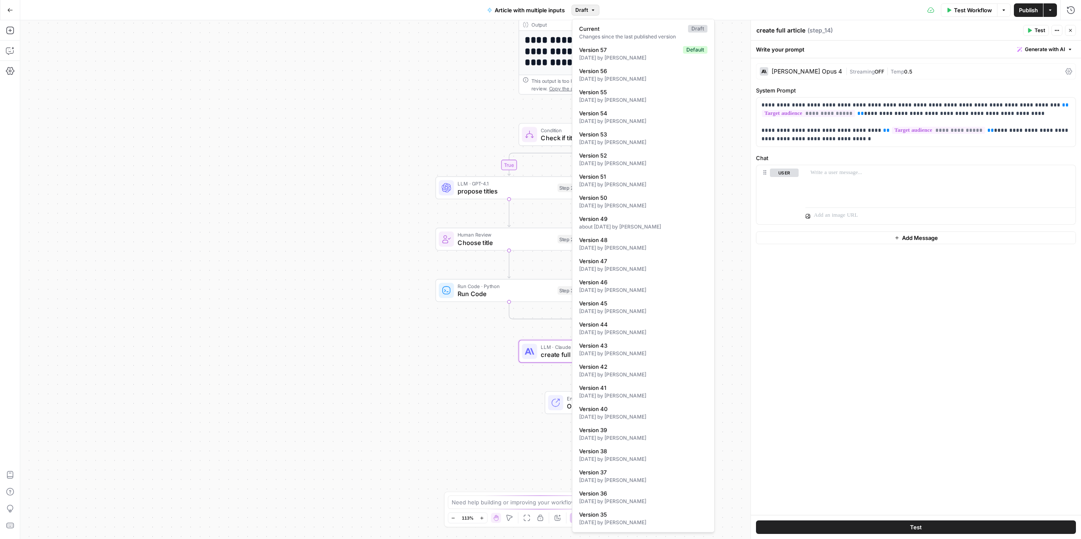
click at [583, 8] on span "Draft" at bounding box center [582, 10] width 13 height 8
click at [595, 53] on span "Version 57" at bounding box center [629, 50] width 101 height 8
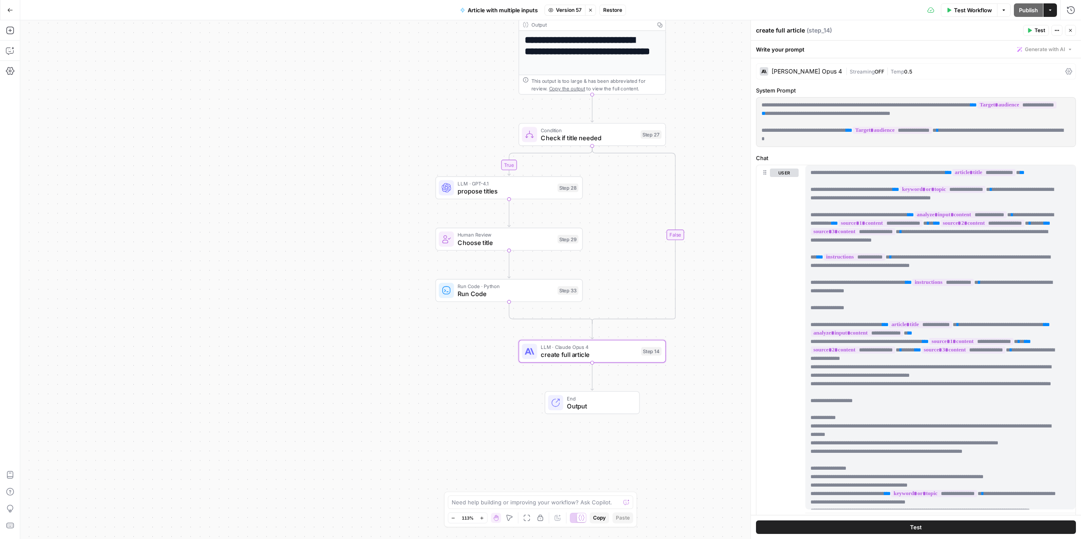
click at [803, 136] on p "**********" at bounding box center [913, 122] width 303 height 42
click at [812, 173] on p "**********" at bounding box center [934, 468] width 247 height 600
click at [564, 6] on span "Version 57" at bounding box center [569, 10] width 26 height 8
click at [617, 11] on span "Restore" at bounding box center [612, 10] width 19 height 8
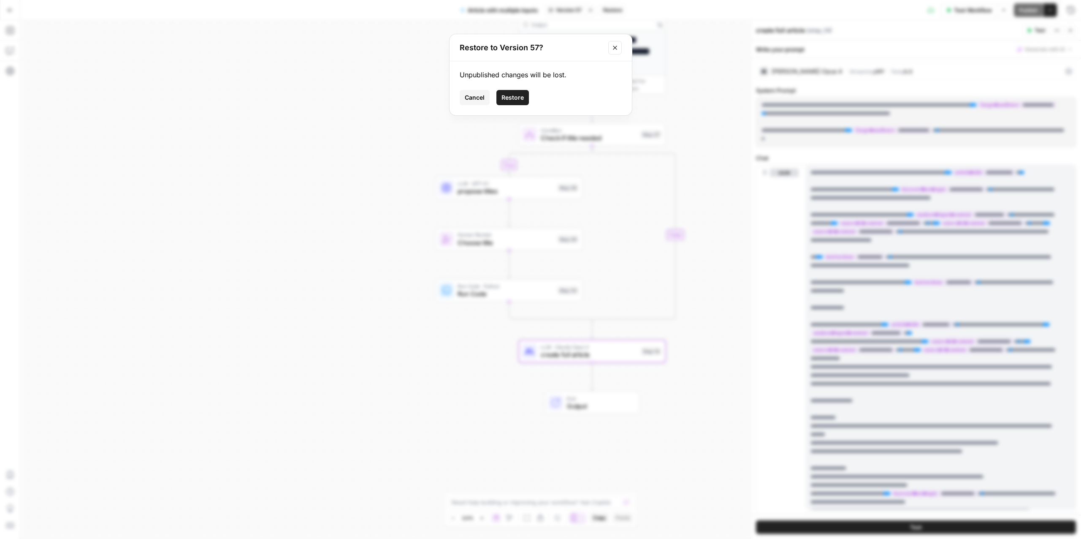
click at [506, 92] on button "Restore" at bounding box center [513, 97] width 33 height 15
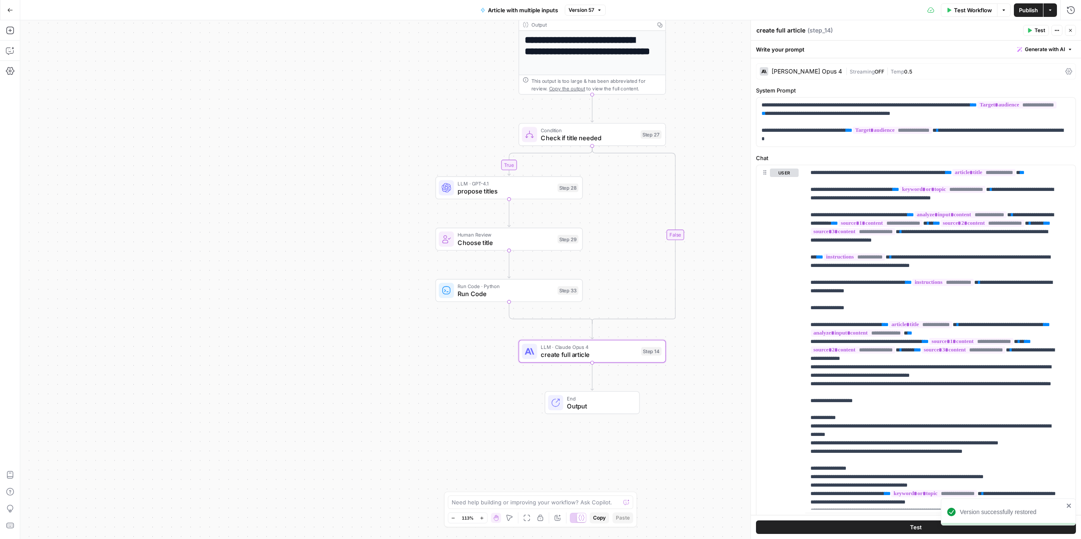
click at [581, 8] on span "Version 57" at bounding box center [582, 10] width 26 height 8
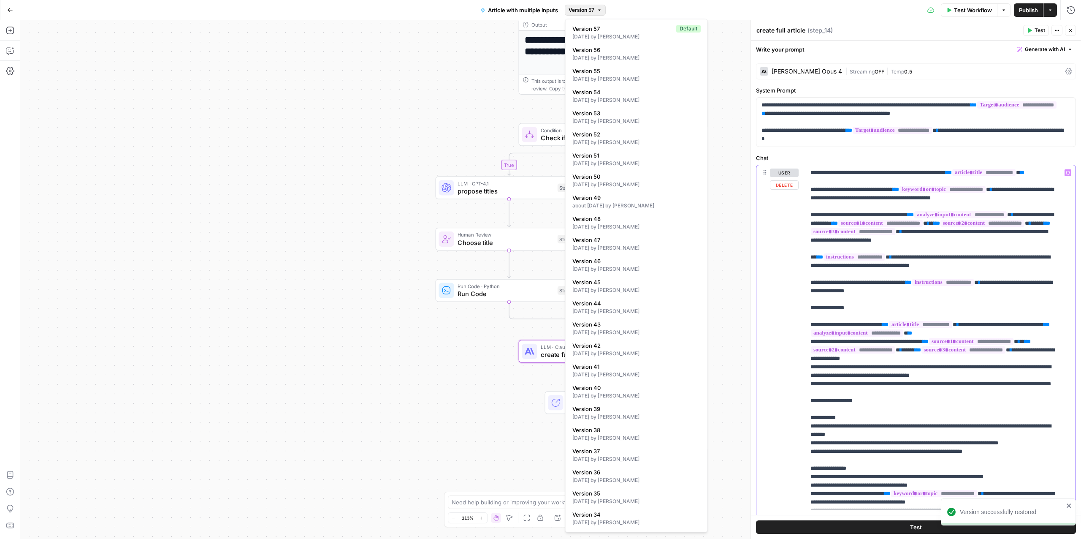
click at [832, 201] on p "**********" at bounding box center [934, 468] width 247 height 600
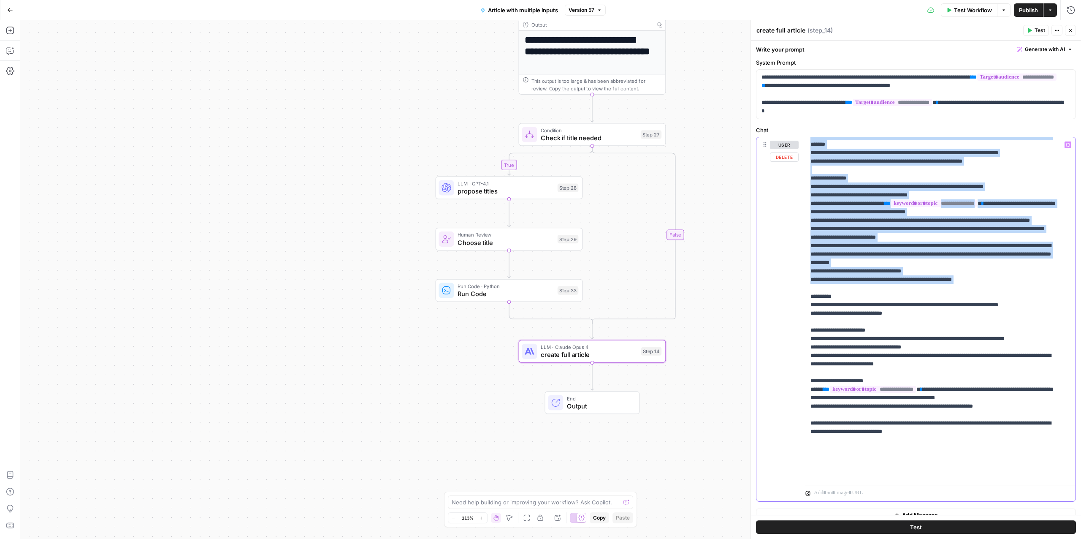
scroll to position [39, 0]
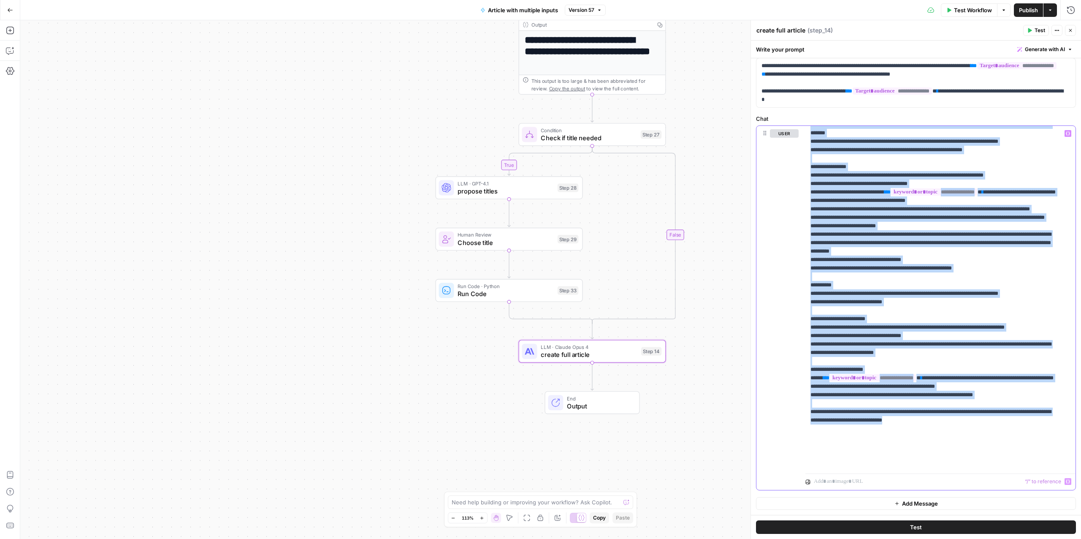
drag, startPoint x: 811, startPoint y: 171, endPoint x: 1002, endPoint y: 494, distance: 375.0
click at [1002, 494] on div "**********" at bounding box center [916, 267] width 330 height 496
copy p "**********"
click at [811, 264] on p "**********" at bounding box center [934, 167] width 247 height 600
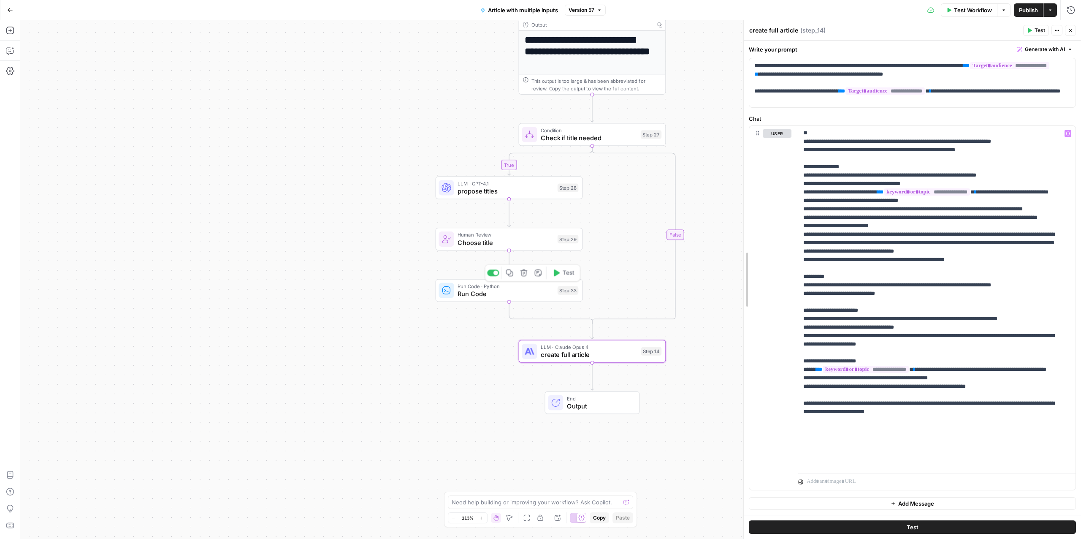
drag, startPoint x: 754, startPoint y: 305, endPoint x: 562, endPoint y: 292, distance: 193.0
click at [562, 292] on body "**********" at bounding box center [540, 269] width 1081 height 539
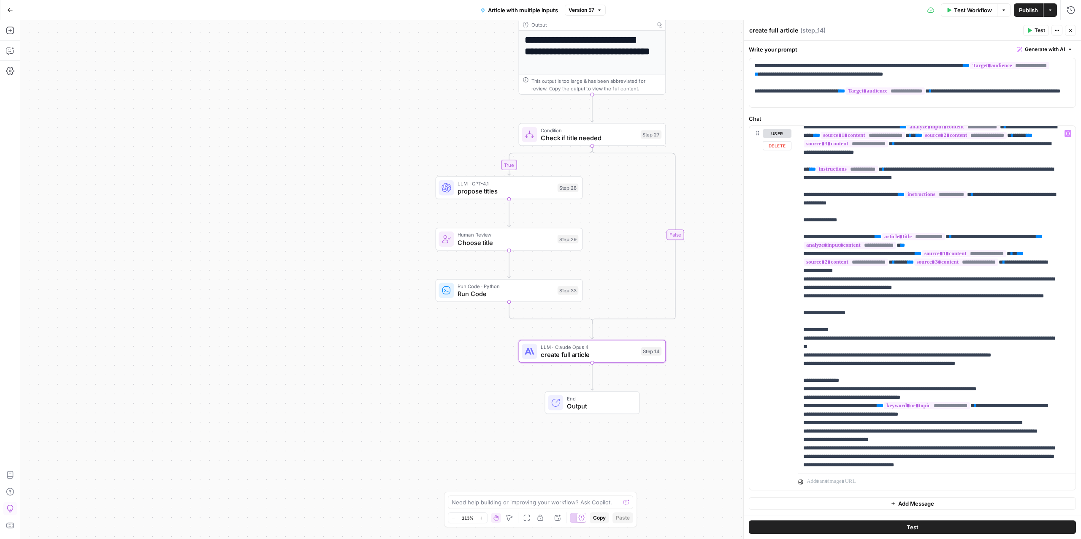
scroll to position [152, 0]
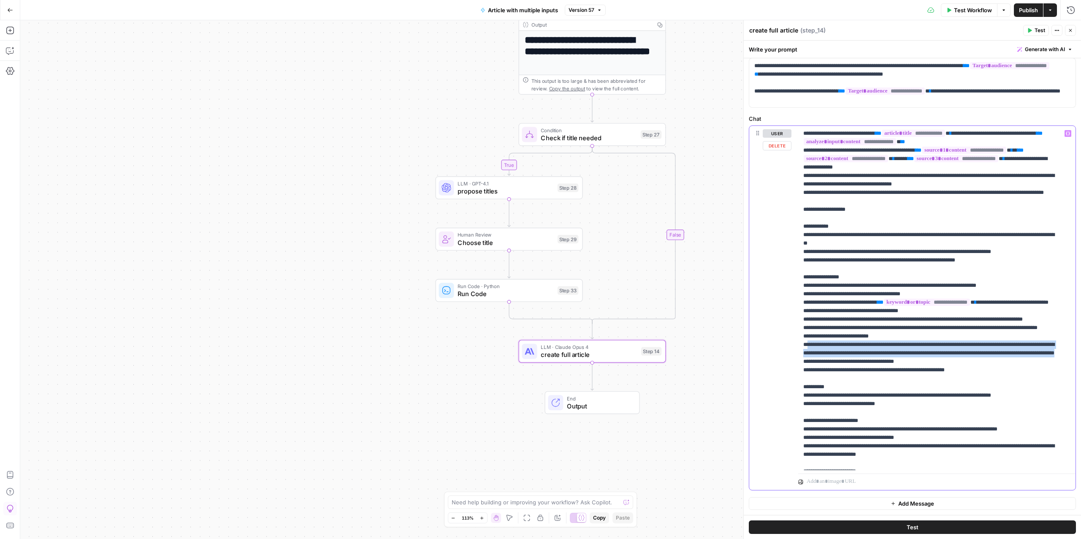
drag, startPoint x: 808, startPoint y: 378, endPoint x: 926, endPoint y: 391, distance: 118.1
click at [926, 391] on p "**********" at bounding box center [931, 277] width 255 height 600
click at [929, 393] on p "**********" at bounding box center [931, 277] width 255 height 600
drag, startPoint x: 928, startPoint y: 395, endPoint x: 801, endPoint y: 380, distance: 127.6
click at [801, 380] on div "**********" at bounding box center [934, 298] width 271 height 344
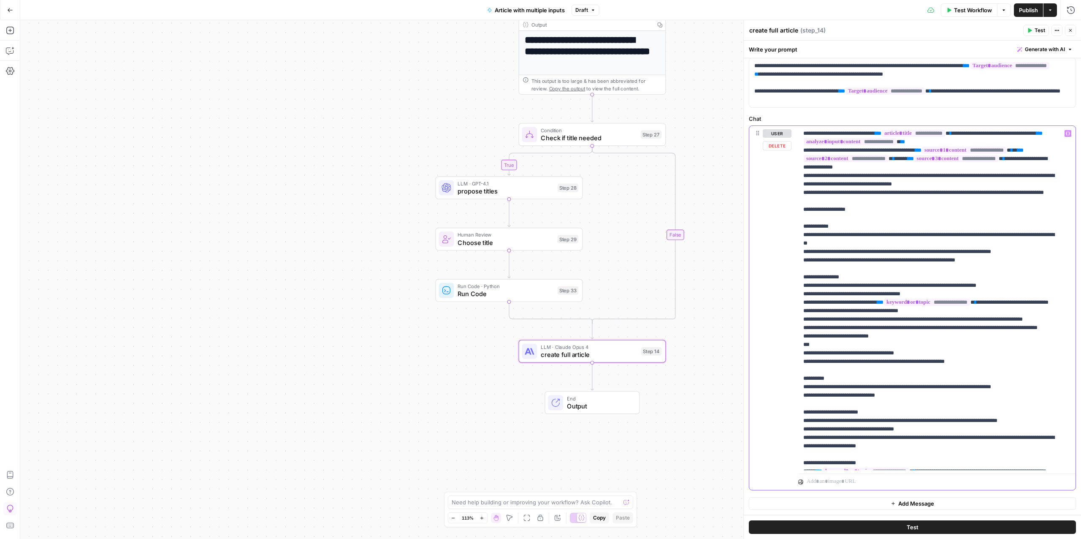
click at [807, 379] on p "**********" at bounding box center [931, 268] width 255 height 583
click at [807, 378] on p "**********" at bounding box center [931, 268] width 255 height 583
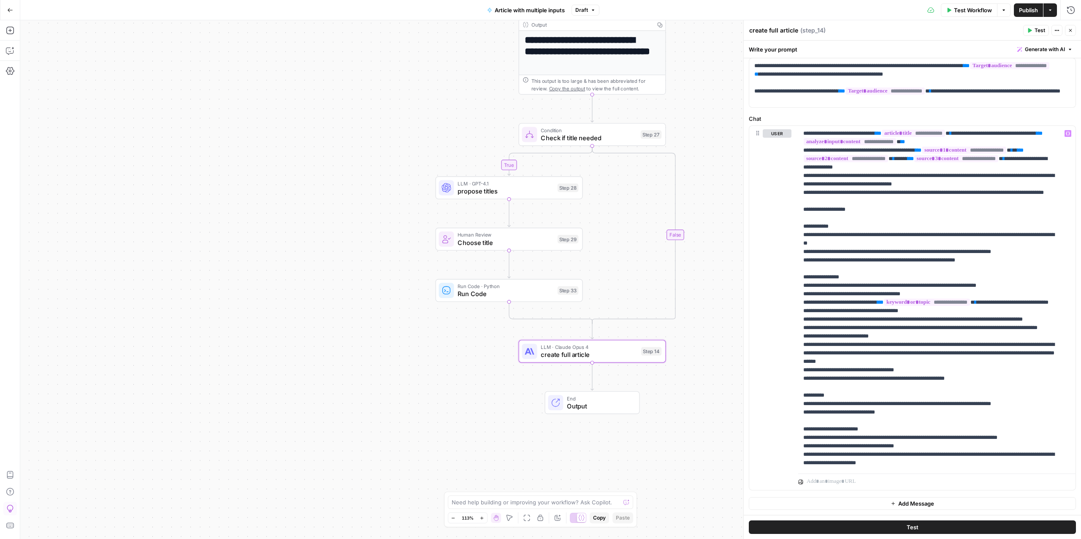
click at [1023, 6] on span "Publish" at bounding box center [1028, 10] width 19 height 8
drag, startPoint x: 810, startPoint y: 378, endPoint x: 820, endPoint y: 378, distance: 9.7
click at [820, 378] on p "**********" at bounding box center [931, 277] width 255 height 600
drag, startPoint x: 808, startPoint y: 378, endPoint x: 1055, endPoint y: 385, distance: 247.6
click at [1055, 385] on p "**********" at bounding box center [931, 277] width 255 height 600
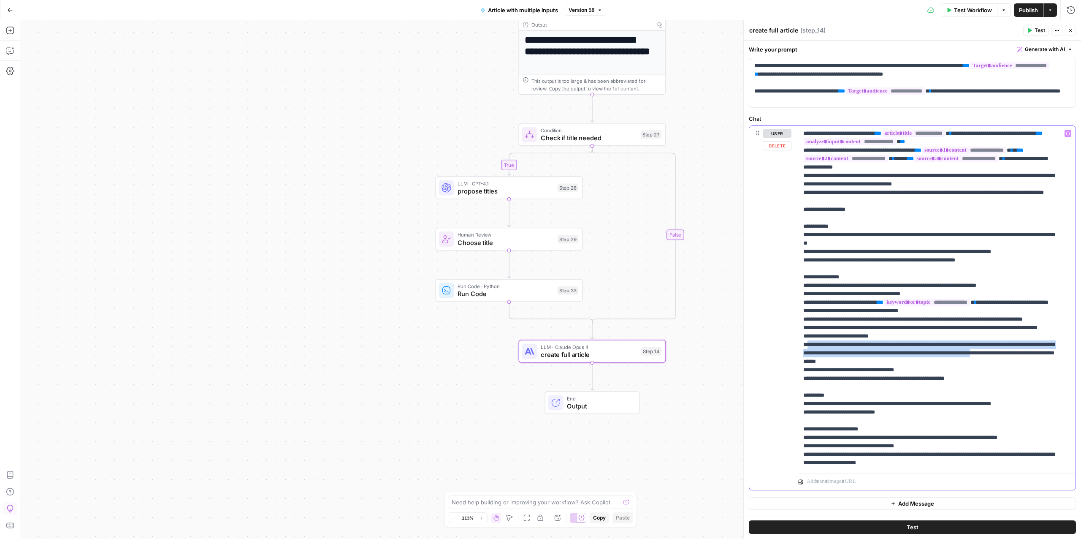
copy p "**********"
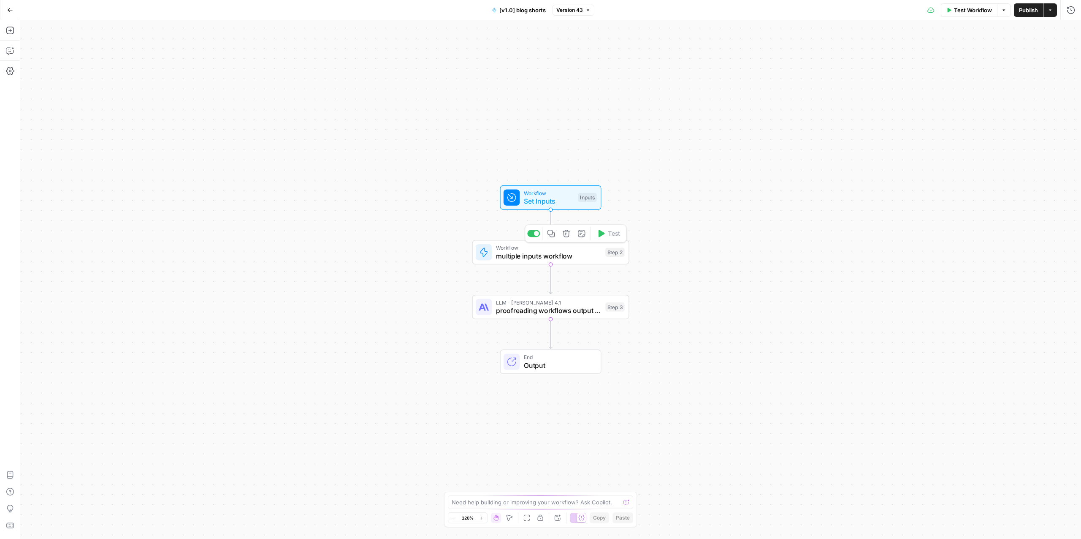
click at [552, 253] on span "multiple inputs workflow" at bounding box center [549, 256] width 106 height 10
type input "Article with multiple inputs"
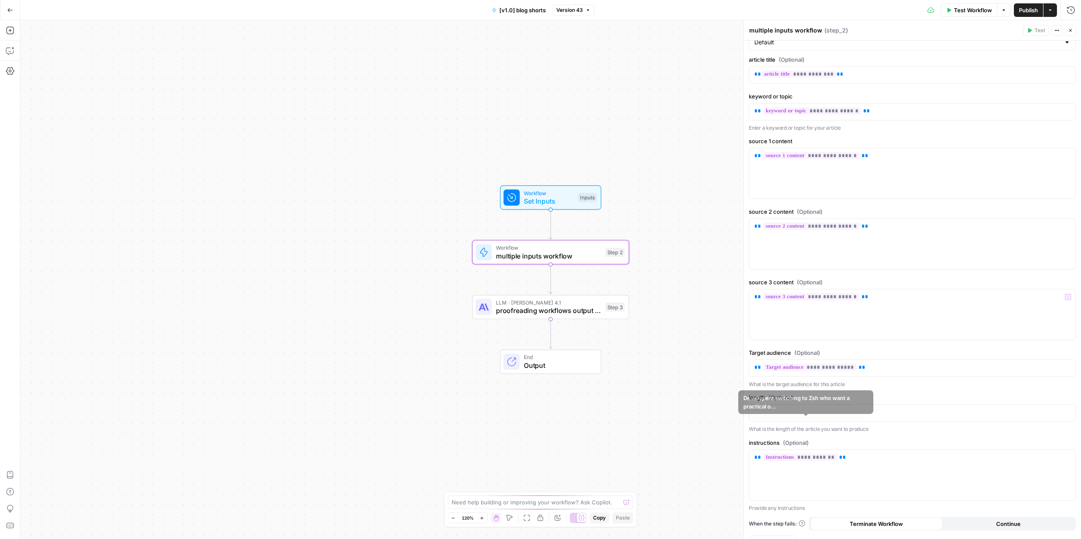
scroll to position [70, 0]
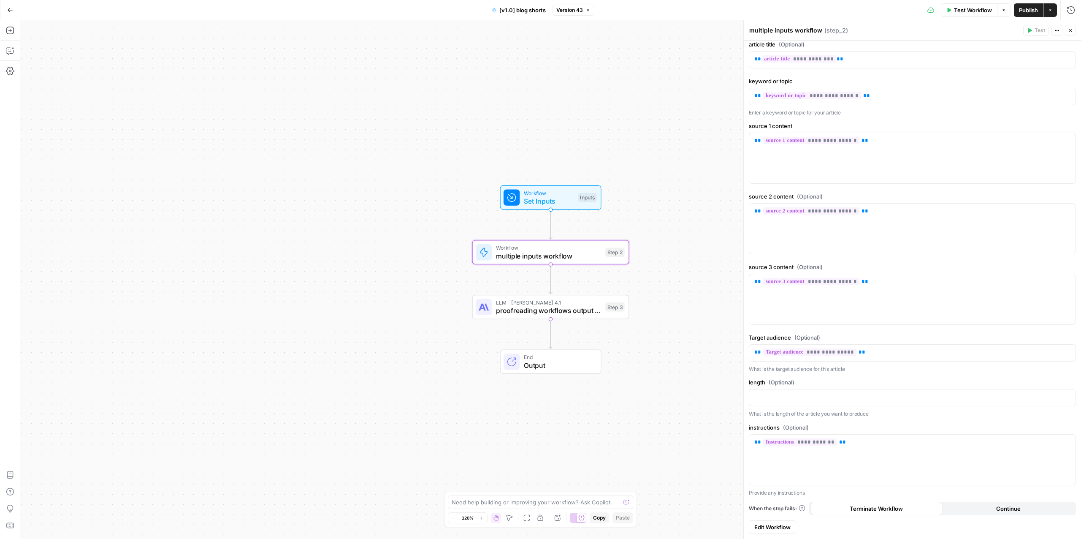
click at [781, 524] on span "Edit Workflow" at bounding box center [773, 527] width 36 height 8
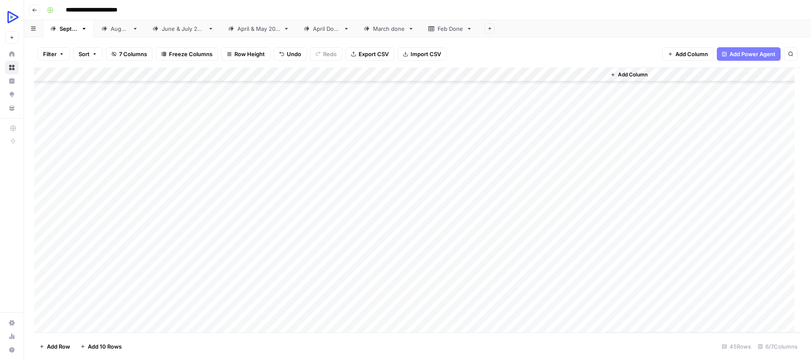
scroll to position [230, 0]
click at [564, 317] on div "Add Column" at bounding box center [417, 200] width 766 height 265
click at [564, 318] on div "Add Column" at bounding box center [417, 200] width 766 height 265
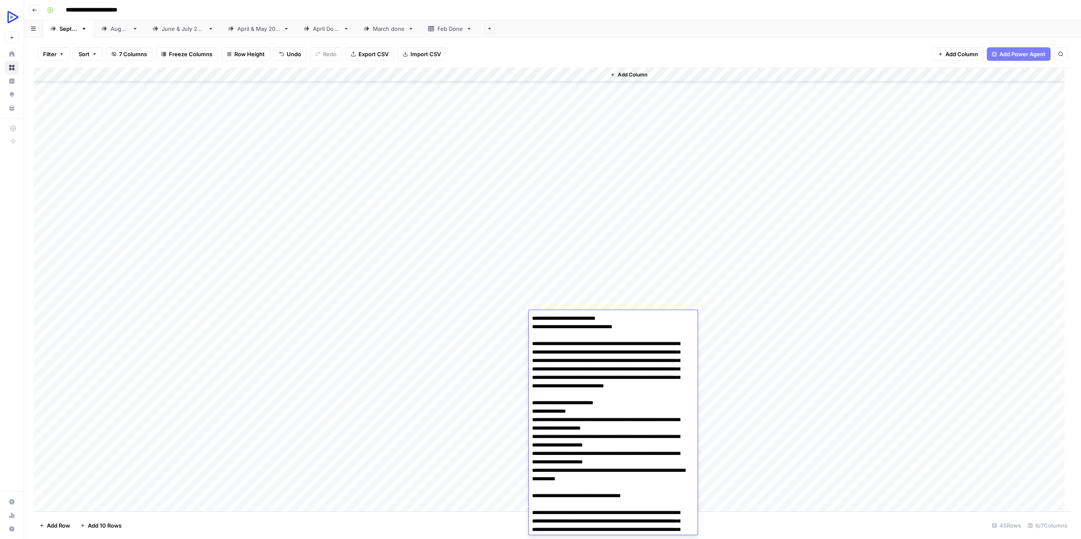
click at [810, 318] on div "Add Column" at bounding box center [838, 290] width 465 height 444
